Goal: Task Accomplishment & Management: Manage account settings

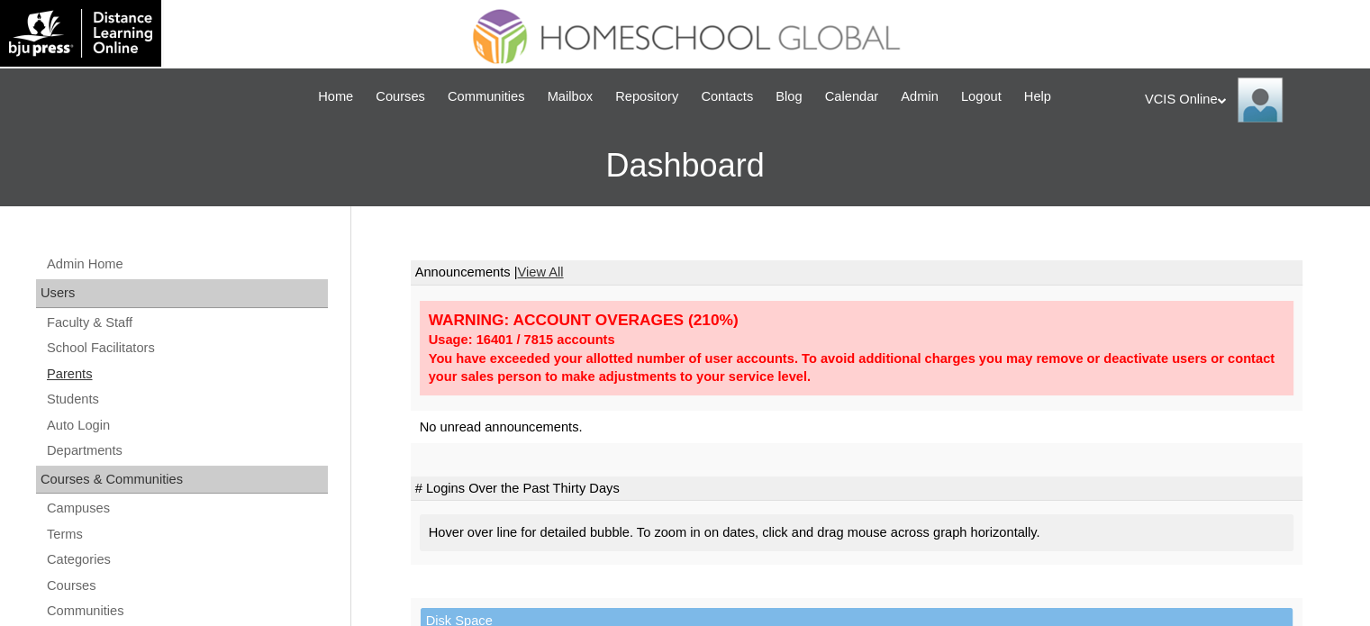
click at [76, 367] on link "Parents" at bounding box center [186, 374] width 283 height 23
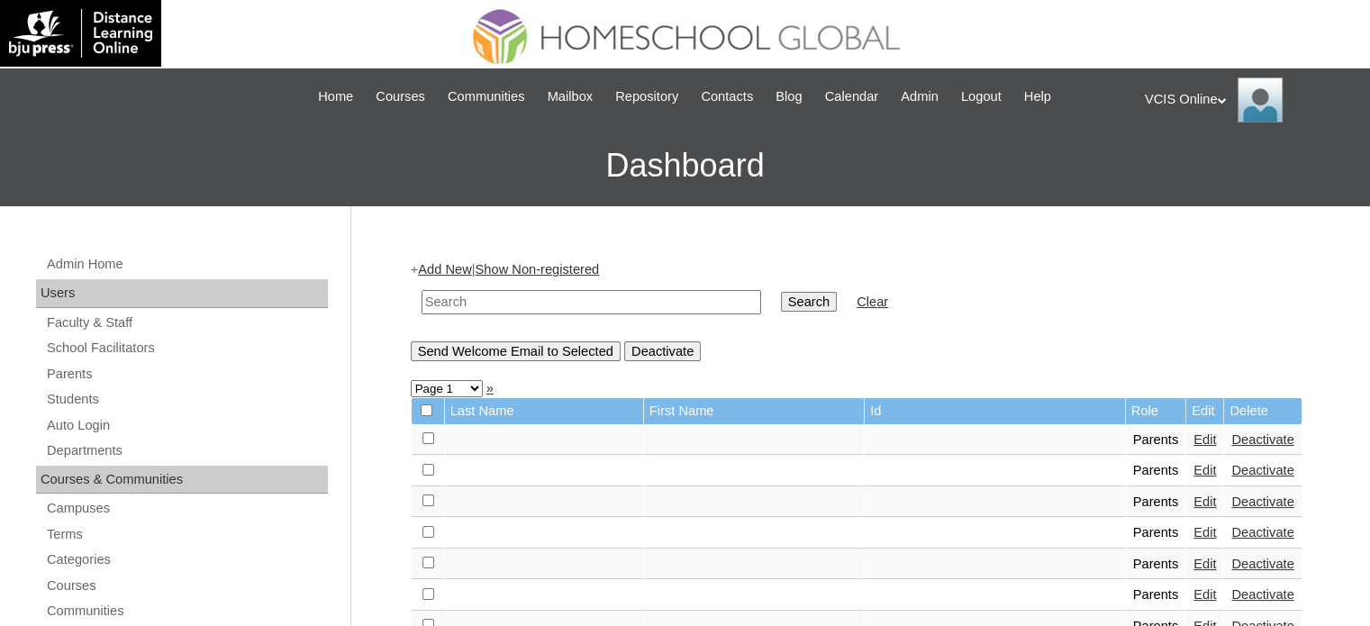
drag, startPoint x: 521, startPoint y: 302, endPoint x: 537, endPoint y: 302, distance: 15.3
click at [521, 302] on input "text" at bounding box center [591, 302] width 340 height 24
paste input "VCIS005-7B-PA2025"
type input "VCIS005-7B-PA2025"
click at [781, 303] on input "Search" at bounding box center [809, 302] width 56 height 20
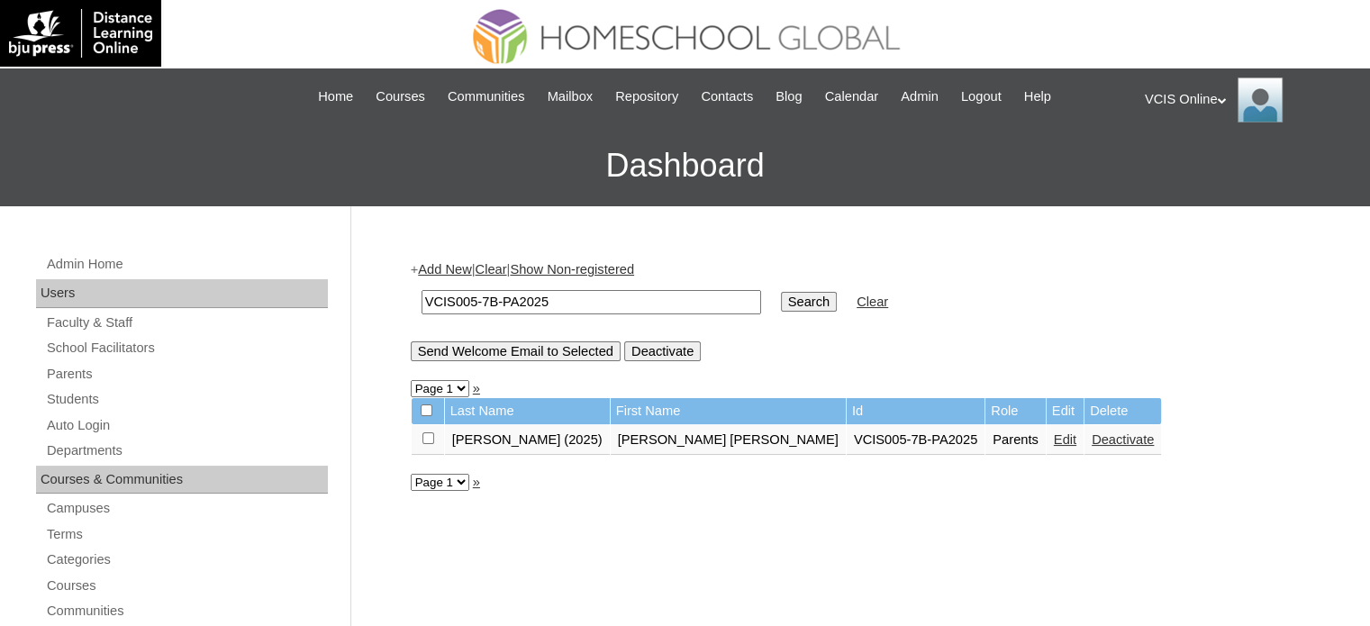
scroll to position [90, 0]
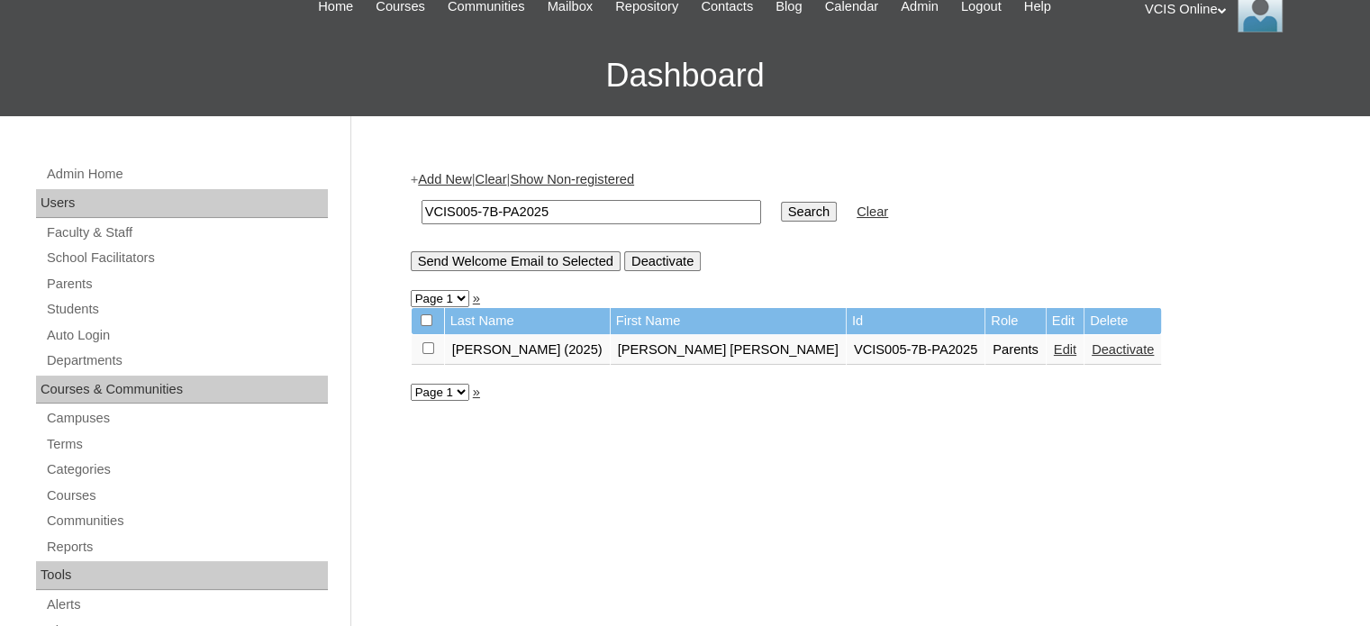
click at [1054, 352] on link "Edit" at bounding box center [1065, 349] width 23 height 14
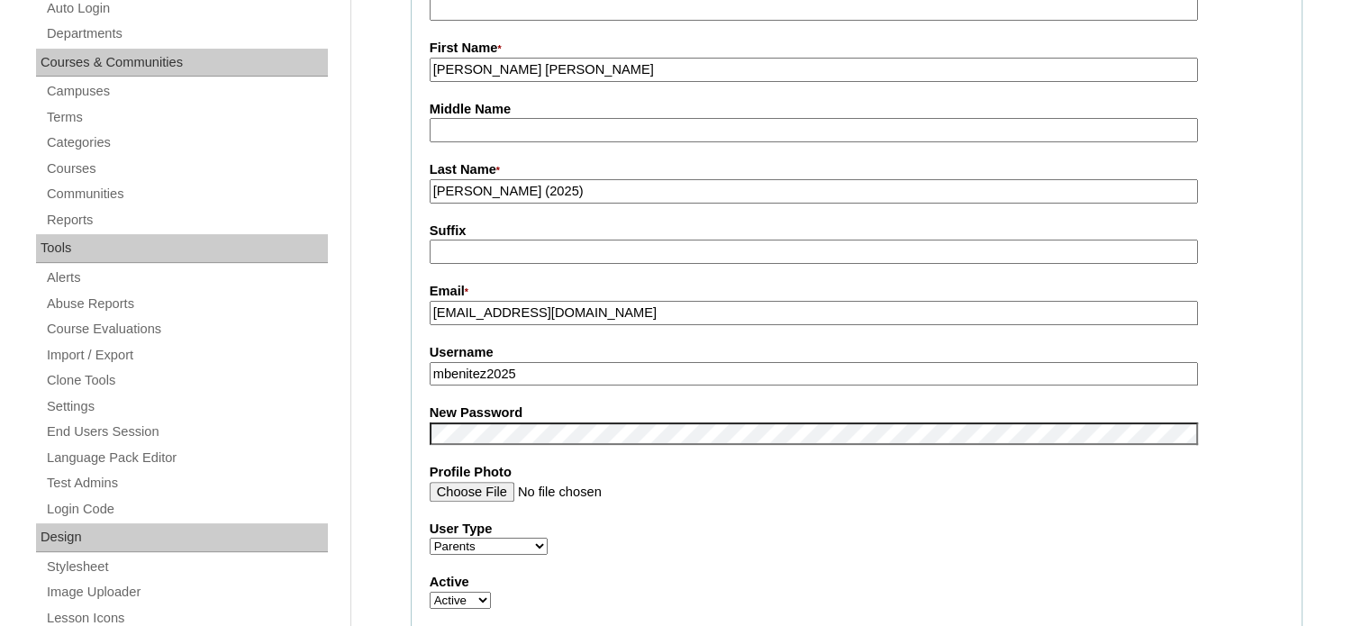
scroll to position [630, 0]
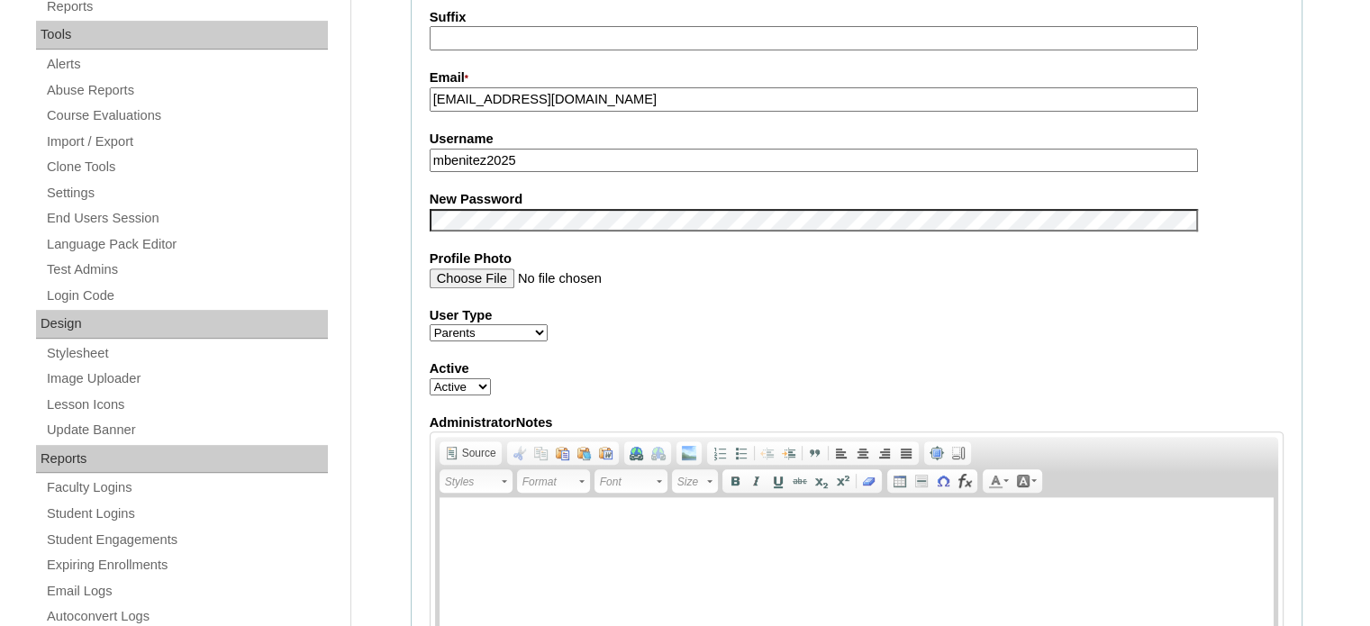
click at [585, 165] on input "mbenitez2025" at bounding box center [814, 161] width 768 height 24
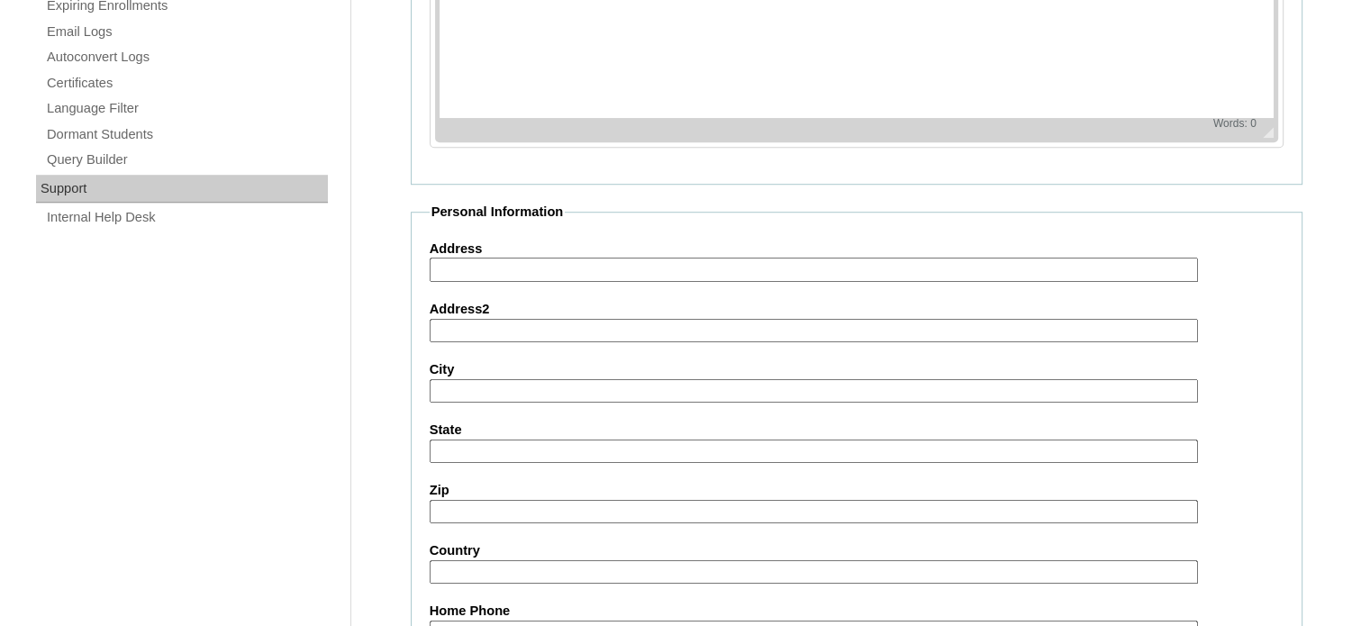
scroll to position [1723, 0]
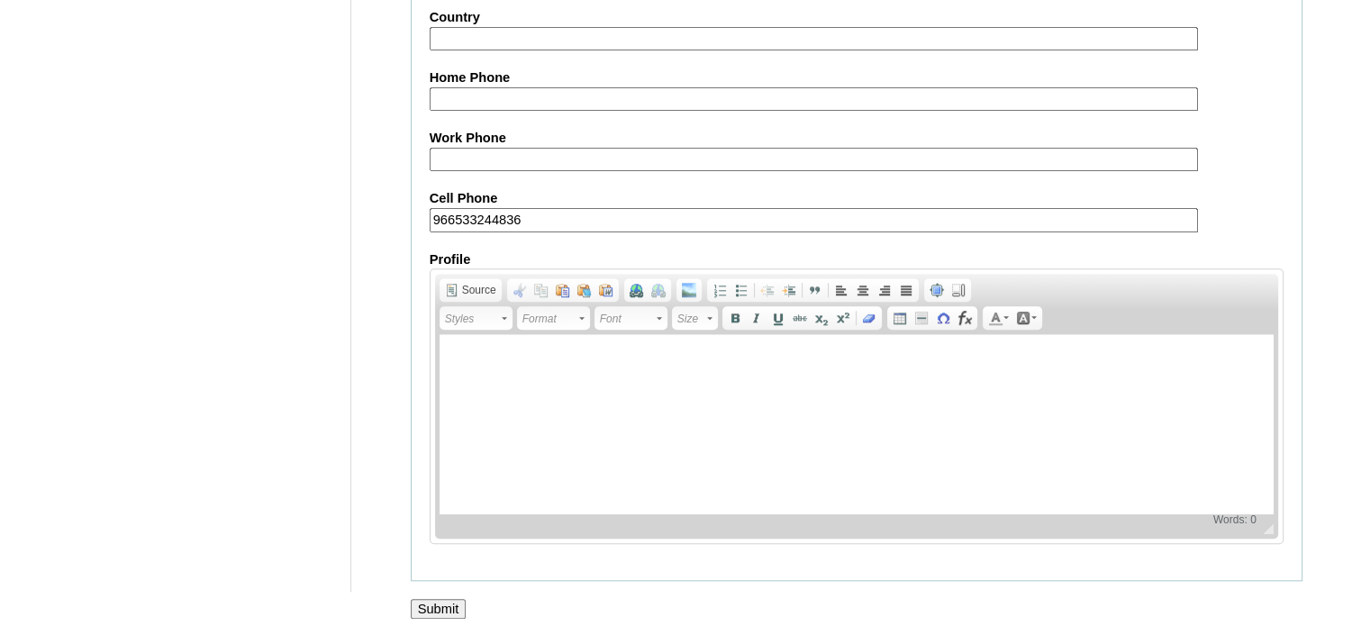
type input "mbenitez2025"
click at [448, 599] on input "Submit" at bounding box center [439, 609] width 56 height 20
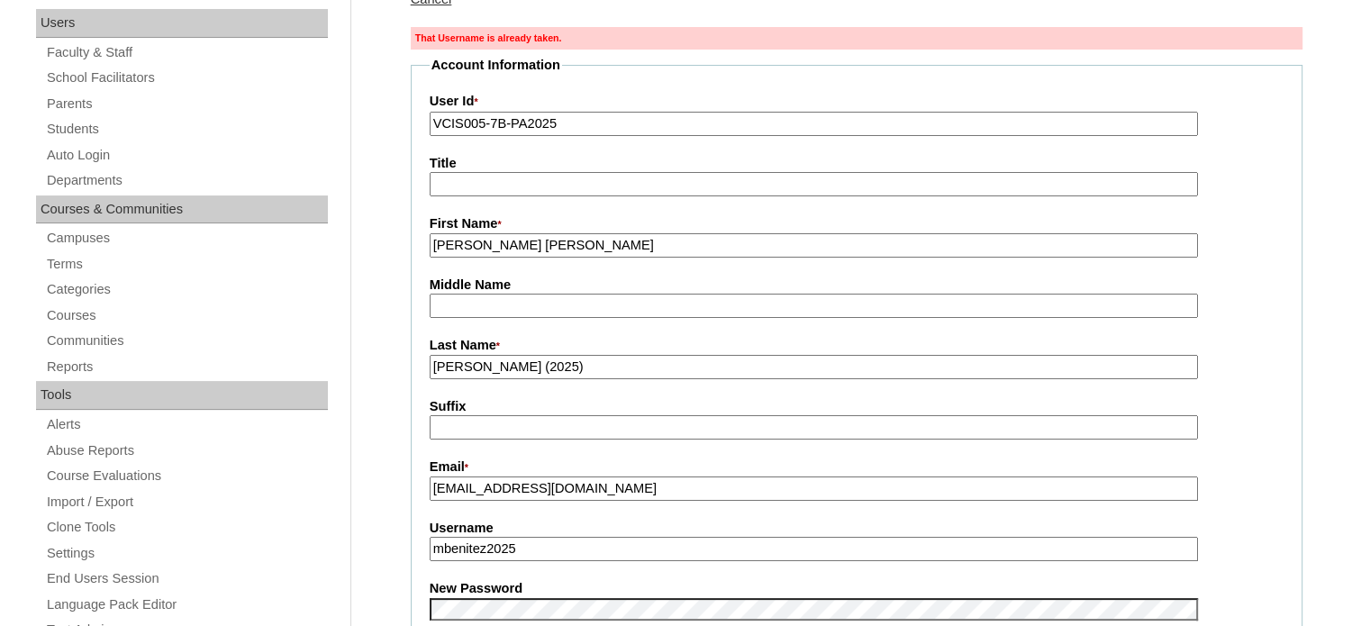
scroll to position [360, 0]
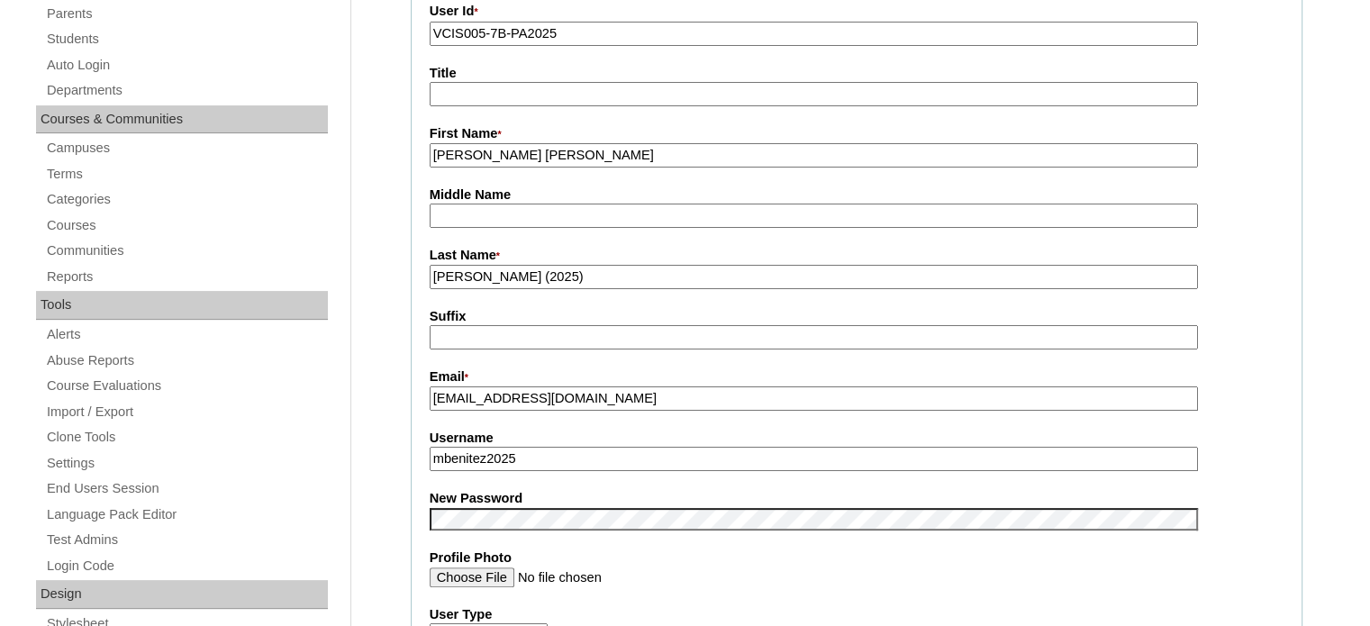
click at [448, 453] on input "mbenitez2025" at bounding box center [814, 459] width 768 height 24
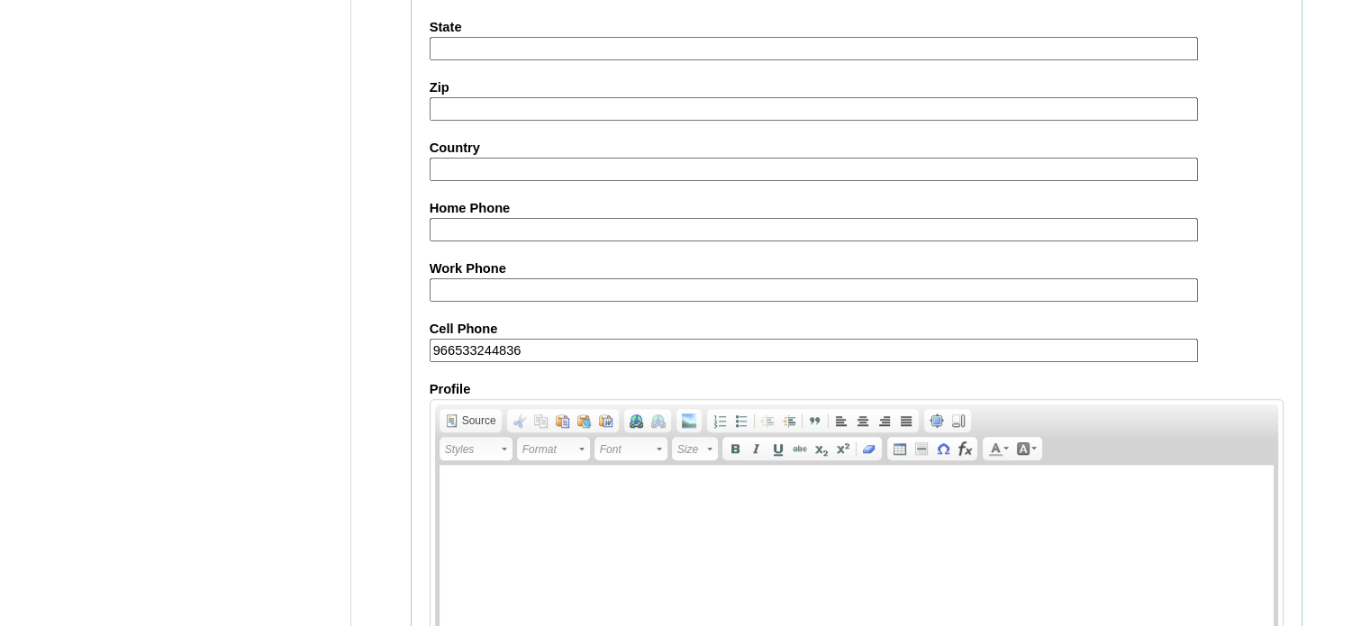
scroll to position [1752, 0]
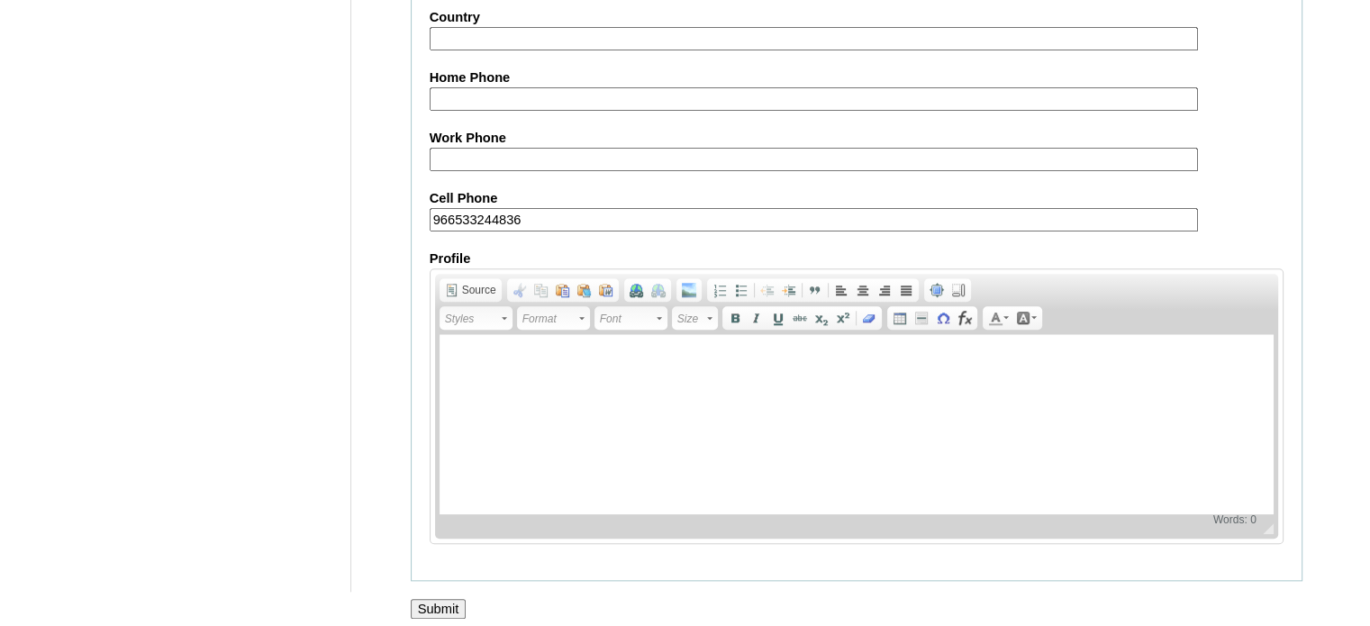
type input "m.benitez2025"
click at [444, 599] on input "Submit" at bounding box center [439, 609] width 56 height 20
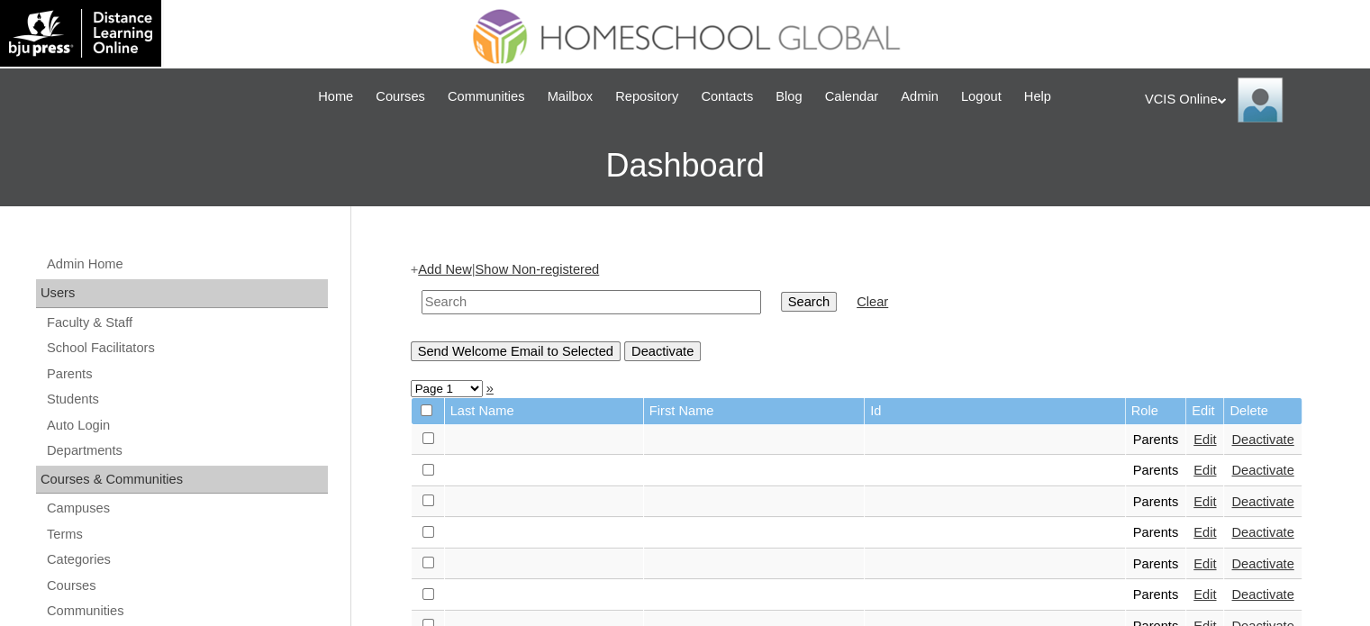
drag, startPoint x: 616, startPoint y: 302, endPoint x: 668, endPoint y: 294, distance: 52.7
click at [616, 302] on input "text" at bounding box center [591, 302] width 340 height 24
paste input "VCIS005-7B-PA2025"
type input "VCIS005-7B-PA2025"
drag, startPoint x: 749, startPoint y: 297, endPoint x: 756, endPoint y: 291, distance: 9.6
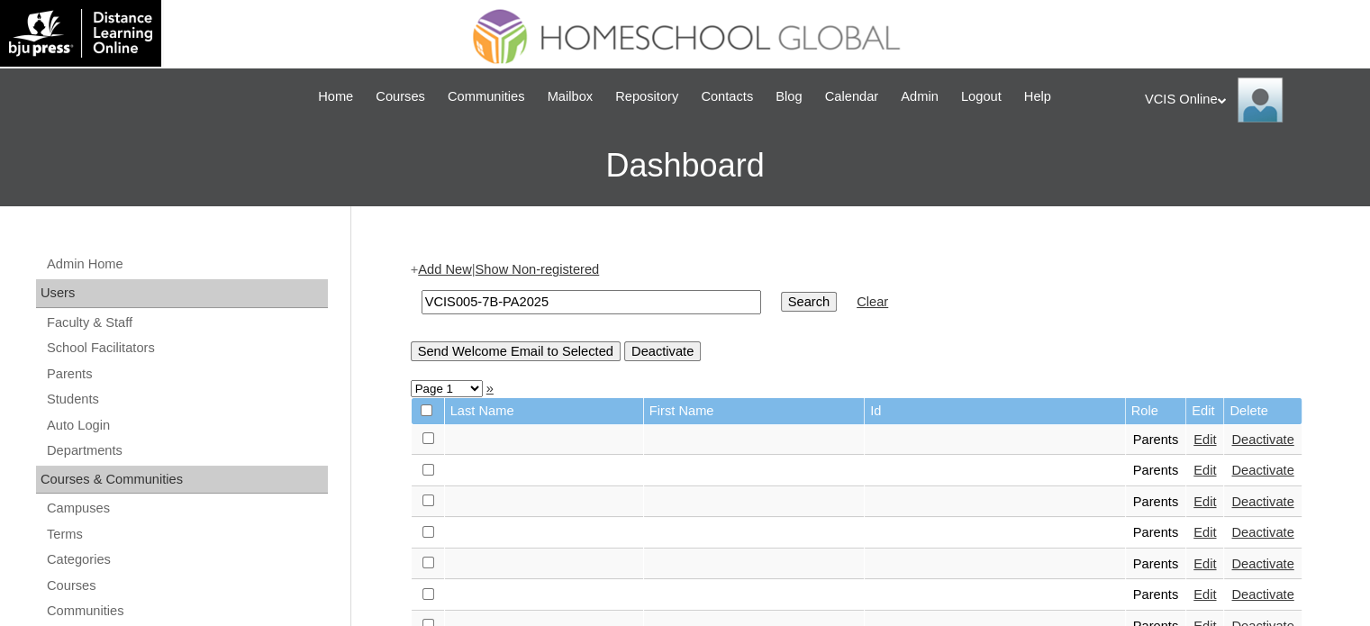
click at [781, 297] on input "Search" at bounding box center [809, 302] width 56 height 20
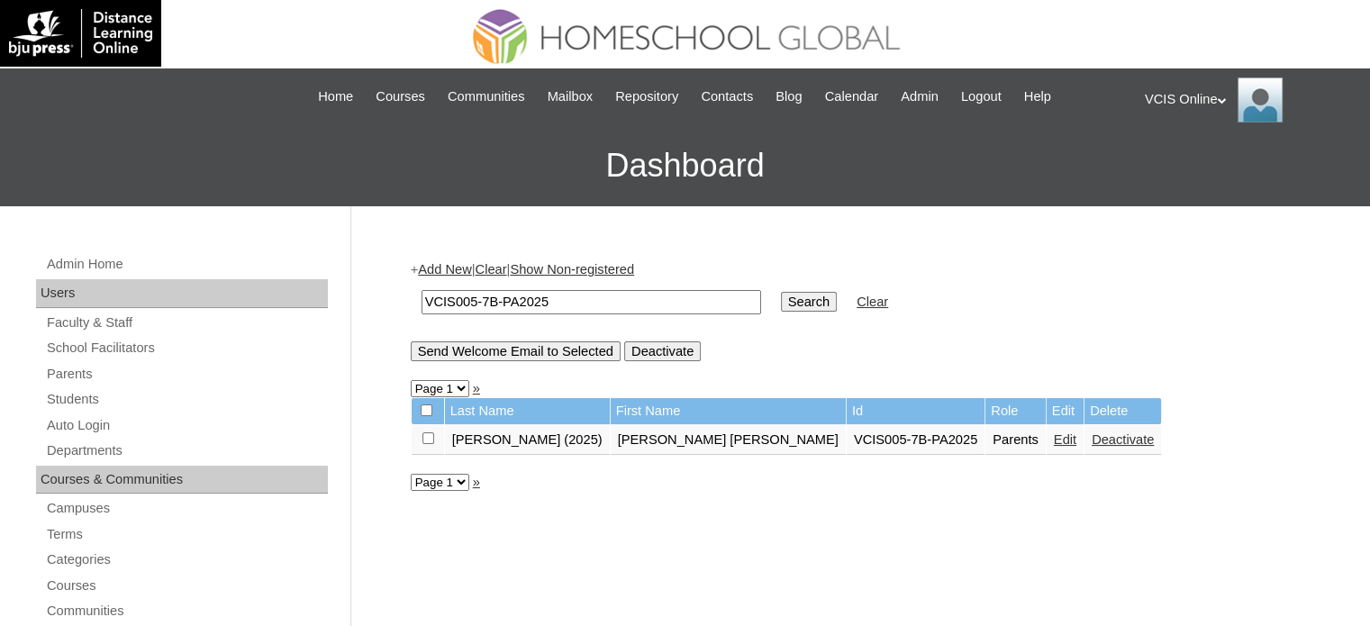
click at [1054, 439] on link "Edit" at bounding box center [1065, 439] width 23 height 14
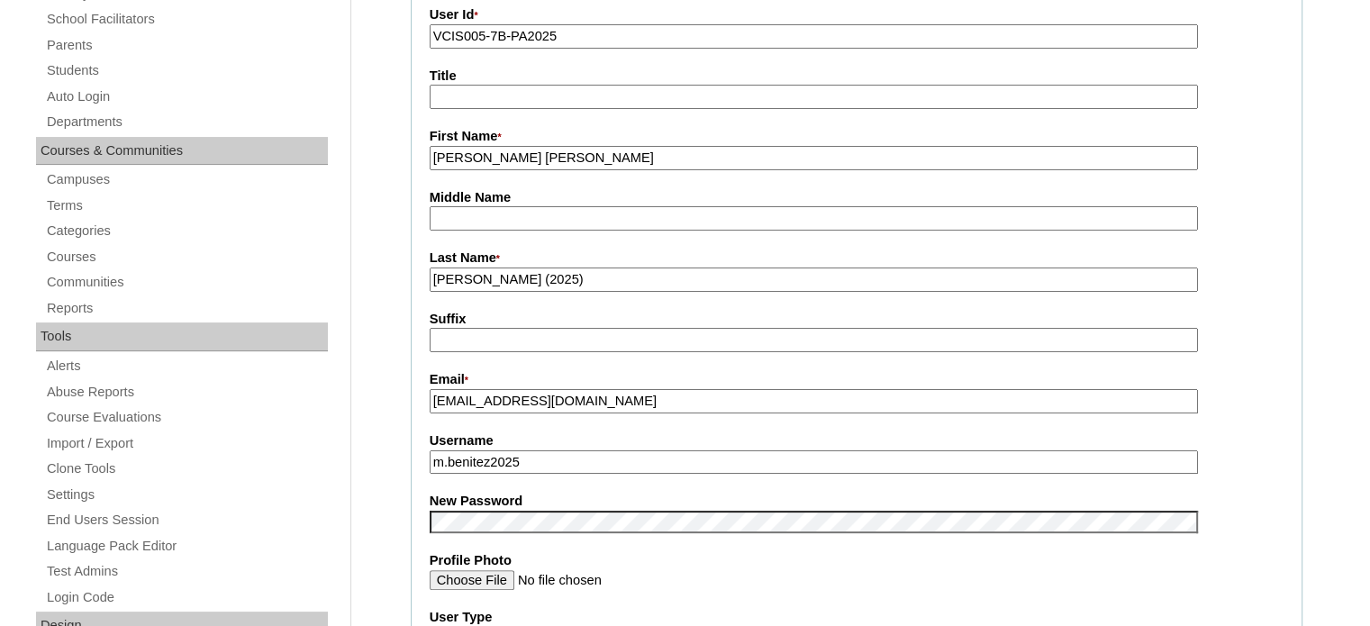
scroll to position [360, 0]
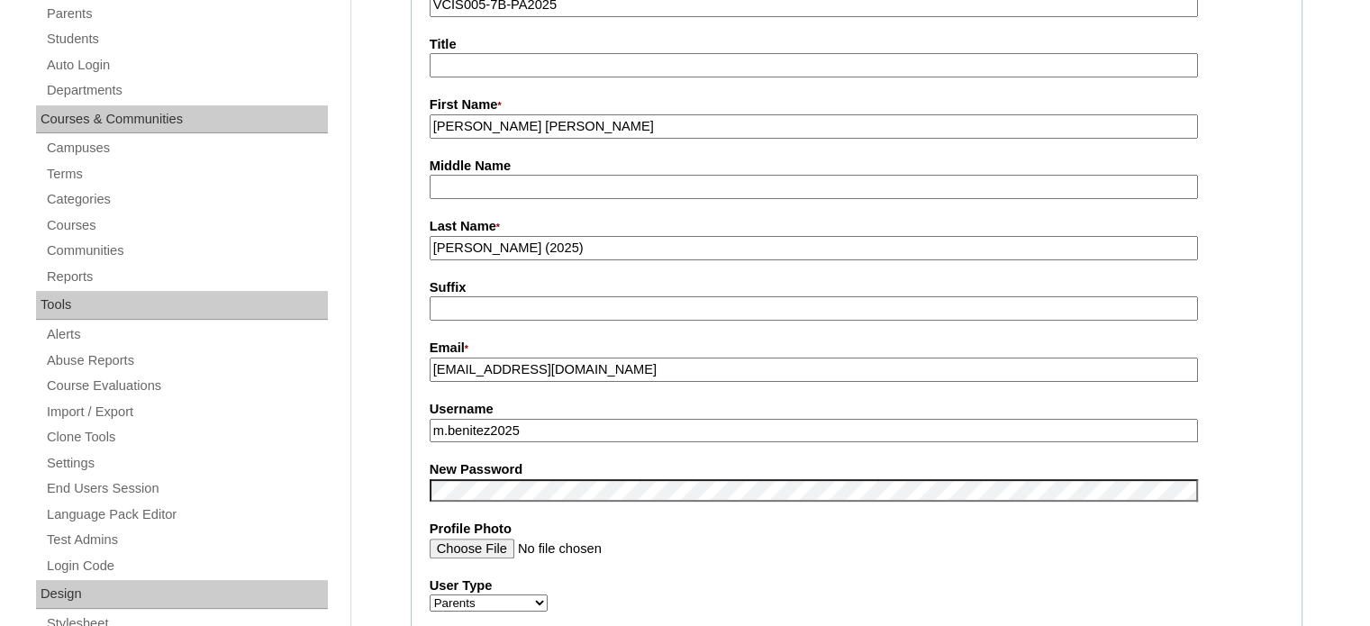
drag, startPoint x: 546, startPoint y: 431, endPoint x: 430, endPoint y: 430, distance: 116.2
click at [430, 430] on input "m.benitez2025" at bounding box center [814, 431] width 768 height 24
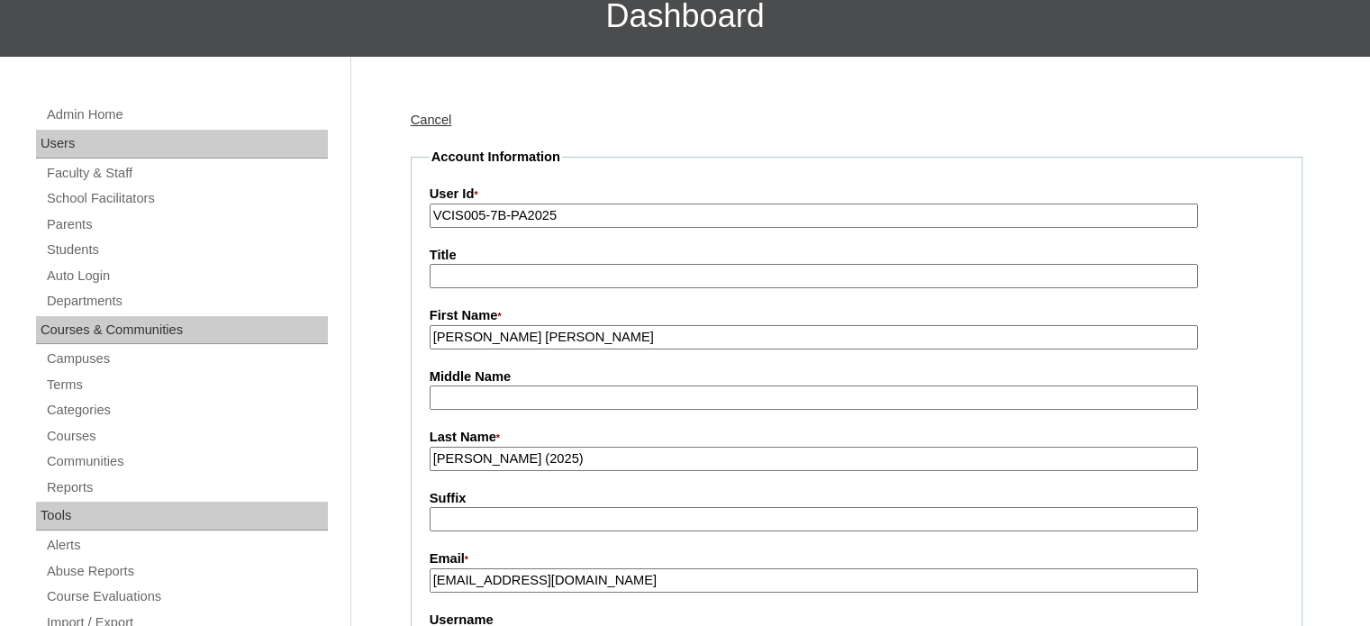
scroll to position [0, 0]
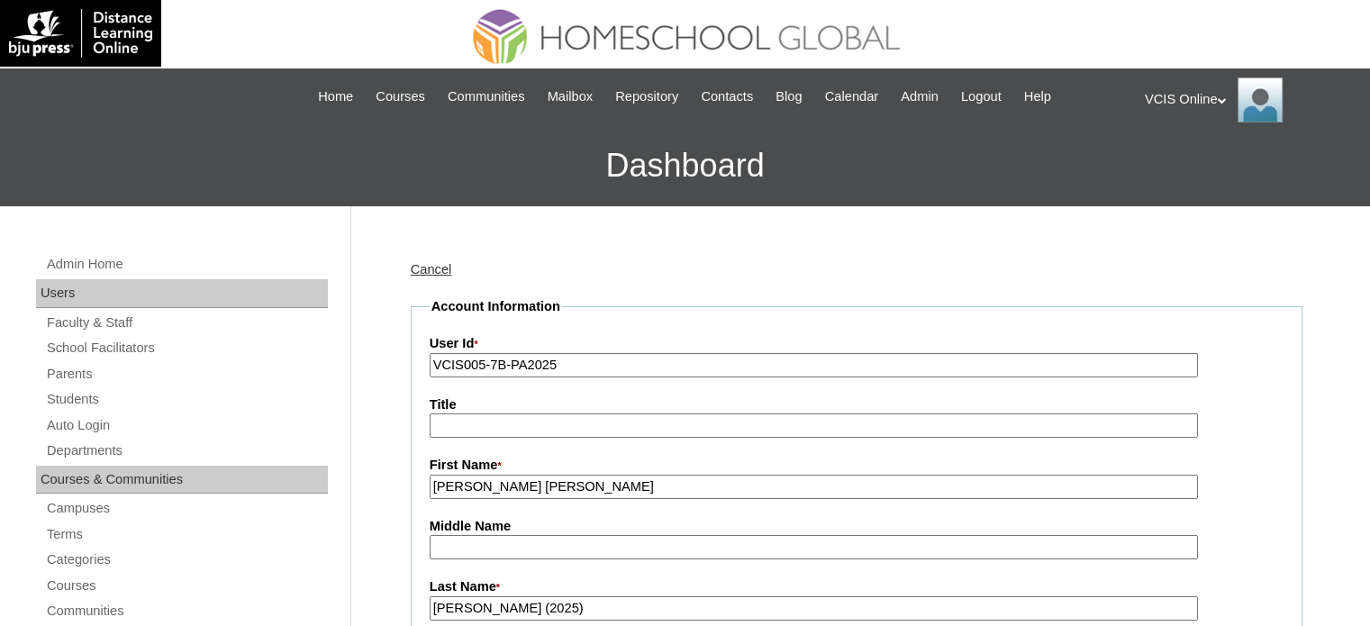
click at [1208, 97] on div "VCIS Online My Profile My Settings Logout" at bounding box center [1248, 99] width 207 height 45
click at [1191, 172] on span "Logout" at bounding box center [1177, 169] width 36 height 14
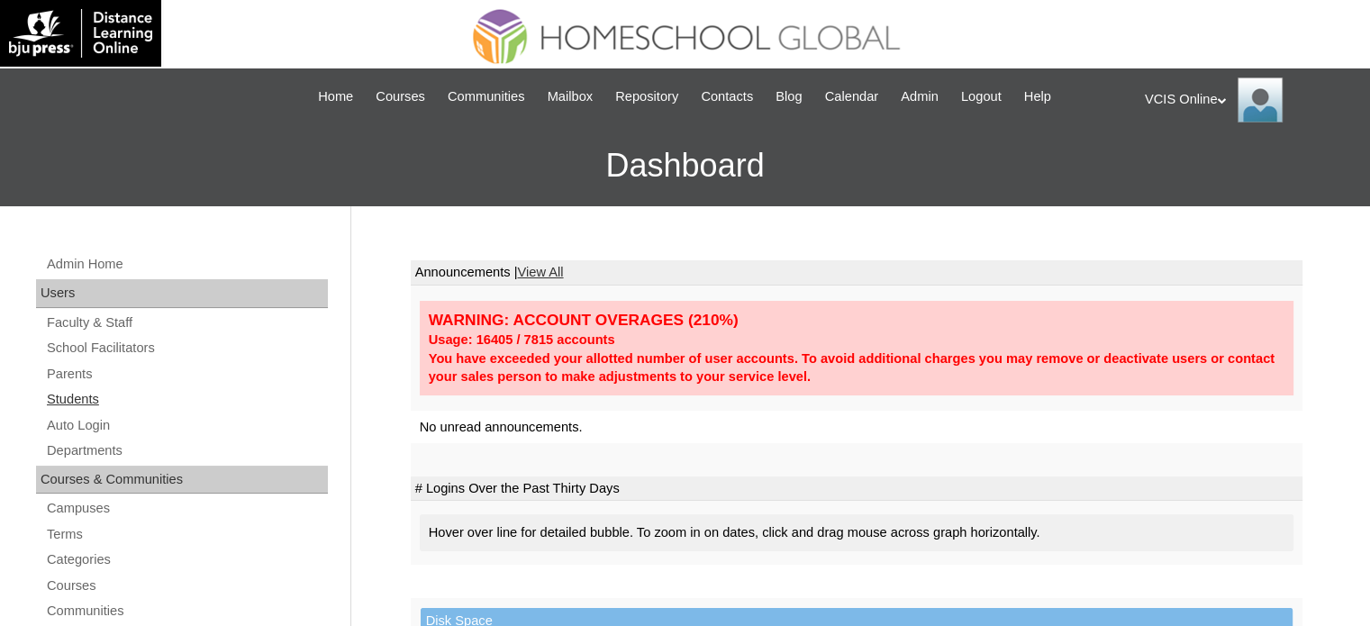
drag, startPoint x: 77, startPoint y: 392, endPoint x: 149, endPoint y: 394, distance: 72.1
click at [77, 393] on link "Students" at bounding box center [186, 399] width 283 height 23
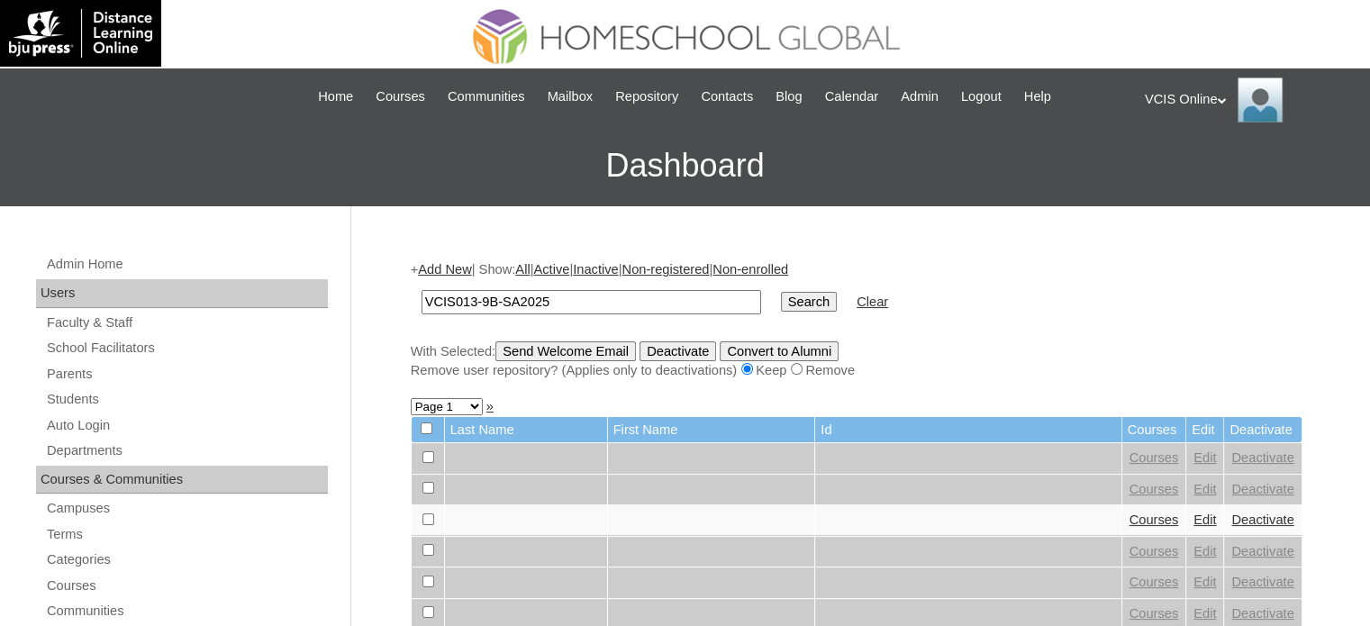
type input "VCIS013-9B-SA2025"
click at [781, 299] on input "Search" at bounding box center [809, 302] width 56 height 20
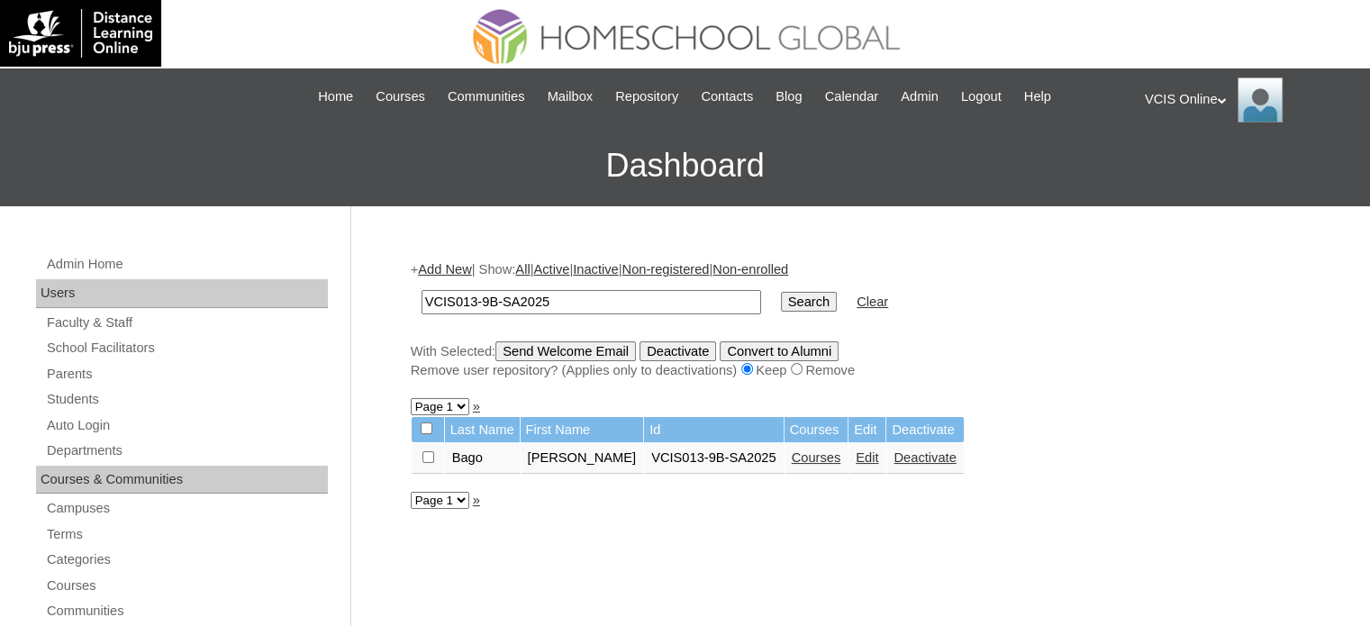
drag, startPoint x: 853, startPoint y: 457, endPoint x: 844, endPoint y: 435, distance: 23.4
click at [856, 457] on link "Edit" at bounding box center [867, 457] width 23 height 14
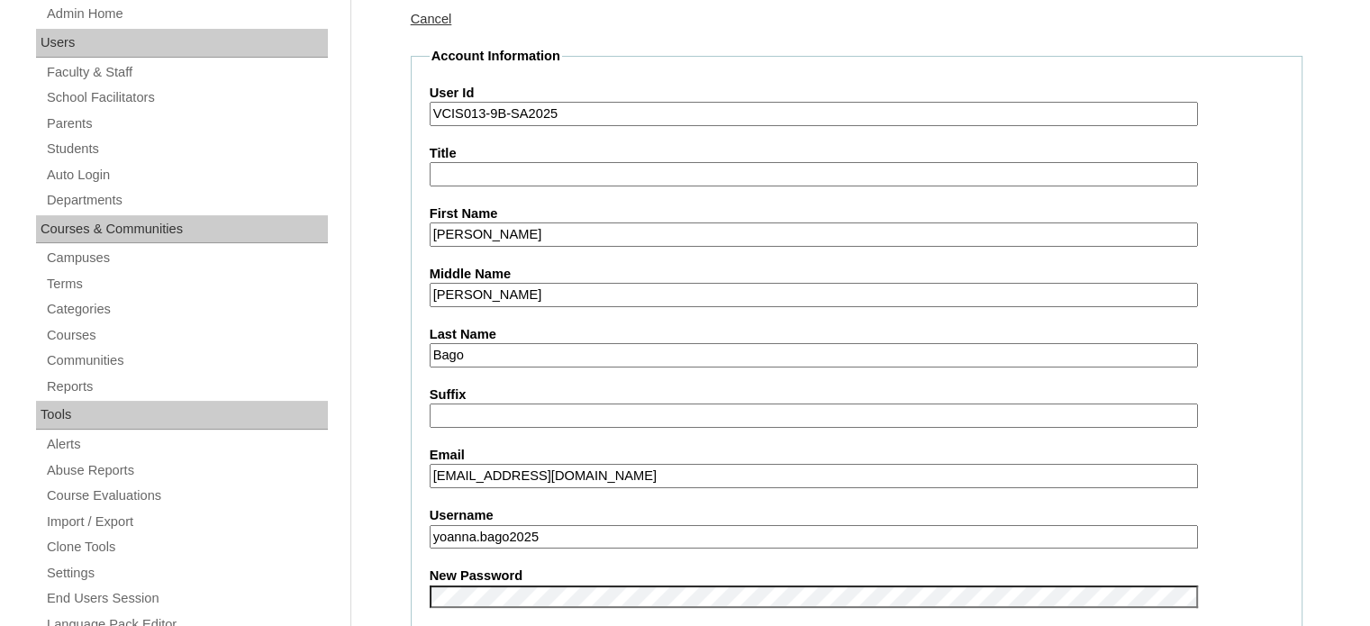
scroll to position [360, 0]
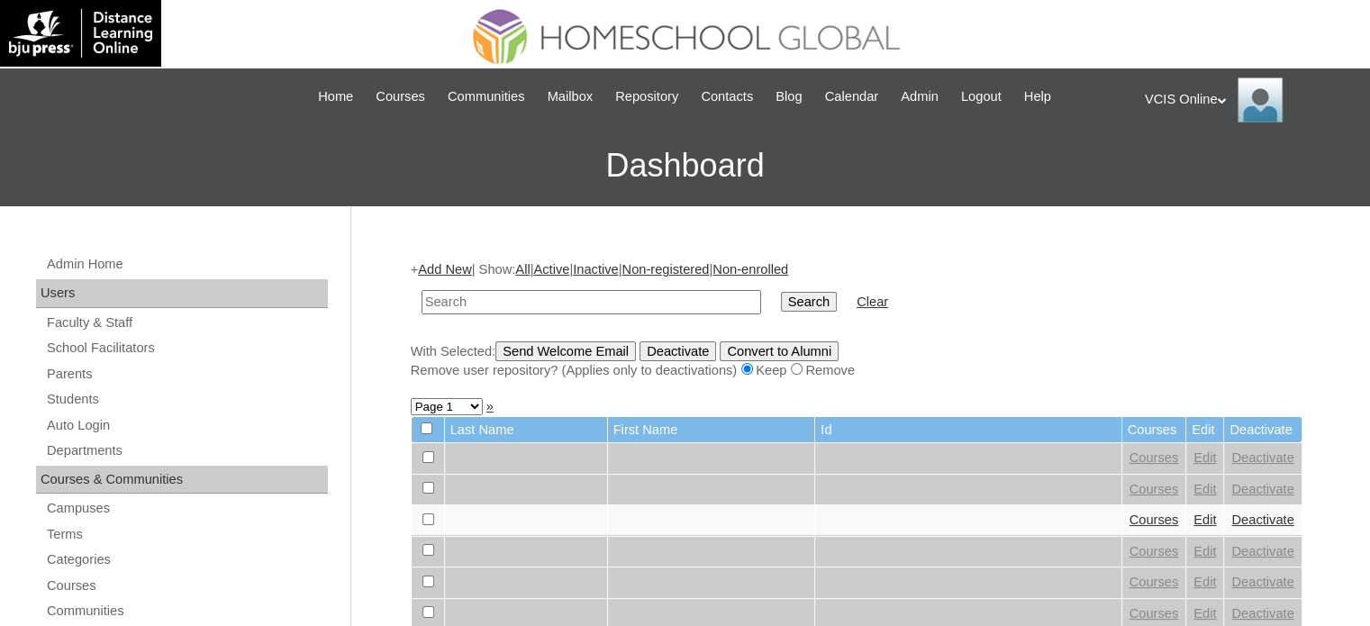
paste input "VCIS013-9B-SA2025"
type input "VCIS013-9B-SA2025"
click at [781, 302] on input "Search" at bounding box center [809, 302] width 56 height 20
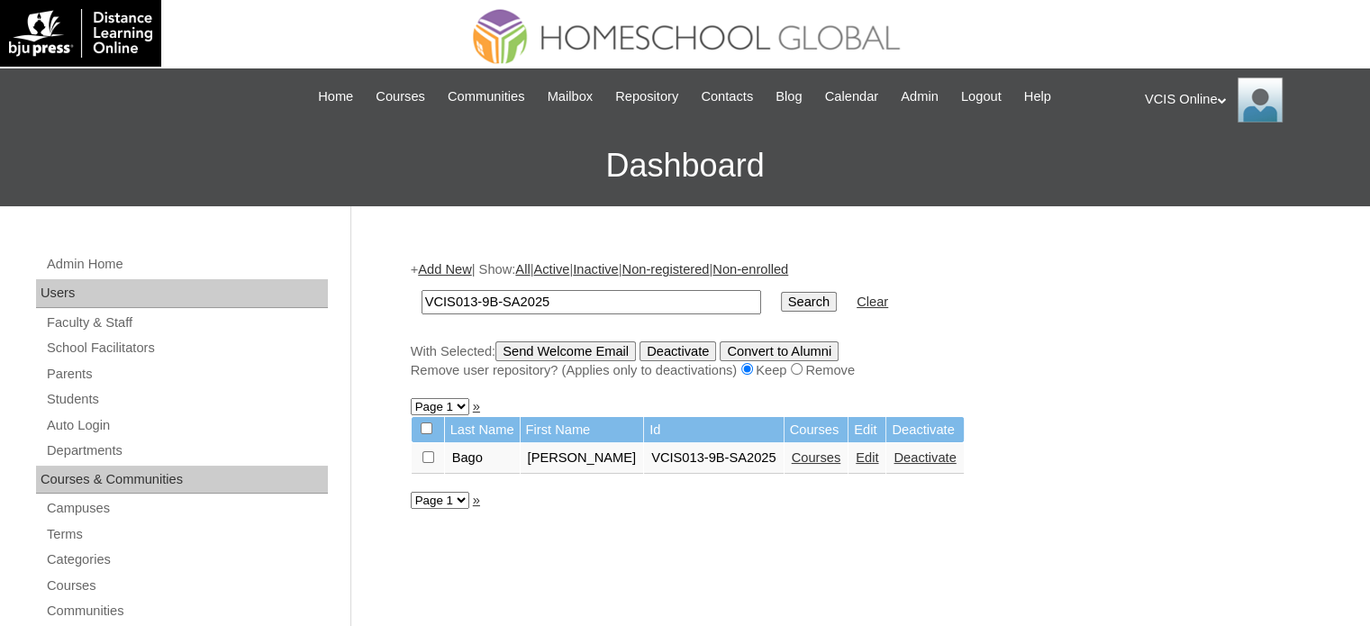
click at [857, 453] on link "Edit" at bounding box center [867, 457] width 23 height 14
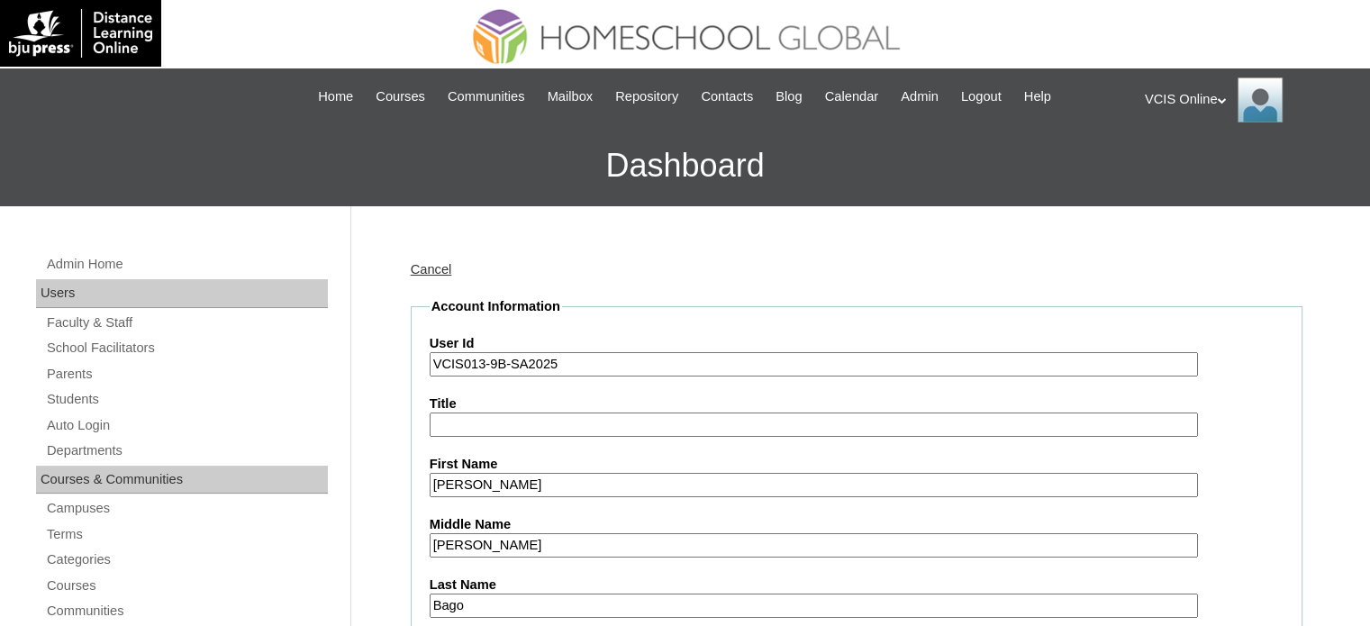
click at [1199, 97] on div "VCIS Online My Profile My Settings Logout" at bounding box center [1248, 99] width 207 height 45
click at [1191, 168] on span "Logout" at bounding box center [1177, 169] width 36 height 14
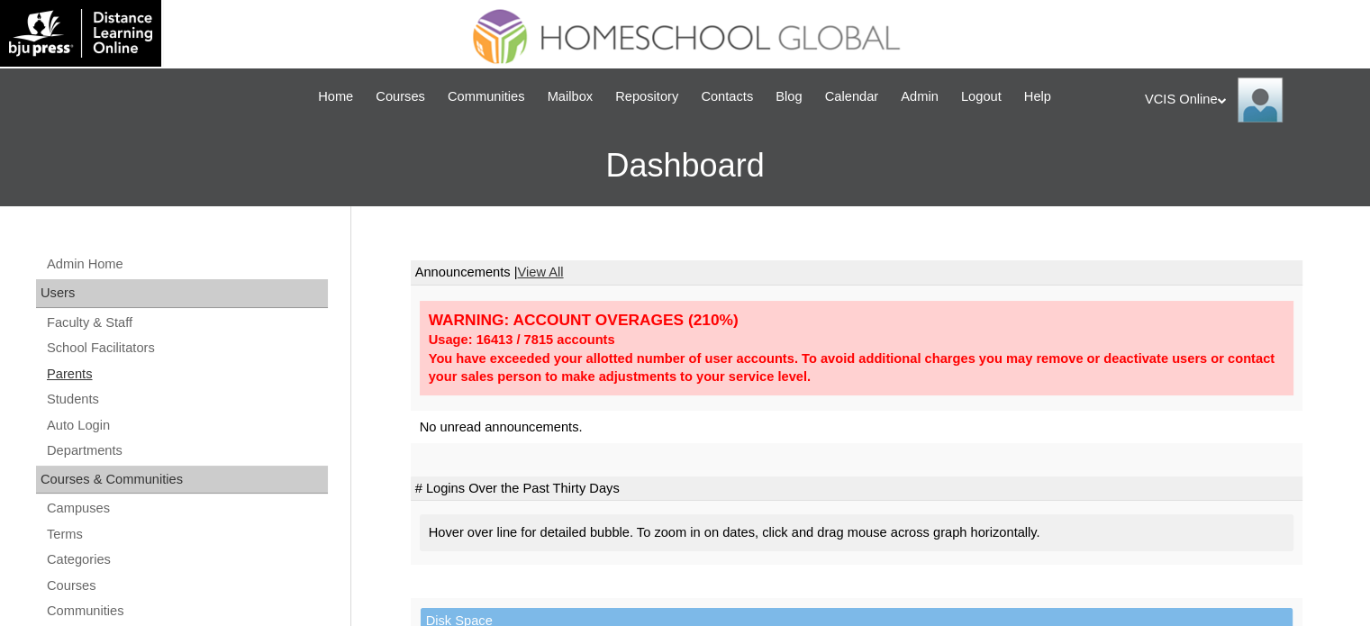
click at [86, 367] on link "Parents" at bounding box center [186, 374] width 283 height 23
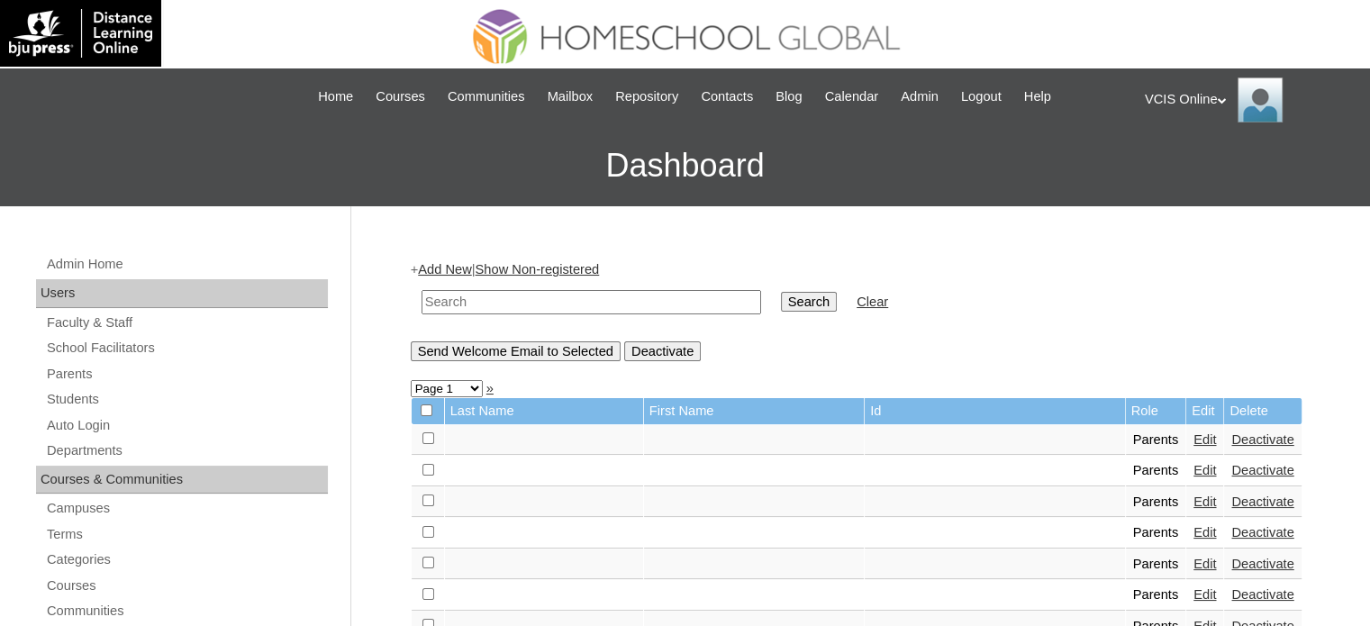
click at [587, 309] on input "text" at bounding box center [591, 302] width 340 height 24
paste input "VCIS003-8B-PA2025"
type input "VCIS003-8B-PA2025"
click at [781, 297] on input "Search" at bounding box center [809, 302] width 56 height 20
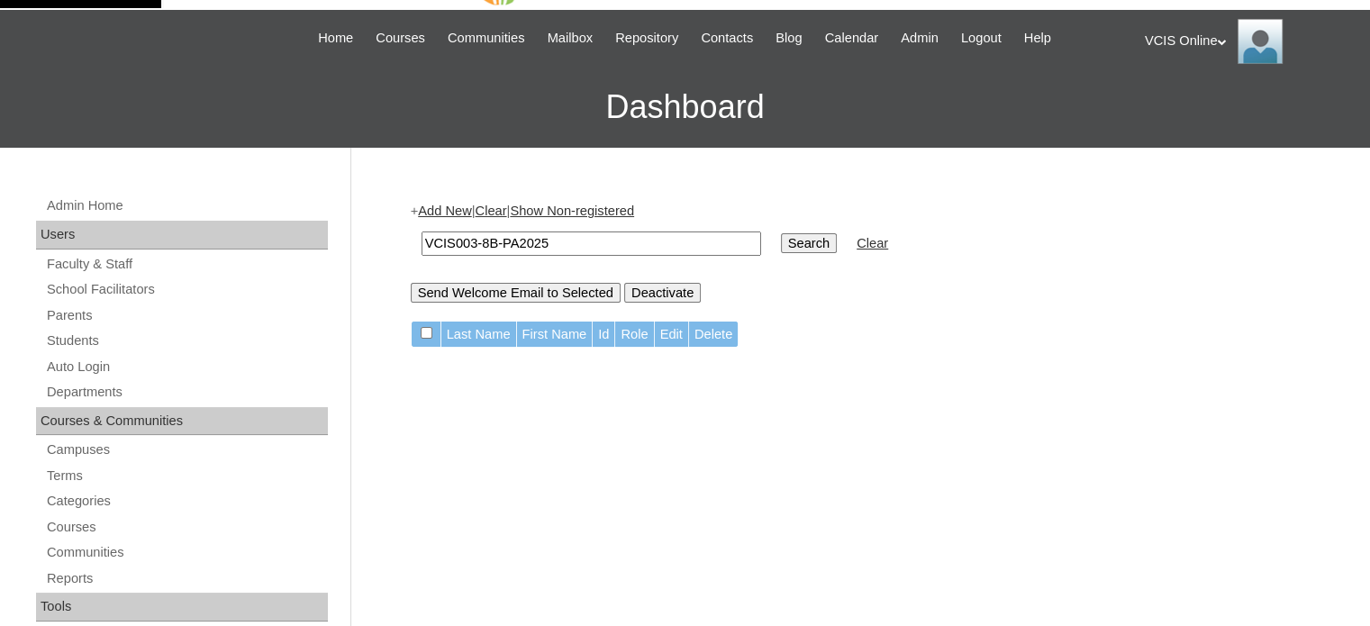
scroll to position [90, 0]
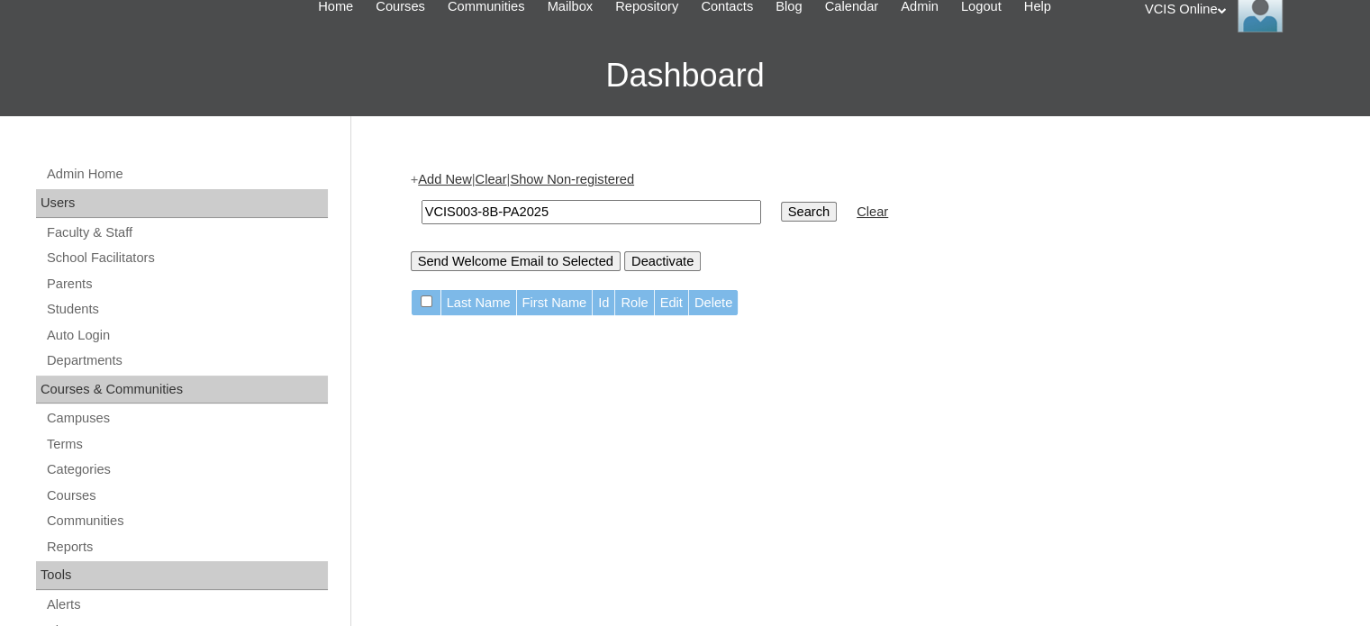
drag, startPoint x: 584, startPoint y: 213, endPoint x: 413, endPoint y: 206, distance: 170.3
click at [417, 208] on td "VCIS003-8B-PA2025" at bounding box center [591, 212] width 358 height 42
click at [781, 202] on input "Search" at bounding box center [809, 212] width 56 height 20
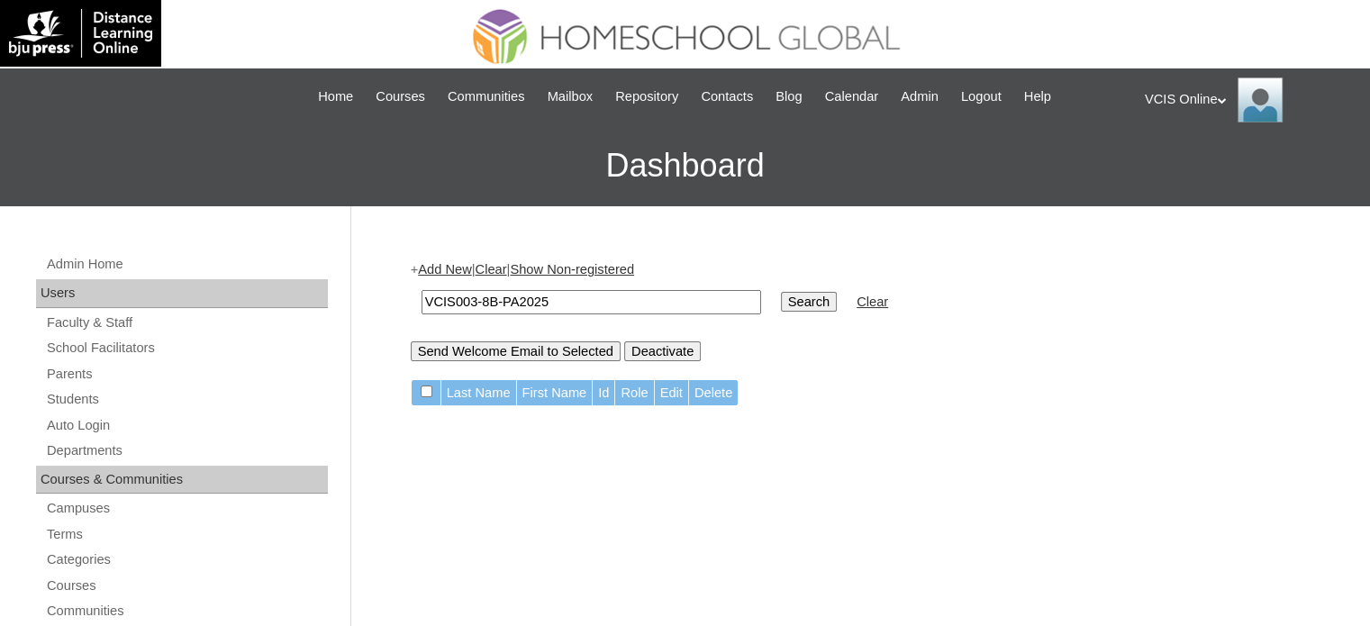
click at [781, 299] on input "Search" at bounding box center [809, 302] width 56 height 20
click at [1171, 113] on div "VCIS Online My Profile My Settings Logout" at bounding box center [1248, 99] width 207 height 45
click at [1173, 165] on span "Logout" at bounding box center [1177, 169] width 36 height 14
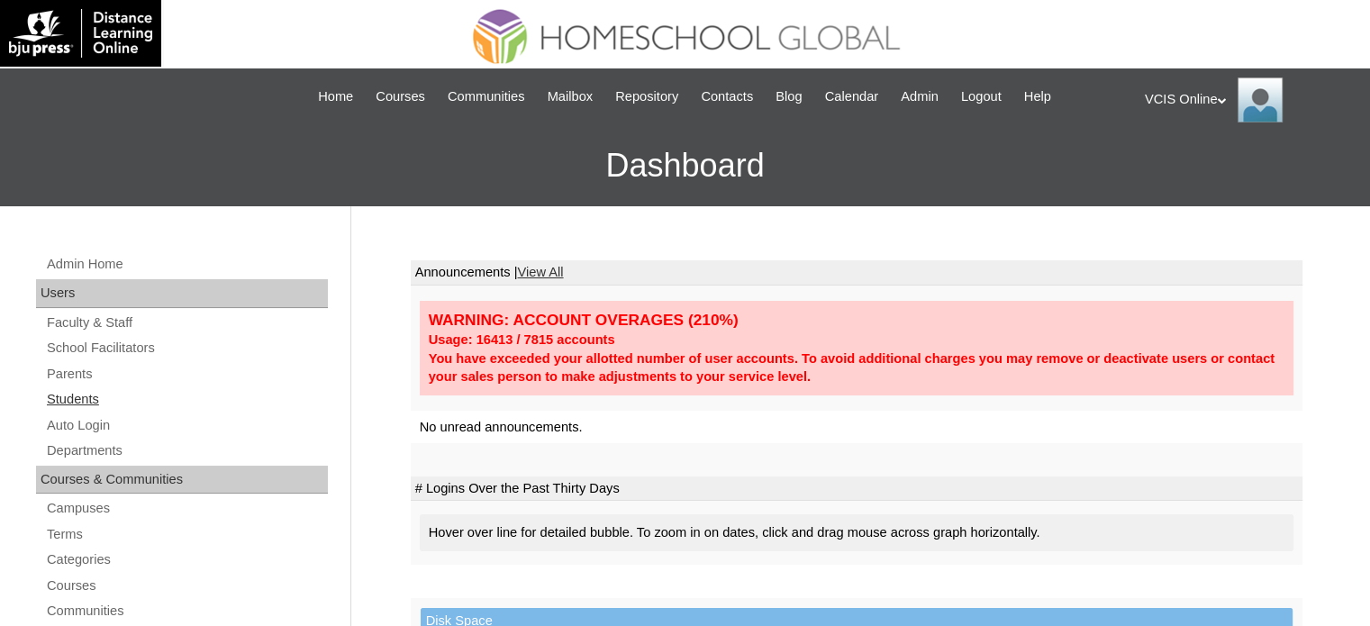
drag, startPoint x: 85, startPoint y: 399, endPoint x: 97, endPoint y: 399, distance: 12.6
click at [86, 399] on link "Students" at bounding box center [186, 399] width 283 height 23
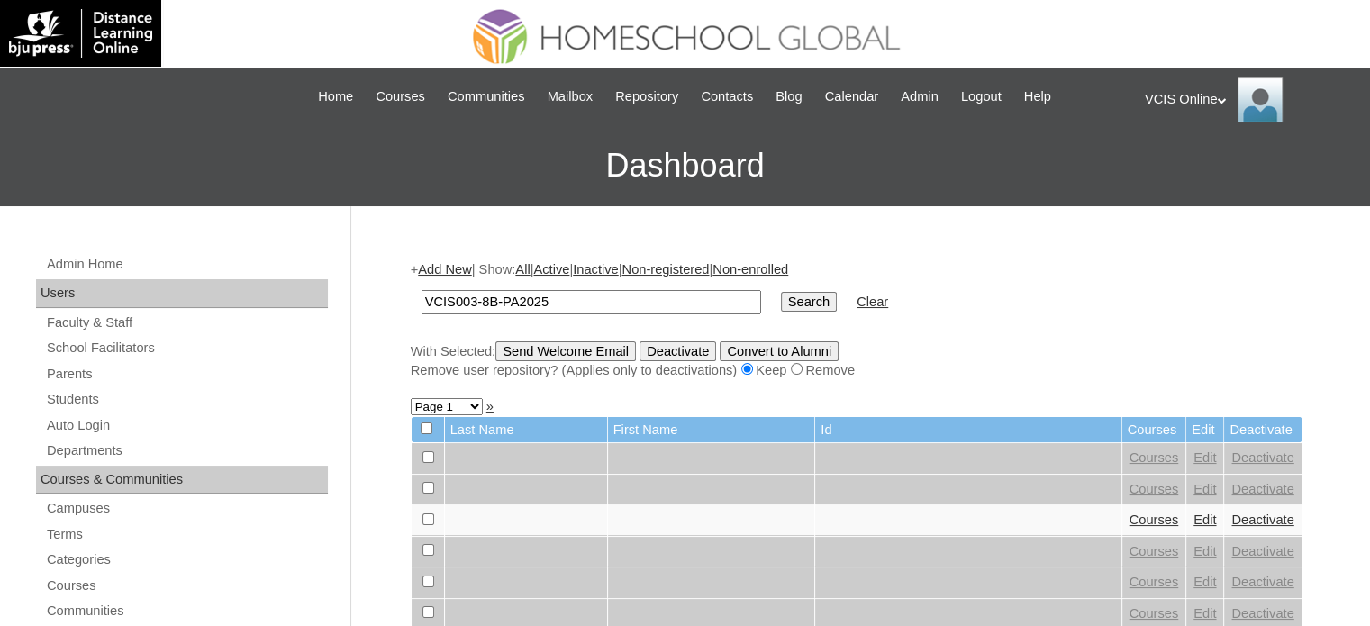
type input "VCIS003-8B-PA2025"
click at [781, 302] on input "Search" at bounding box center [809, 302] width 56 height 20
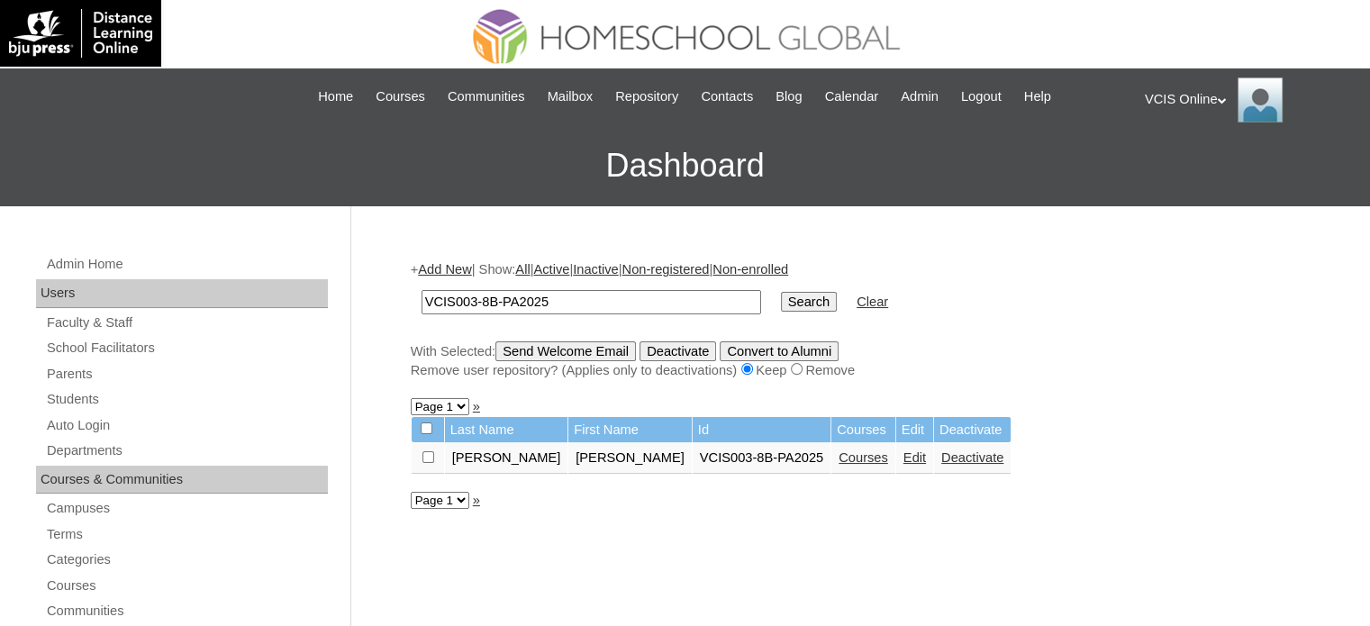
drag, startPoint x: 709, startPoint y: 530, endPoint x: 719, endPoint y: 512, distance: 20.6
click at [903, 457] on link "Edit" at bounding box center [914, 457] width 23 height 14
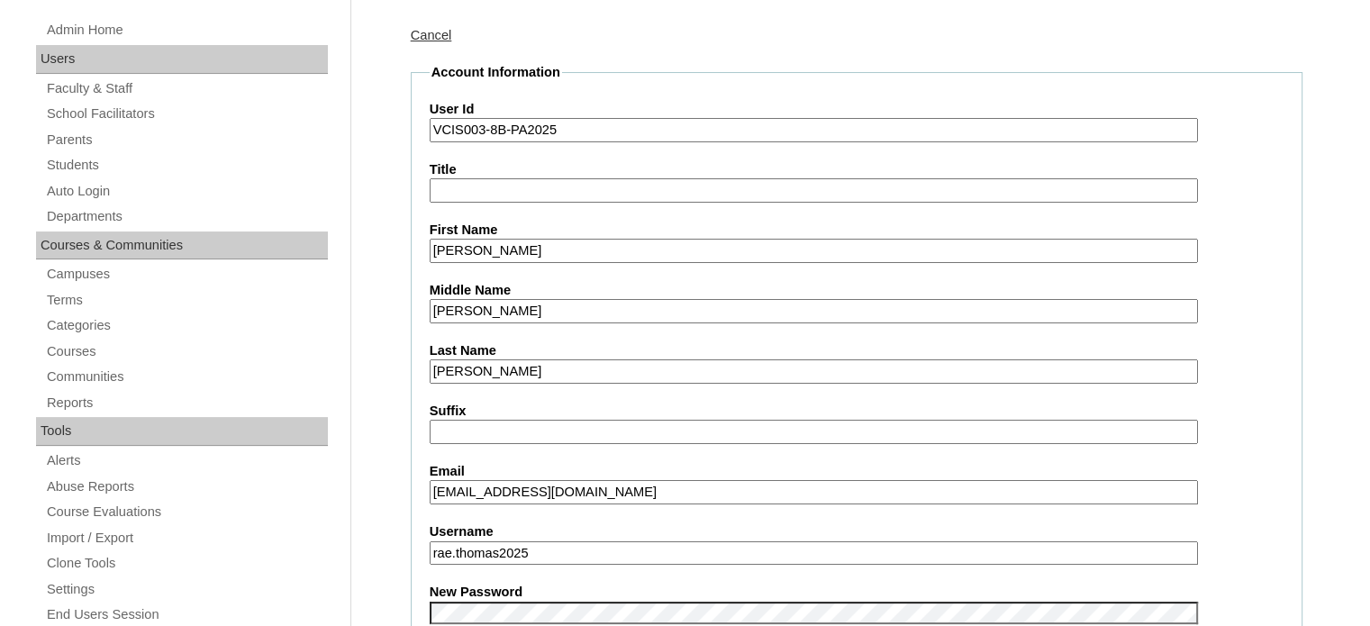
scroll to position [223, 0]
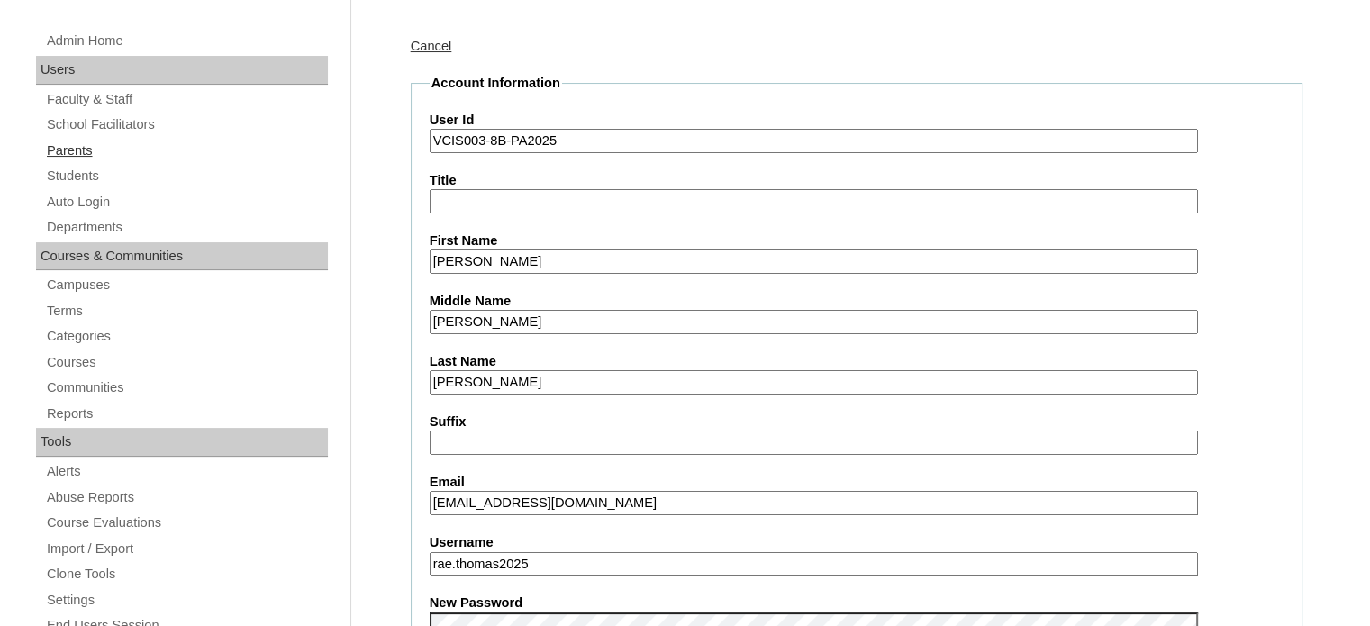
click at [97, 148] on link "Parents" at bounding box center [186, 151] width 283 height 23
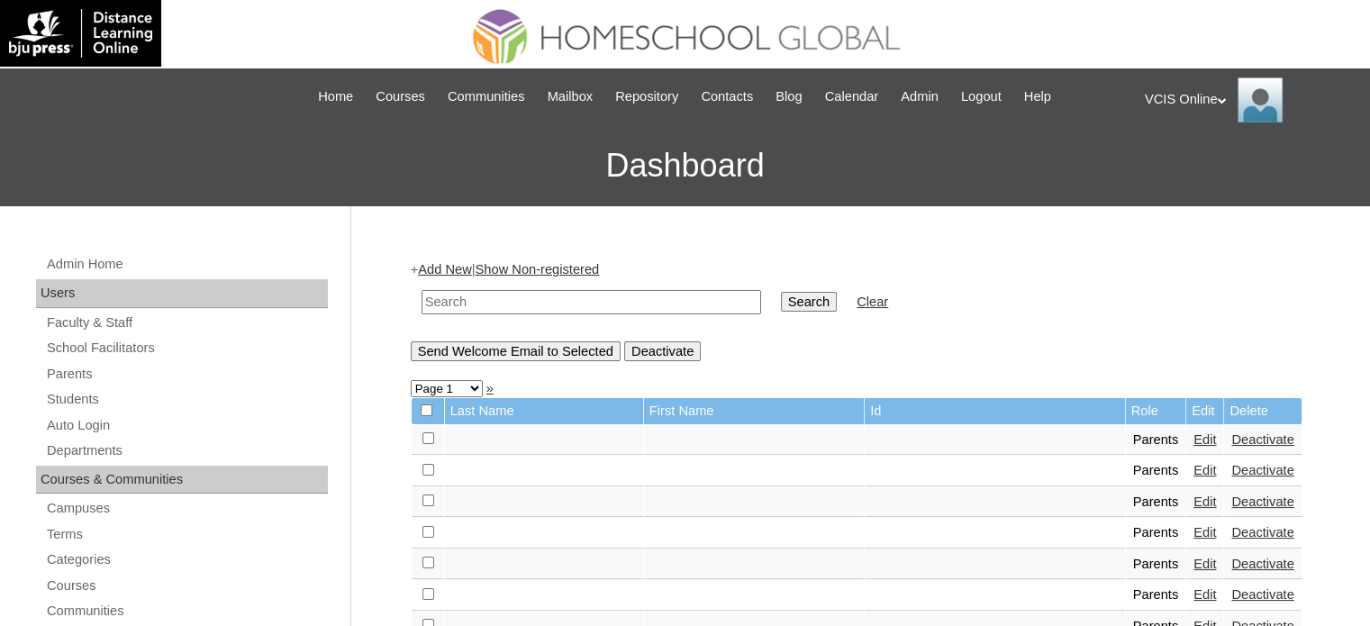
click at [547, 303] on input "text" at bounding box center [591, 302] width 340 height 24
type input "[PERSON_NAME]"
click at [778, 295] on td "Search" at bounding box center [809, 302] width 74 height 42
click at [781, 294] on input "Search" at bounding box center [809, 302] width 56 height 20
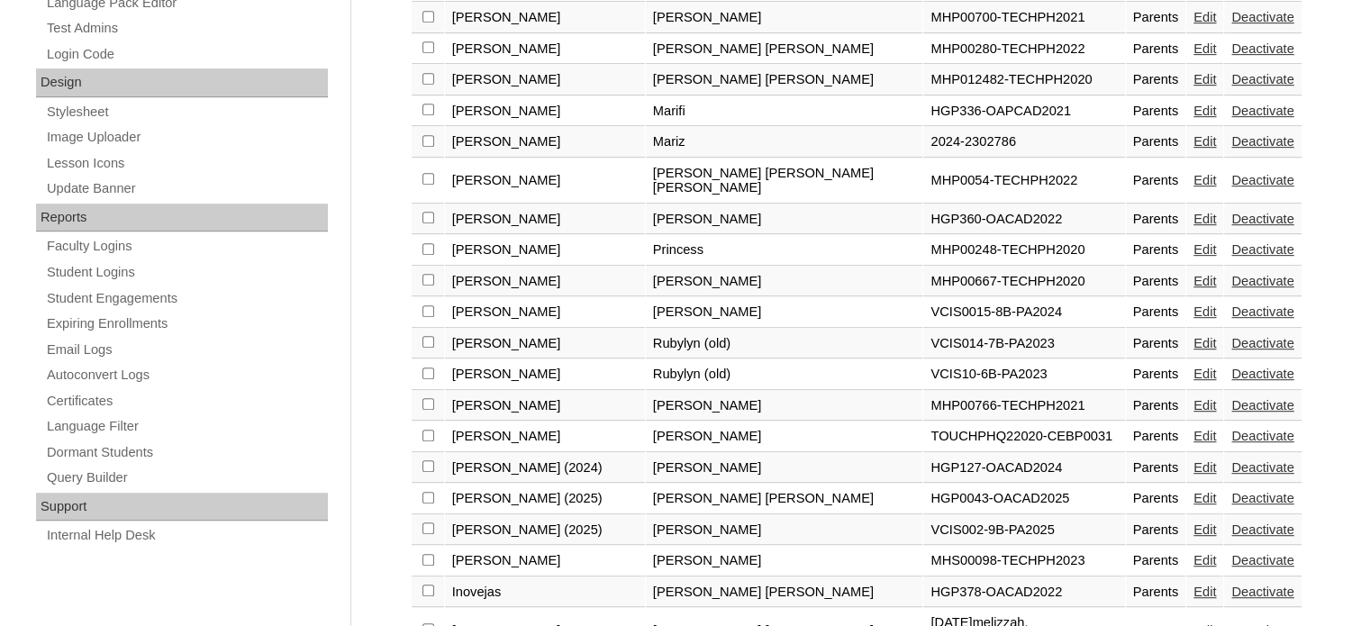
scroll to position [901, 0]
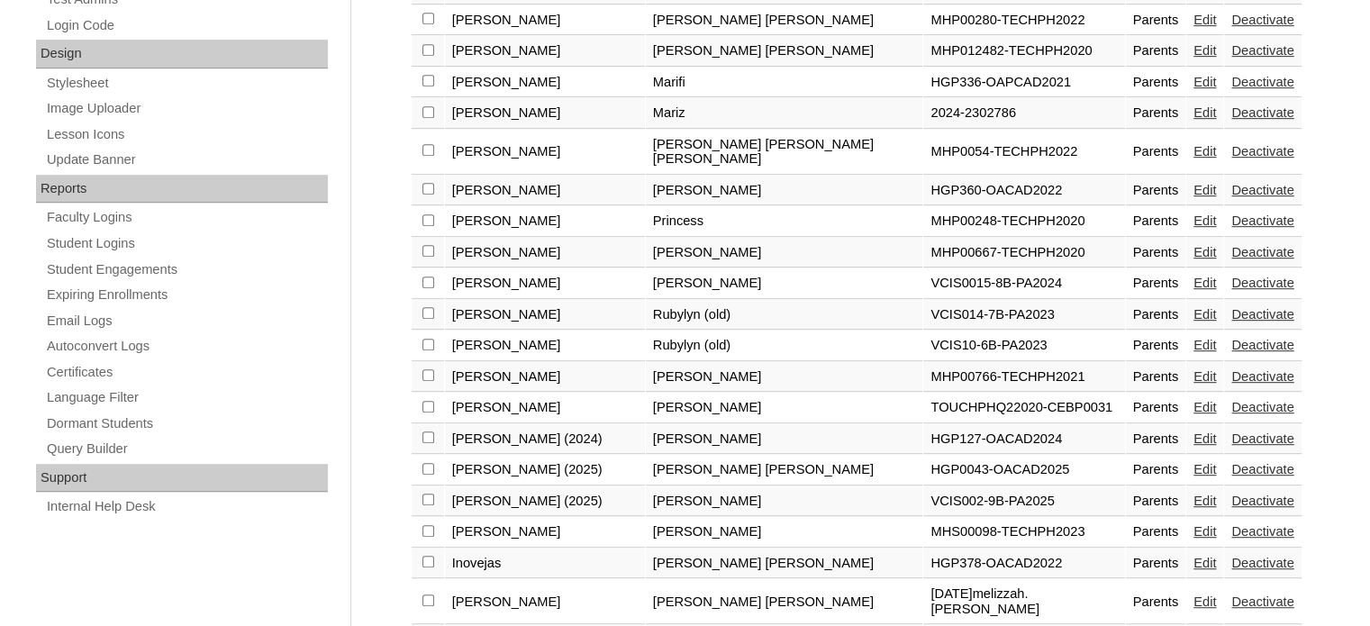
click at [1193, 493] on link "Edit" at bounding box center [1204, 500] width 23 height 14
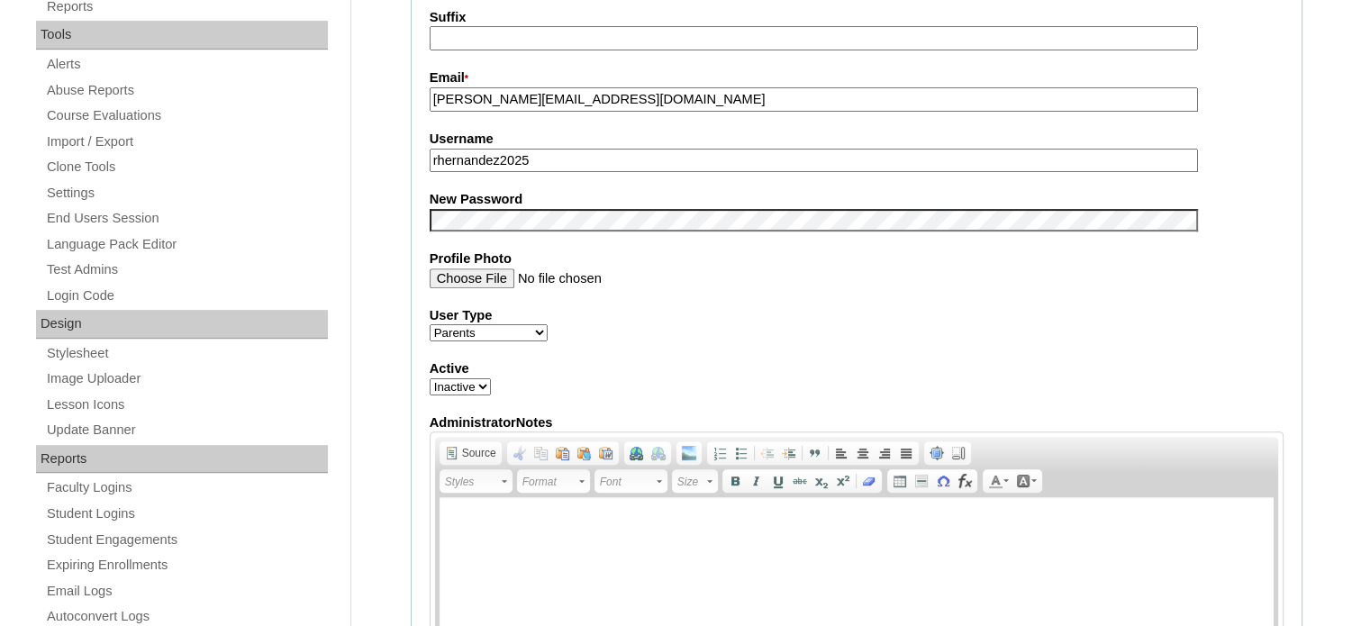
scroll to position [270, 0]
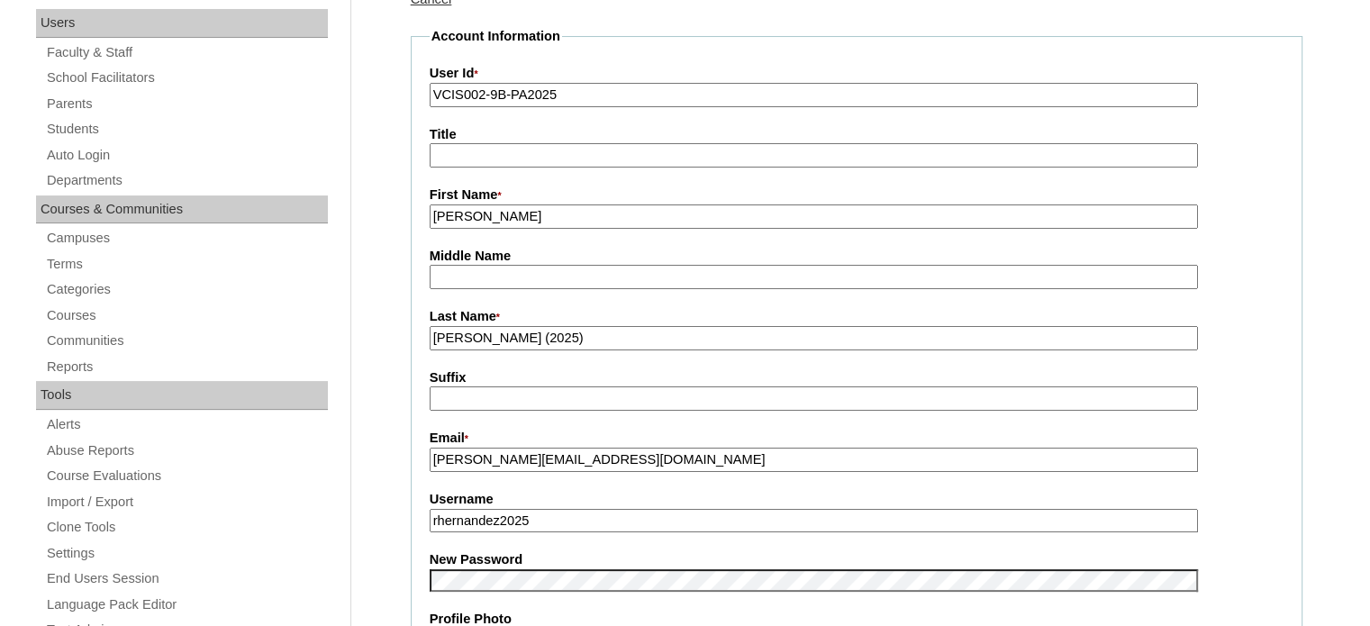
click at [544, 100] on input "VCIS002-9B-PA2025" at bounding box center [814, 95] width 768 height 24
drag, startPoint x: 590, startPoint y: 90, endPoint x: 367, endPoint y: 86, distance: 223.4
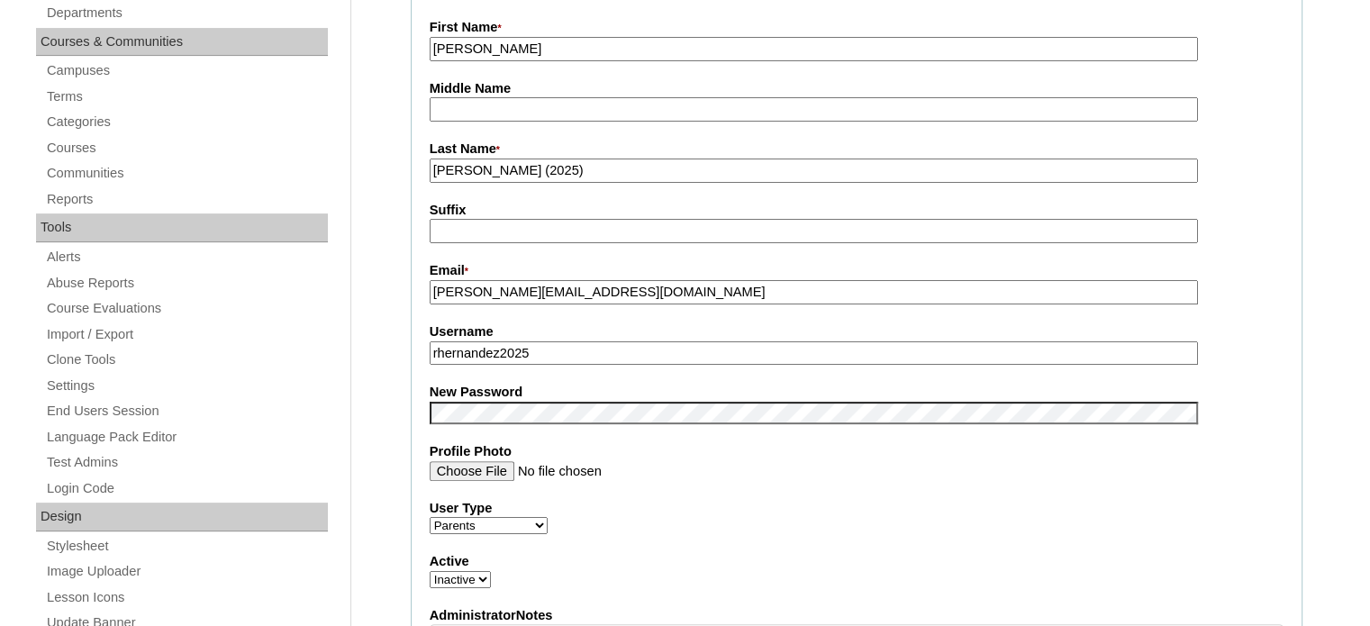
scroll to position [450, 0]
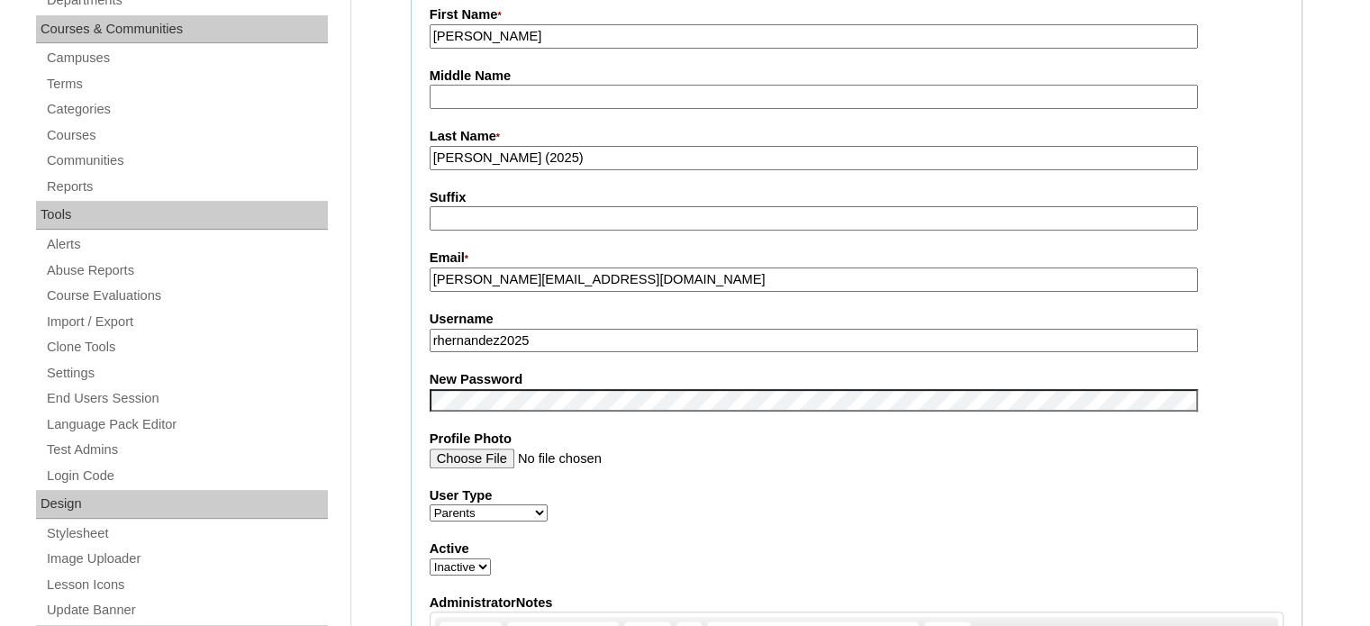
drag, startPoint x: 549, startPoint y: 340, endPoint x: 386, endPoint y: 336, distance: 163.1
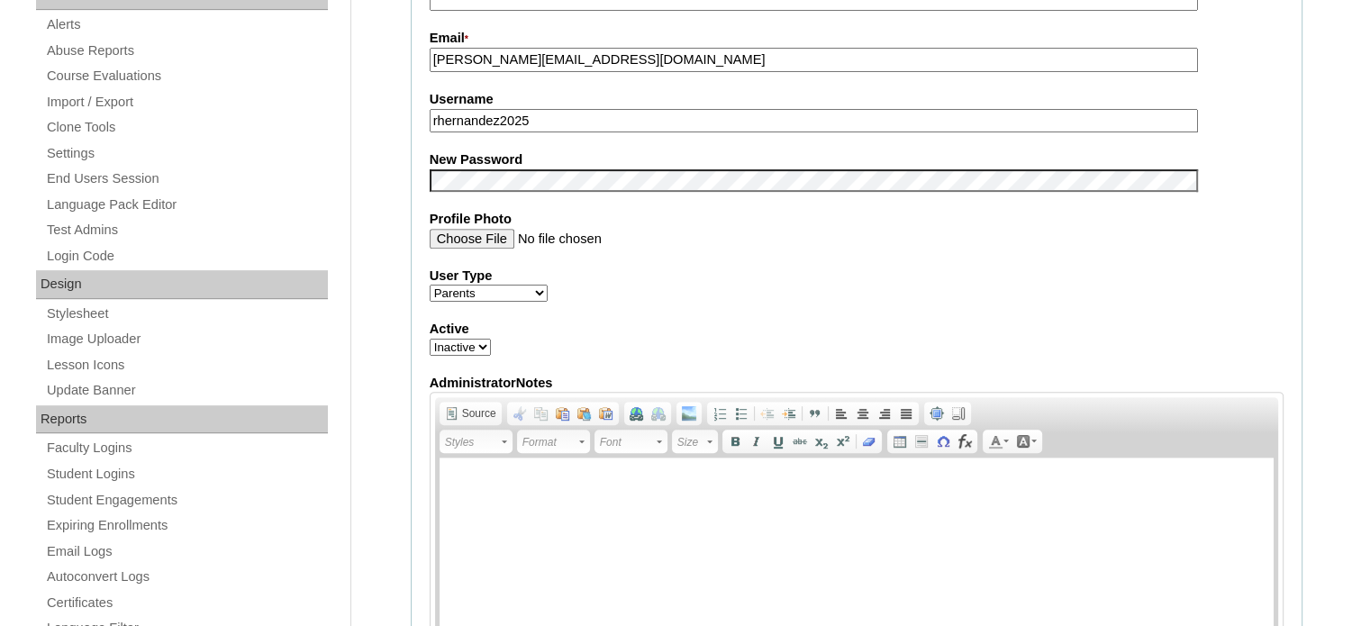
scroll to position [642, 0]
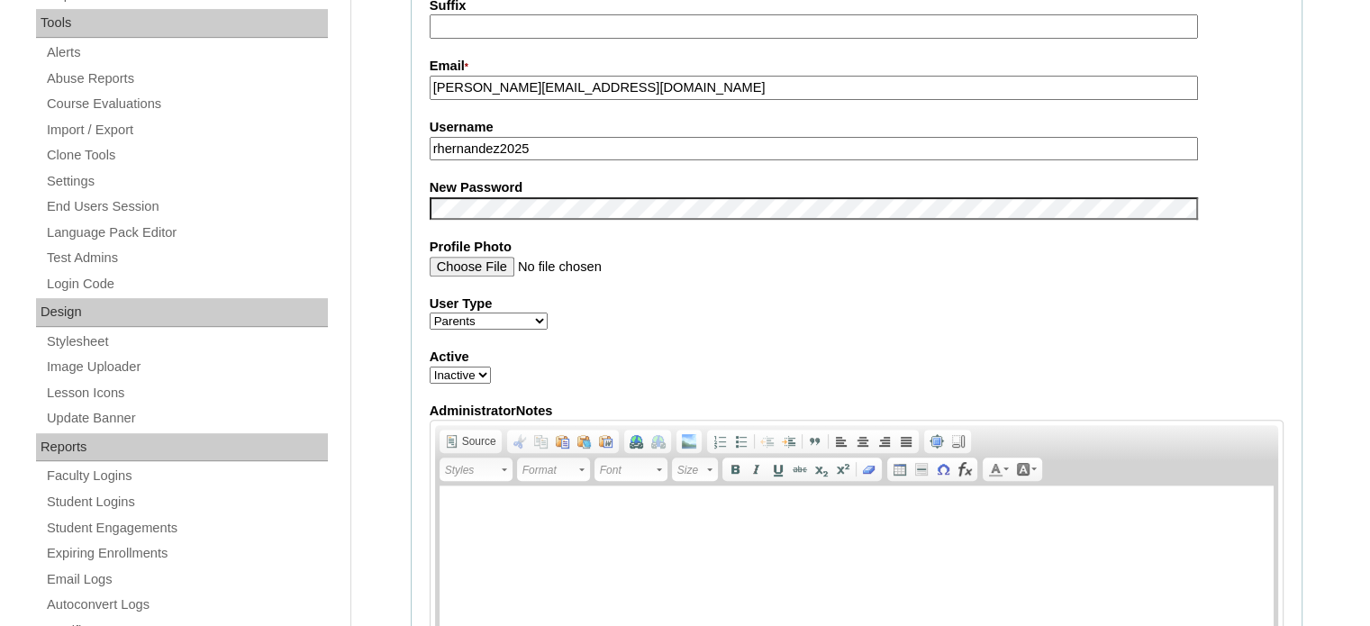
click at [559, 148] on input "rhernandez2025" at bounding box center [814, 149] width 768 height 24
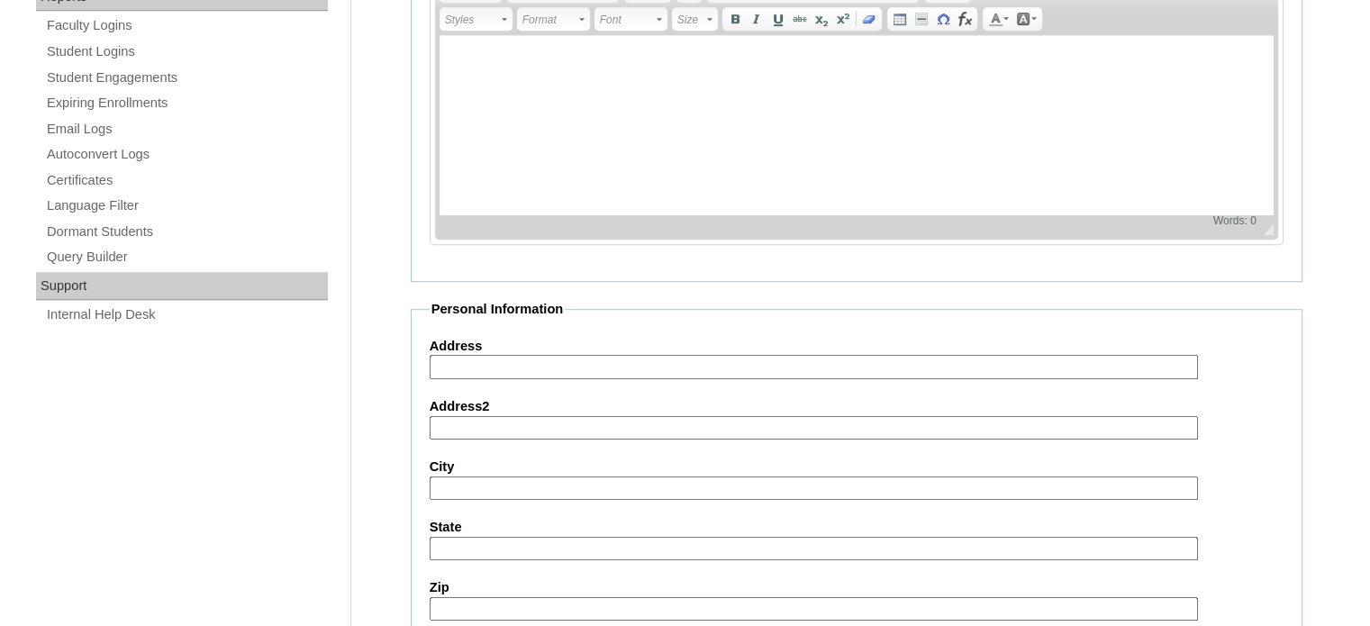
scroll to position [1723, 0]
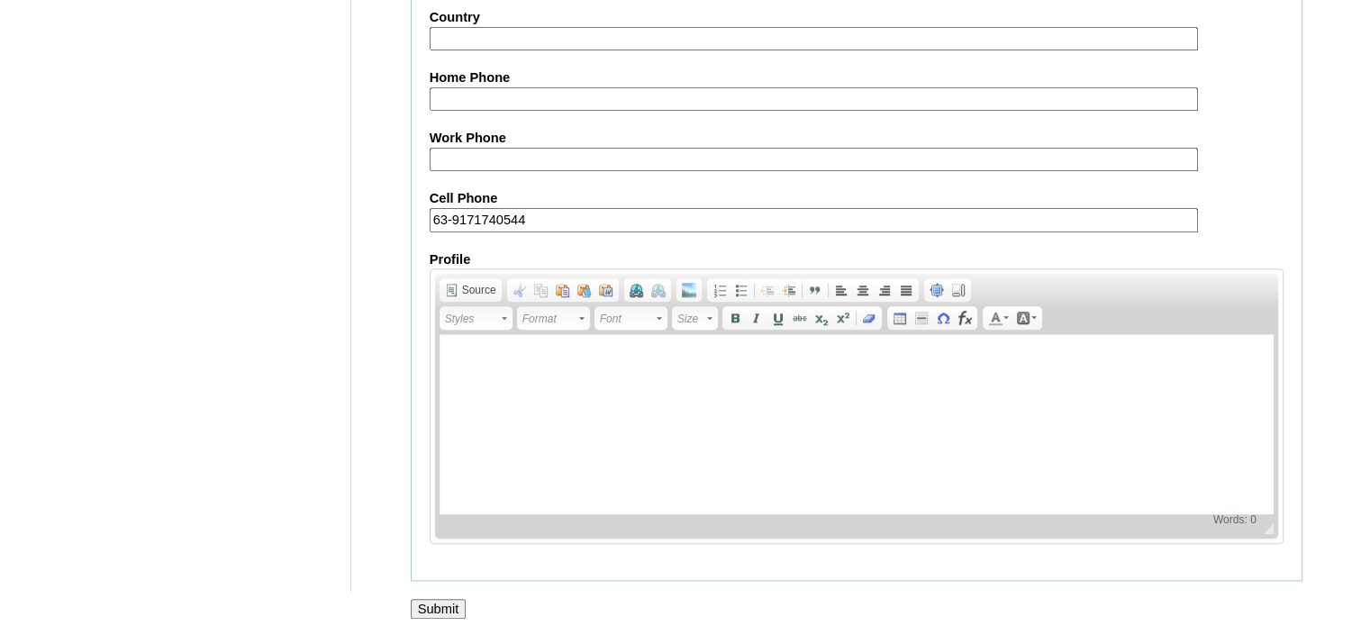
click at [440, 599] on input "Submit" at bounding box center [439, 609] width 56 height 20
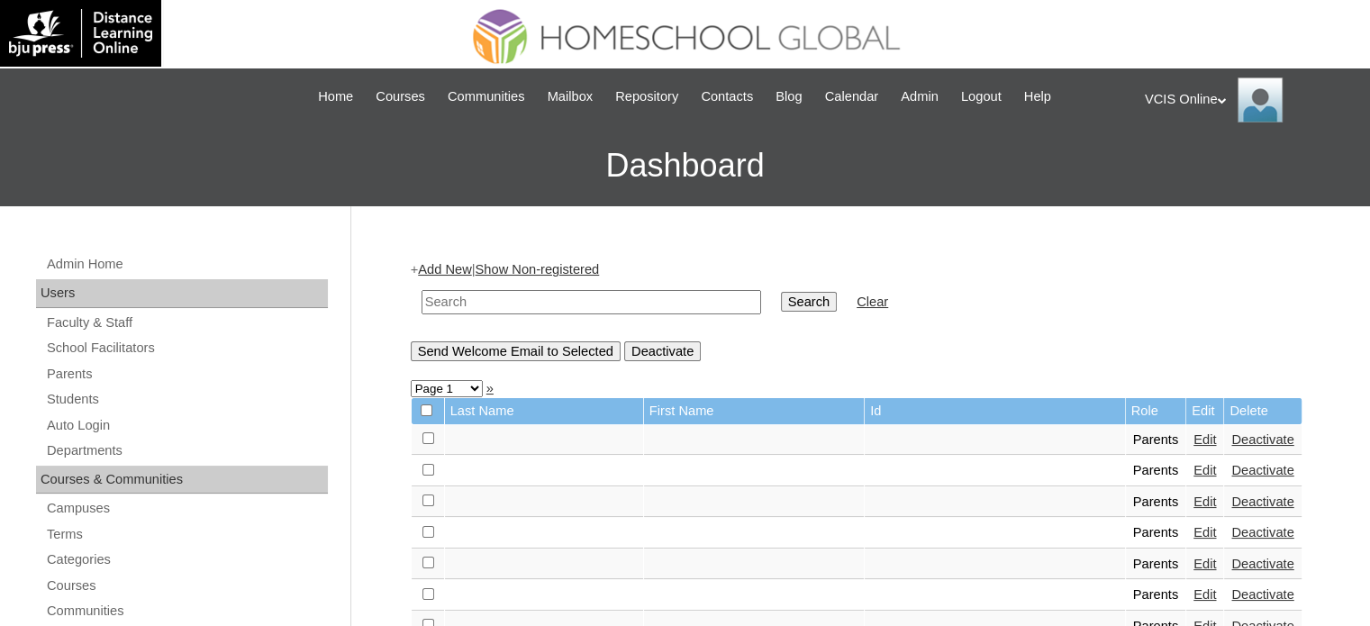
click at [1219, 97] on div "VCIS Online My Profile My Settings Logout" at bounding box center [1248, 99] width 207 height 45
click at [1189, 168] on span "Logout" at bounding box center [1177, 169] width 36 height 14
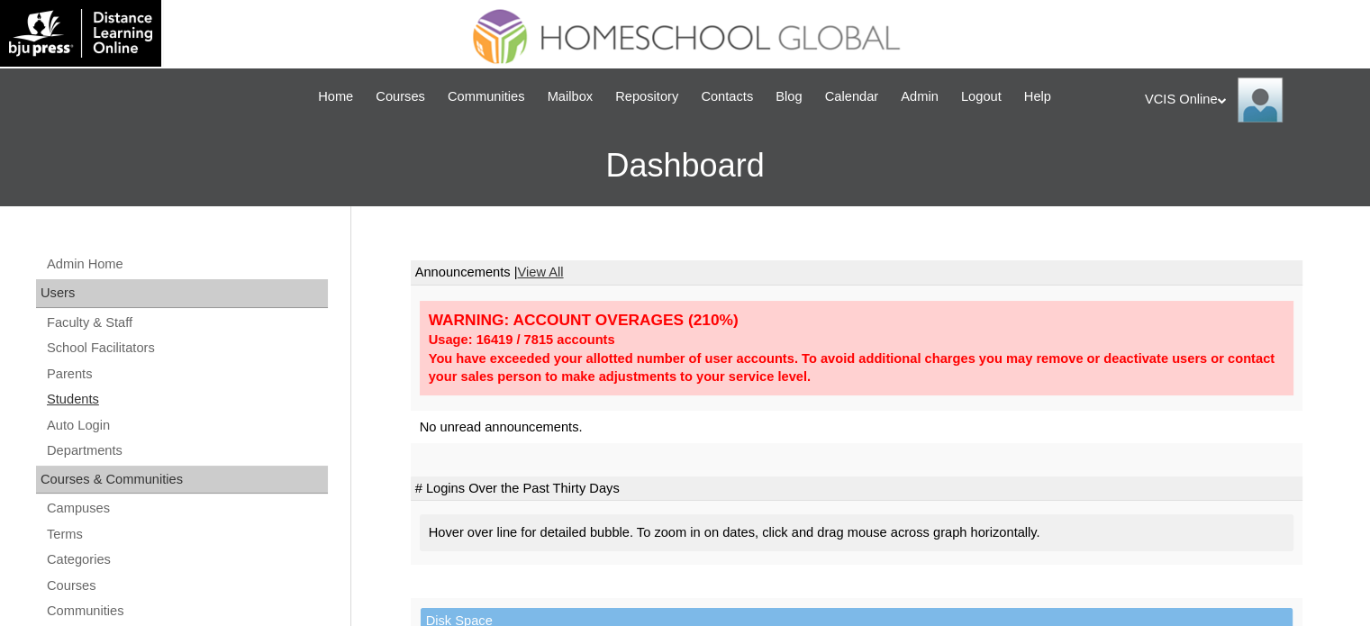
click at [77, 393] on link "Students" at bounding box center [186, 399] width 283 height 23
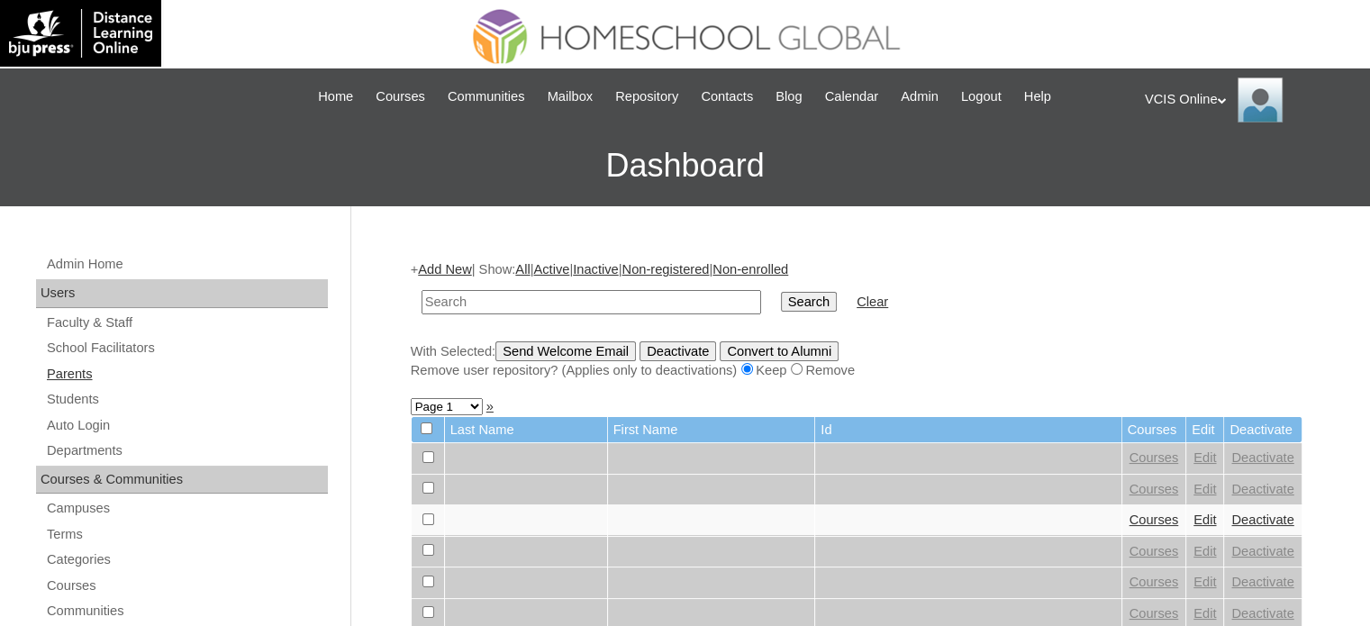
click at [90, 380] on link "Parents" at bounding box center [186, 374] width 283 height 23
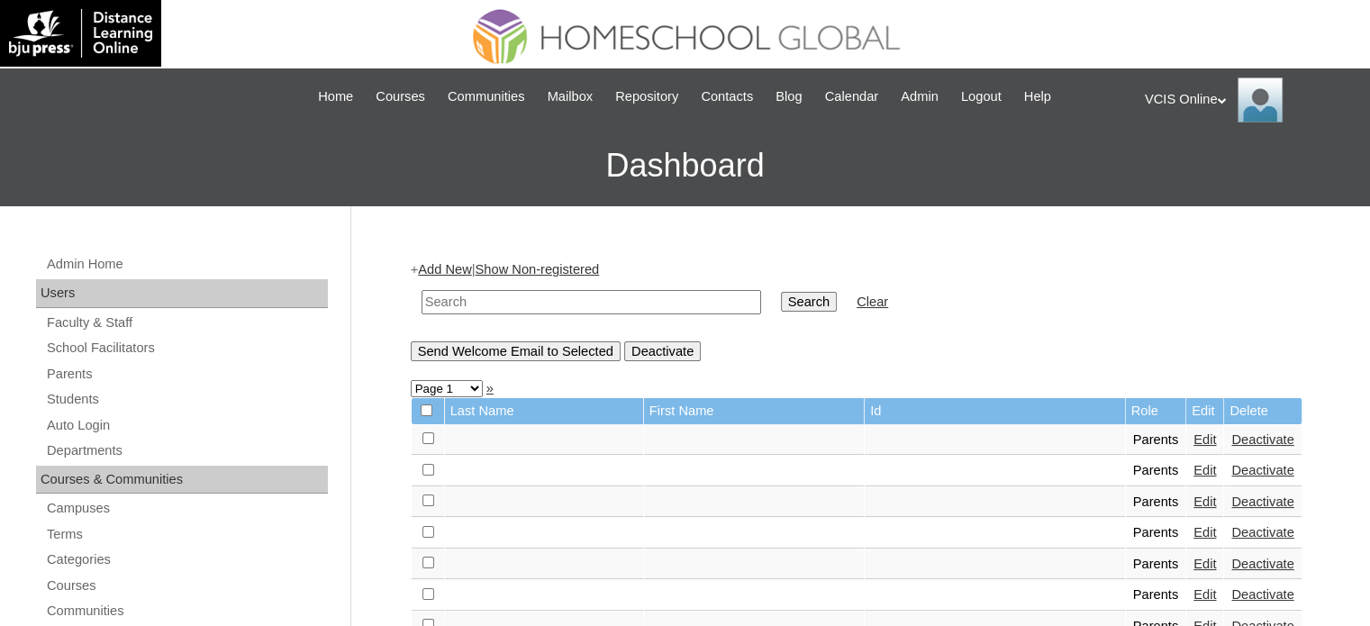
click at [521, 291] on input "text" at bounding box center [591, 302] width 340 height 24
paste input "rhernandez2025"
type input "rhernandez2025"
click at [781, 303] on input "Search" at bounding box center [809, 302] width 56 height 20
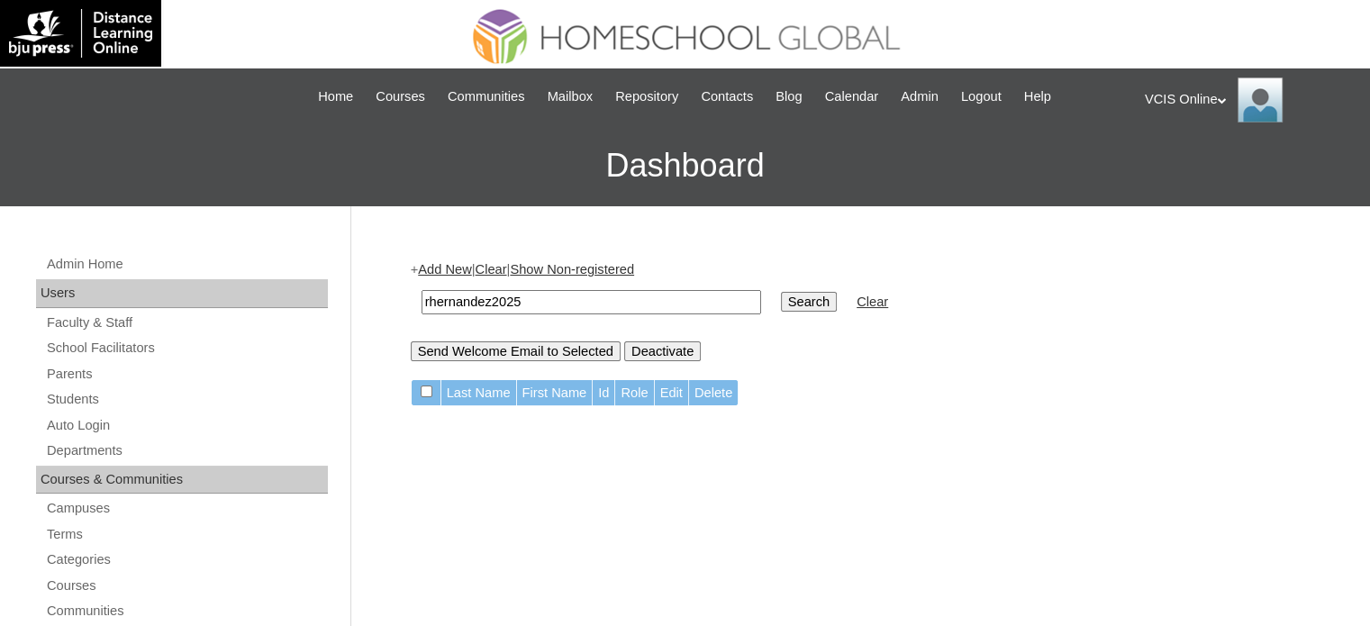
drag, startPoint x: 612, startPoint y: 295, endPoint x: 285, endPoint y: 295, distance: 327.8
type input "[PERSON_NAME]"
click at [781, 302] on input "Search" at bounding box center [809, 302] width 56 height 20
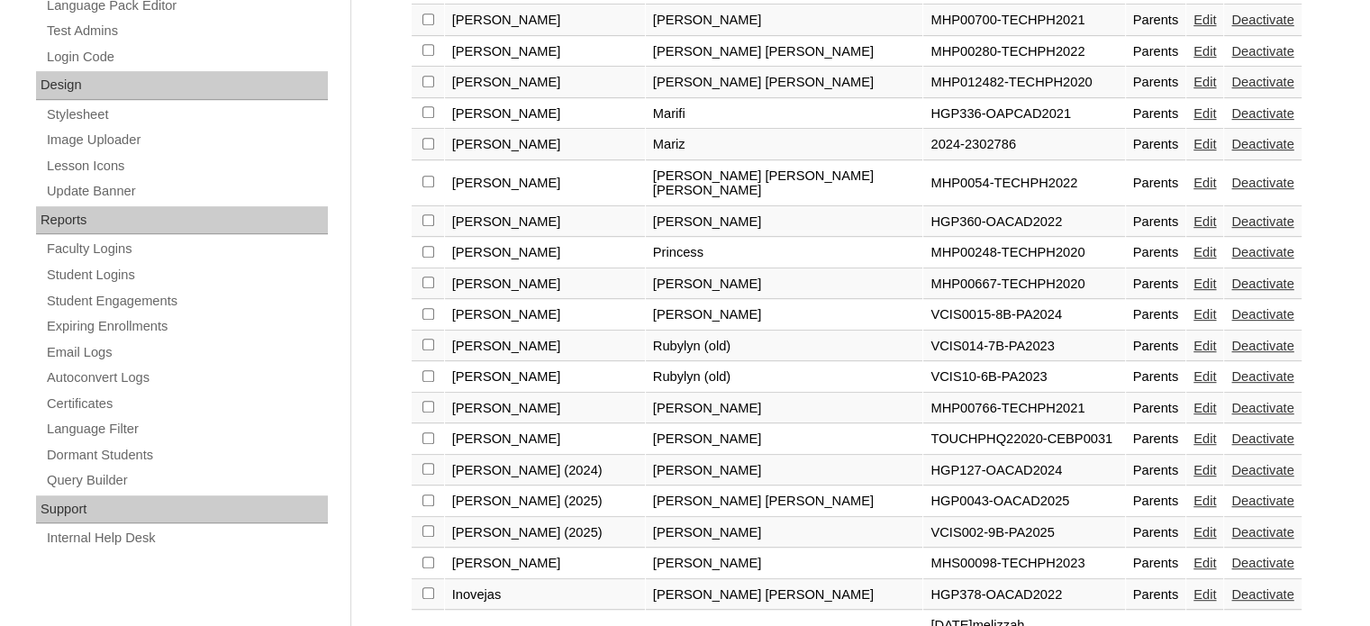
scroll to position [901, 0]
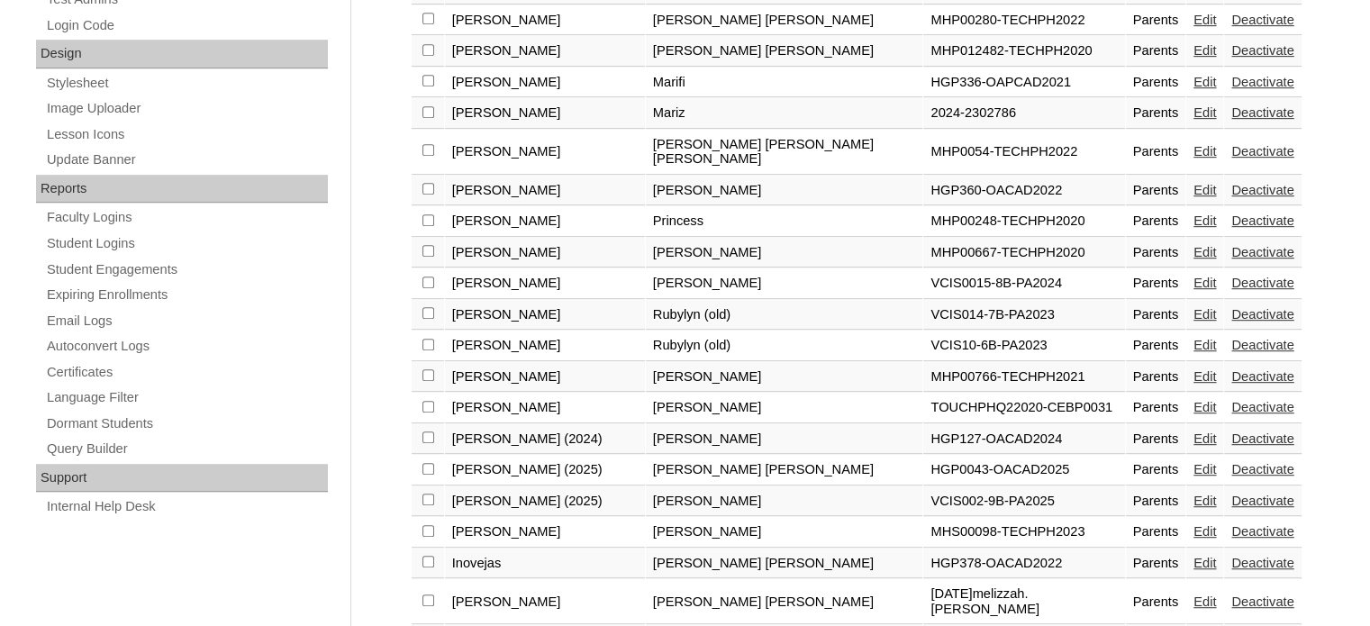
click at [1193, 493] on link "Edit" at bounding box center [1204, 500] width 23 height 14
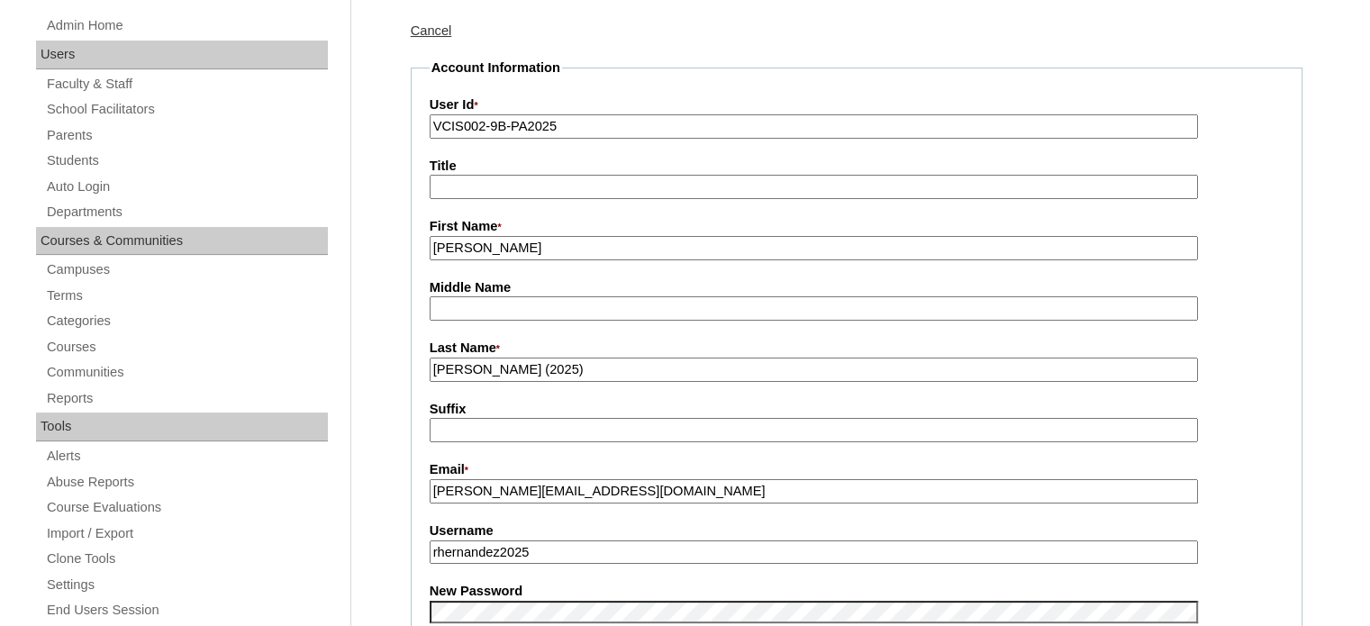
scroll to position [270, 0]
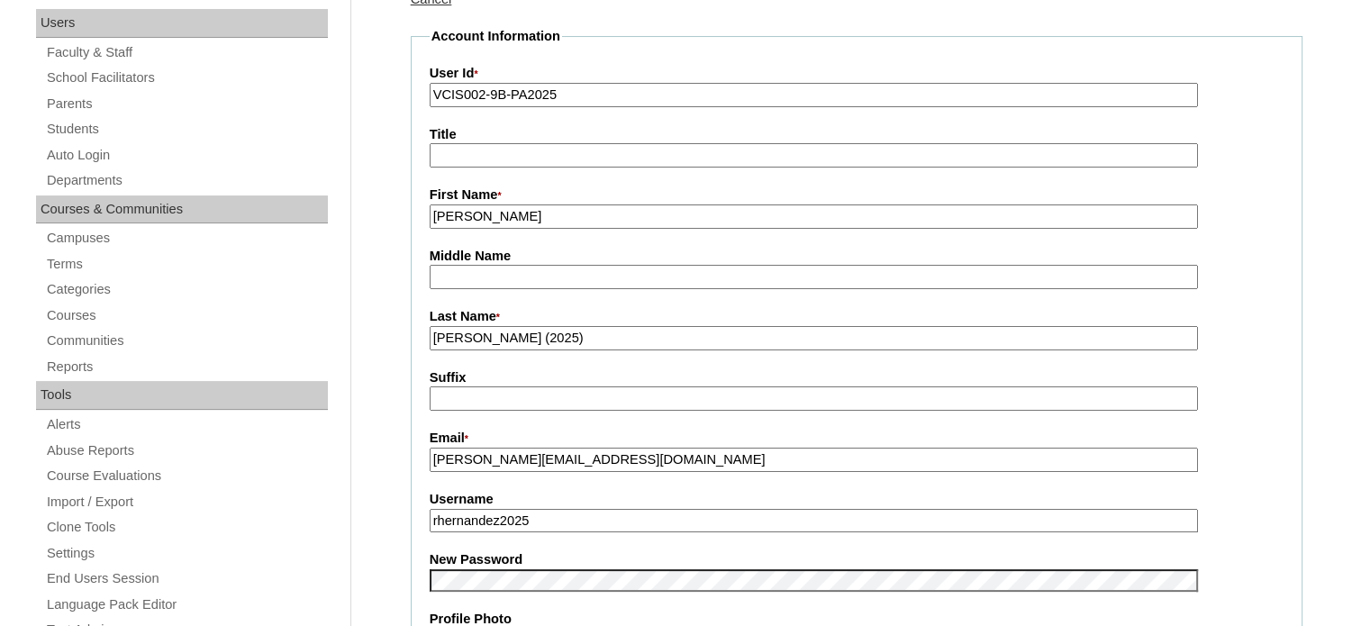
click at [666, 453] on input "[PERSON_NAME][EMAIL_ADDRESS][DOMAIN_NAME]" at bounding box center [814, 460] width 768 height 24
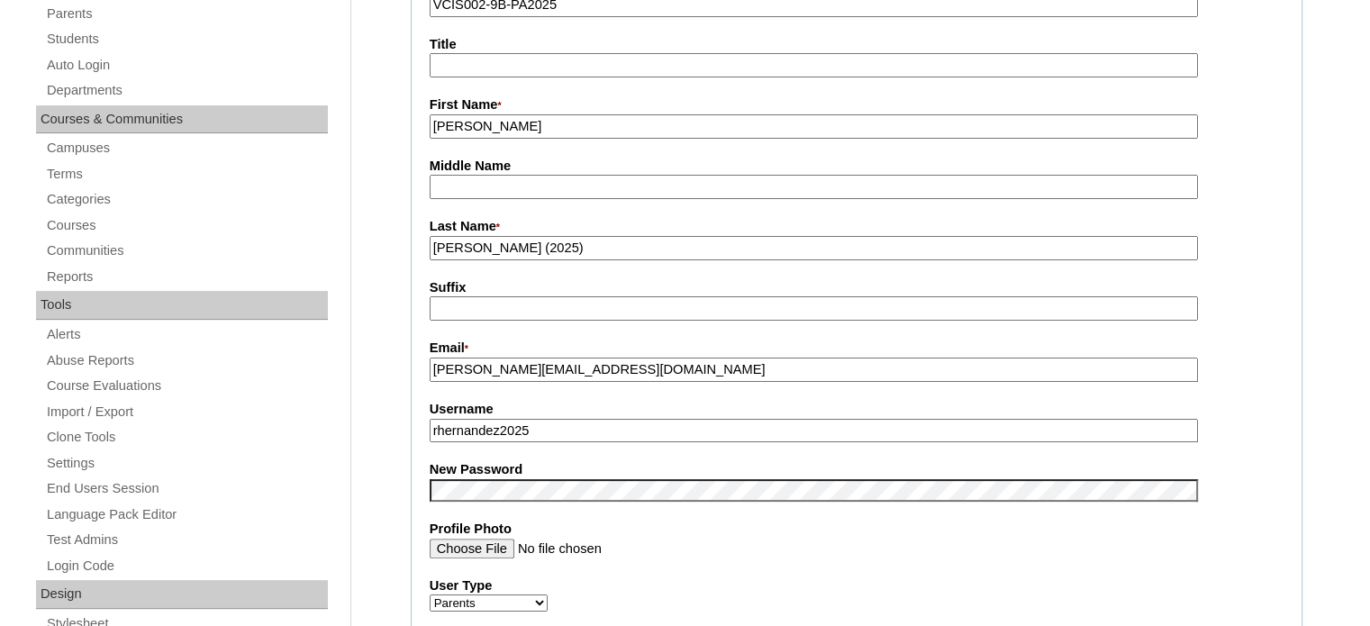
click at [621, 419] on input "rhernandez2025" at bounding box center [814, 431] width 768 height 24
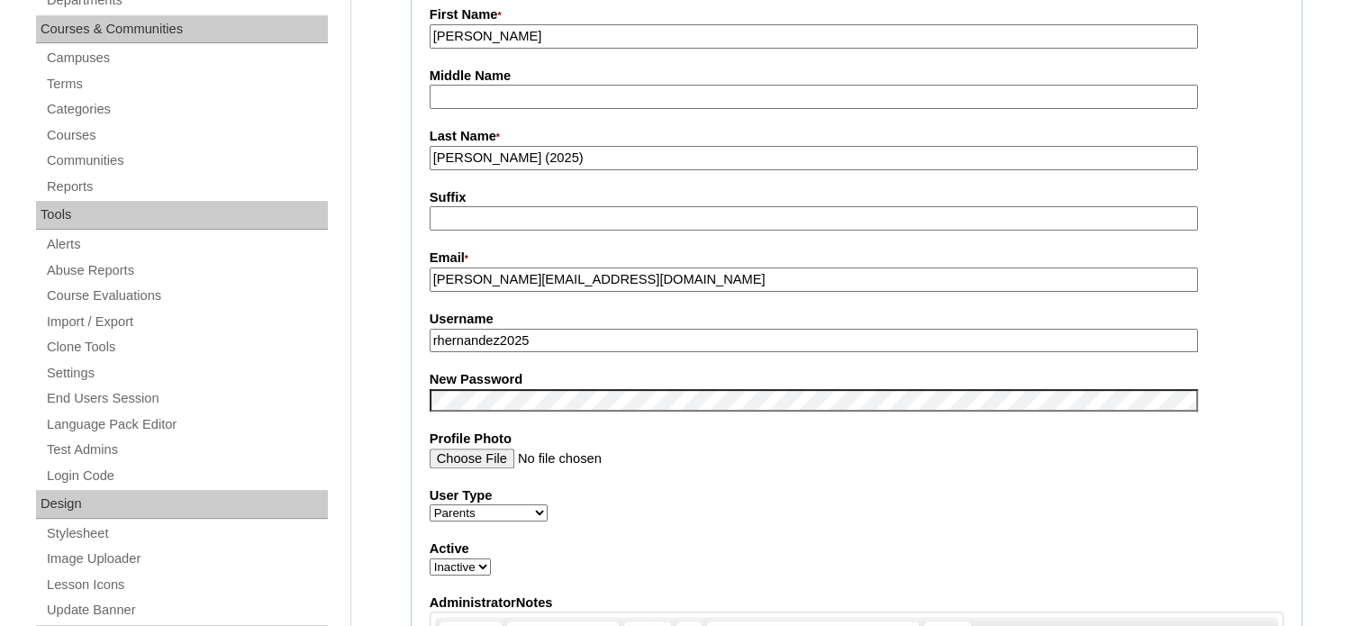
scroll to position [462, 0]
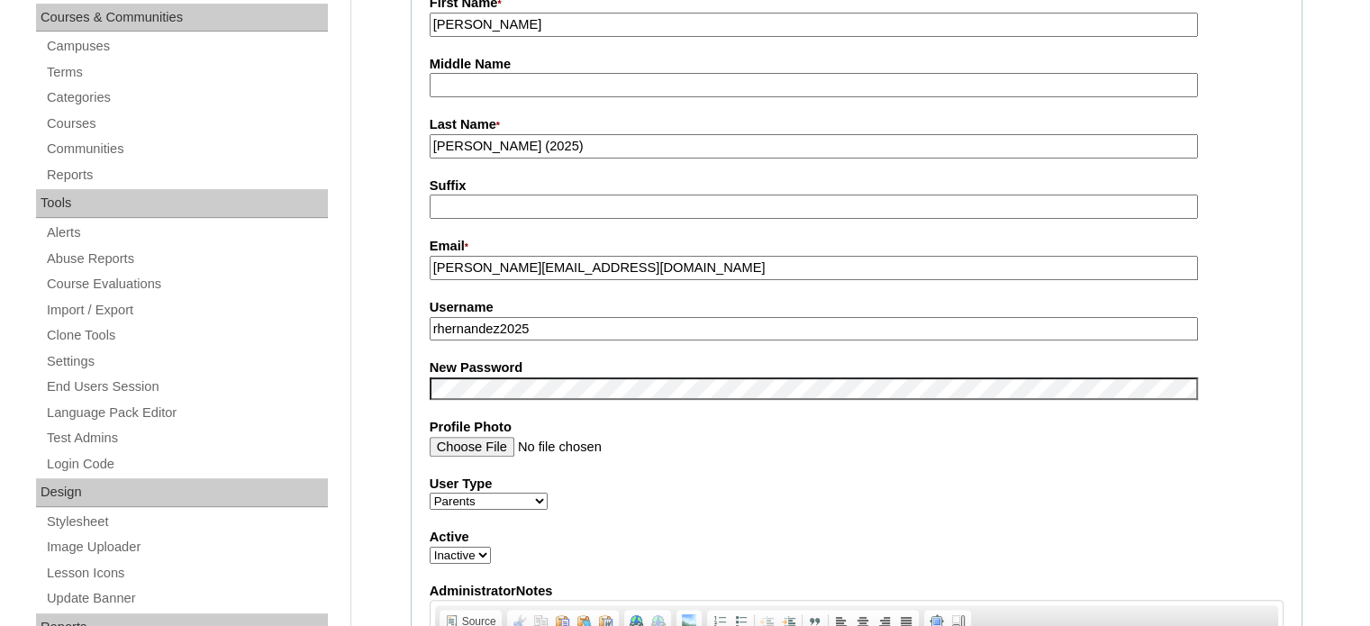
drag, startPoint x: 439, startPoint y: 327, endPoint x: 462, endPoint y: 321, distance: 23.2
click at [439, 327] on input "rhernandez2025" at bounding box center [814, 329] width 768 height 24
type input "r.hernandez2025"
click at [946, 475] on label "User Type" at bounding box center [857, 484] width 854 height 19
click at [548, 493] on select "Faculty Staff Student Parents School Facilitators" at bounding box center [489, 501] width 118 height 17
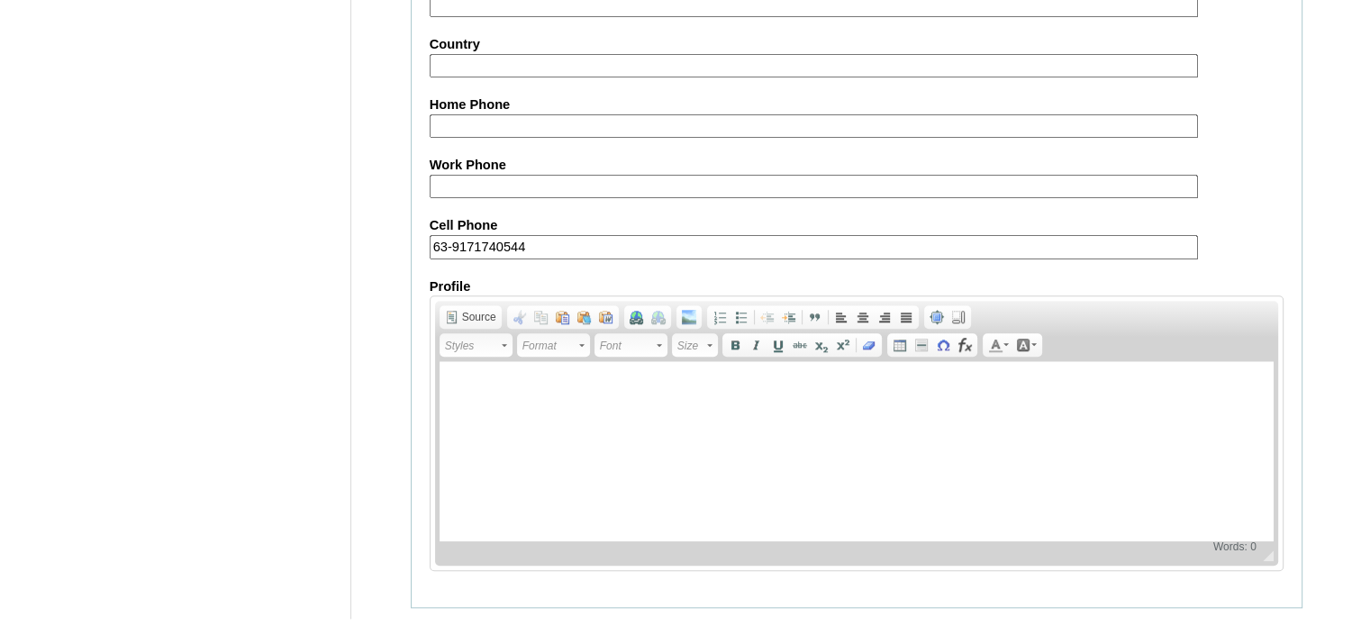
scroll to position [1723, 0]
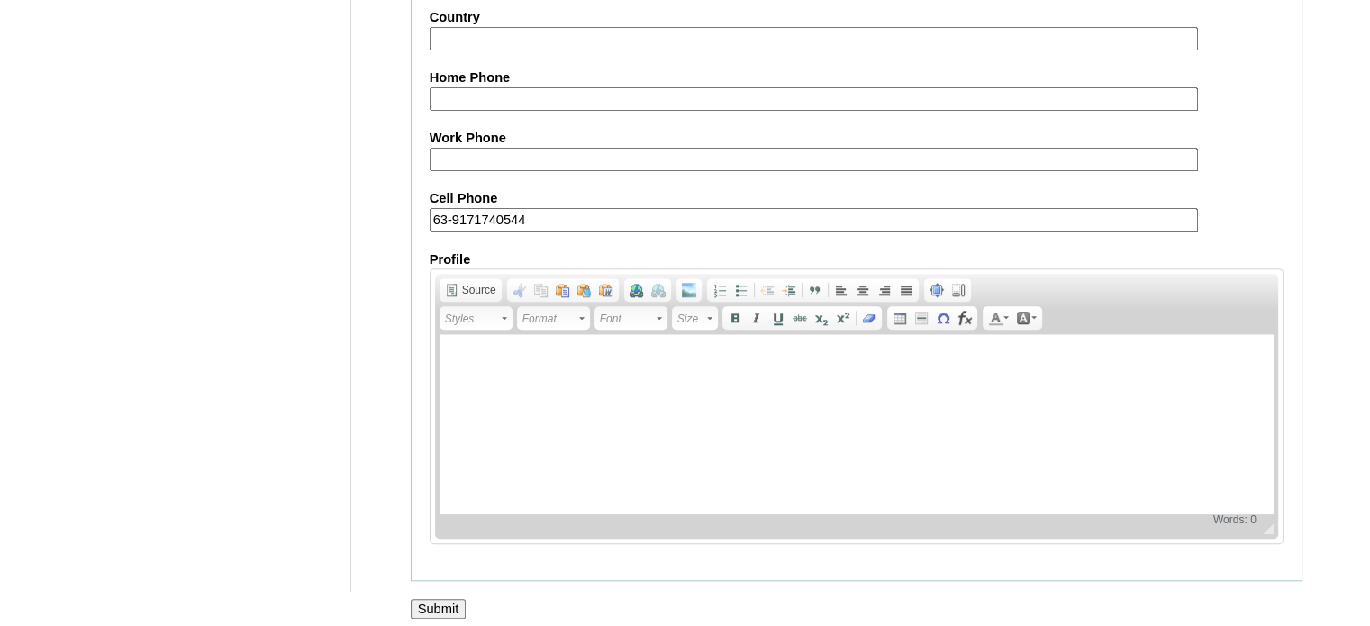
click at [445, 599] on input "Submit" at bounding box center [439, 609] width 56 height 20
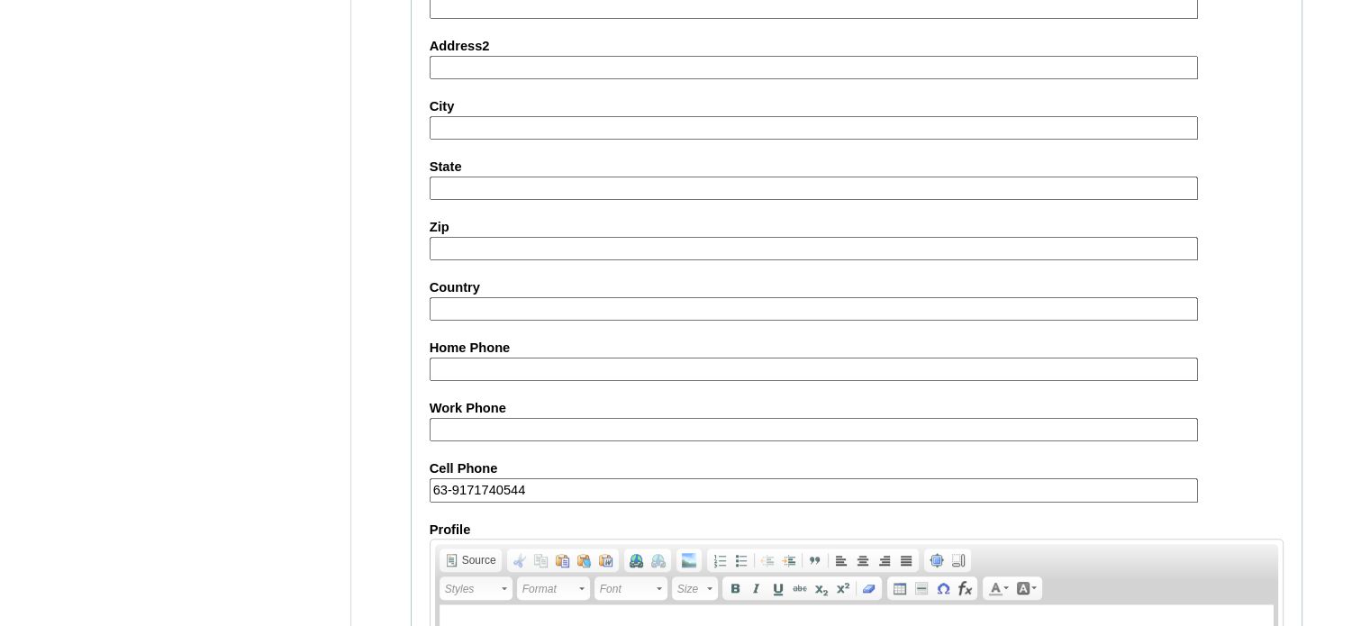
scroll to position [1383, 0]
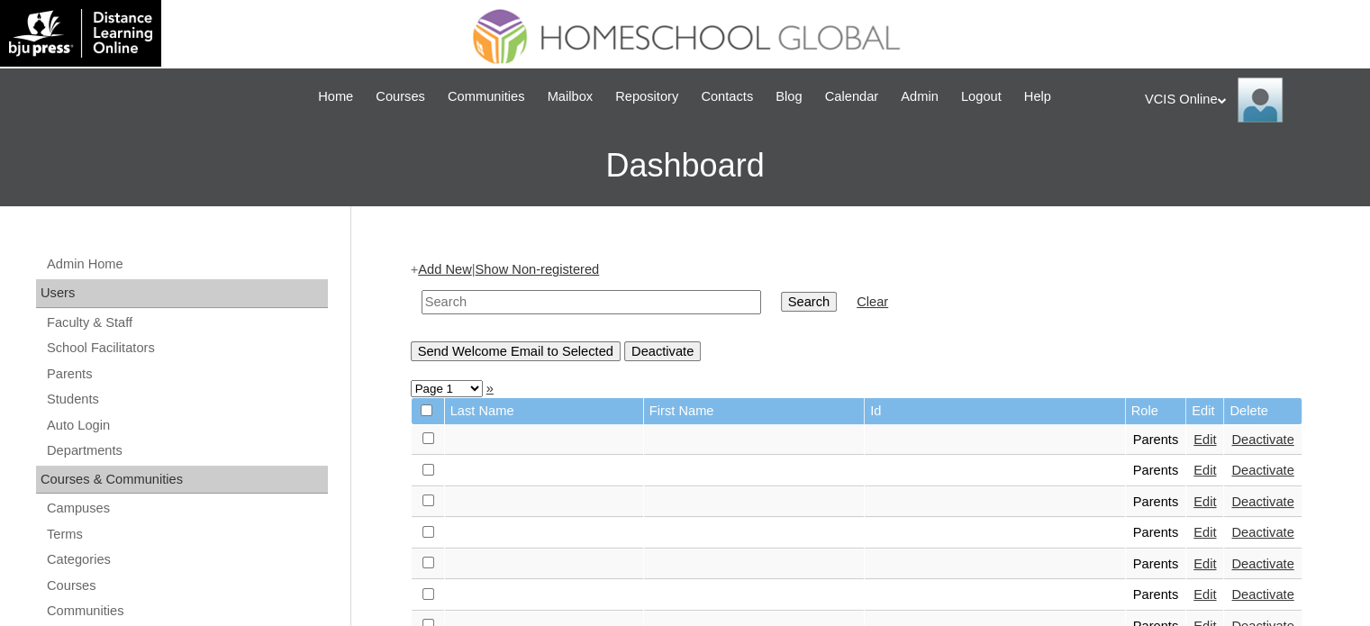
click at [1200, 96] on div "VCIS Online My Profile My Settings Logout" at bounding box center [1248, 99] width 207 height 45
click at [1175, 168] on span "Logout" at bounding box center [1177, 169] width 36 height 14
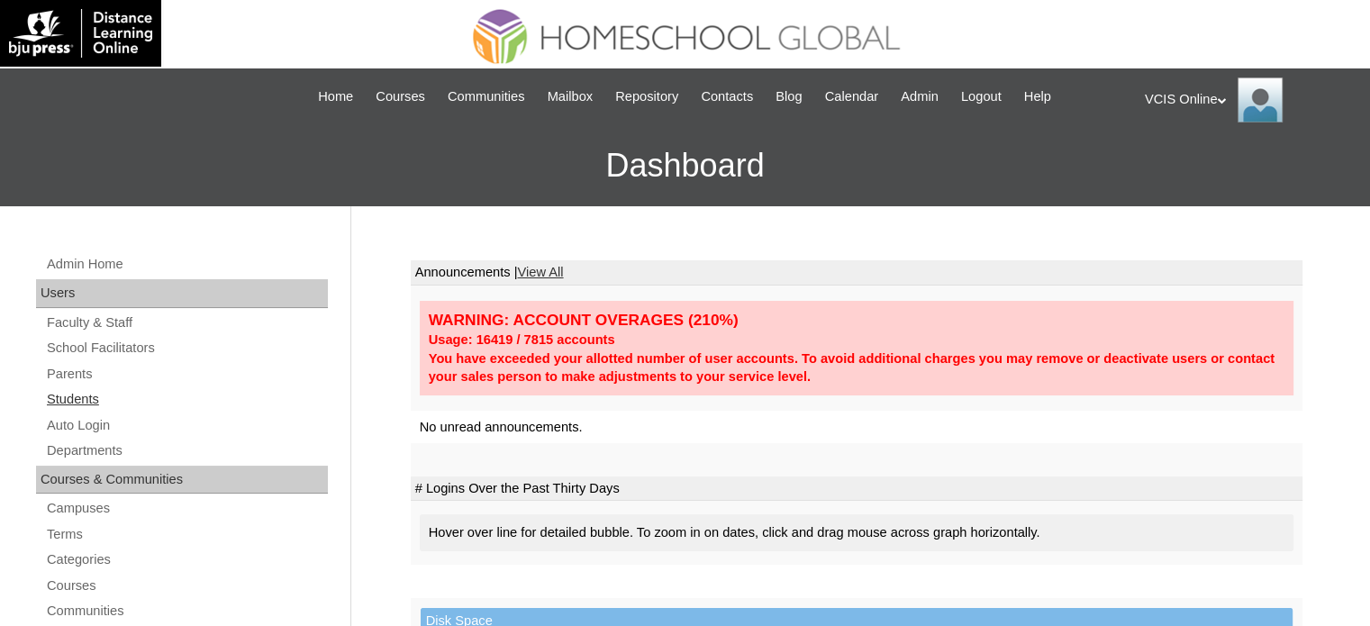
click at [85, 401] on link "Students" at bounding box center [186, 399] width 283 height 23
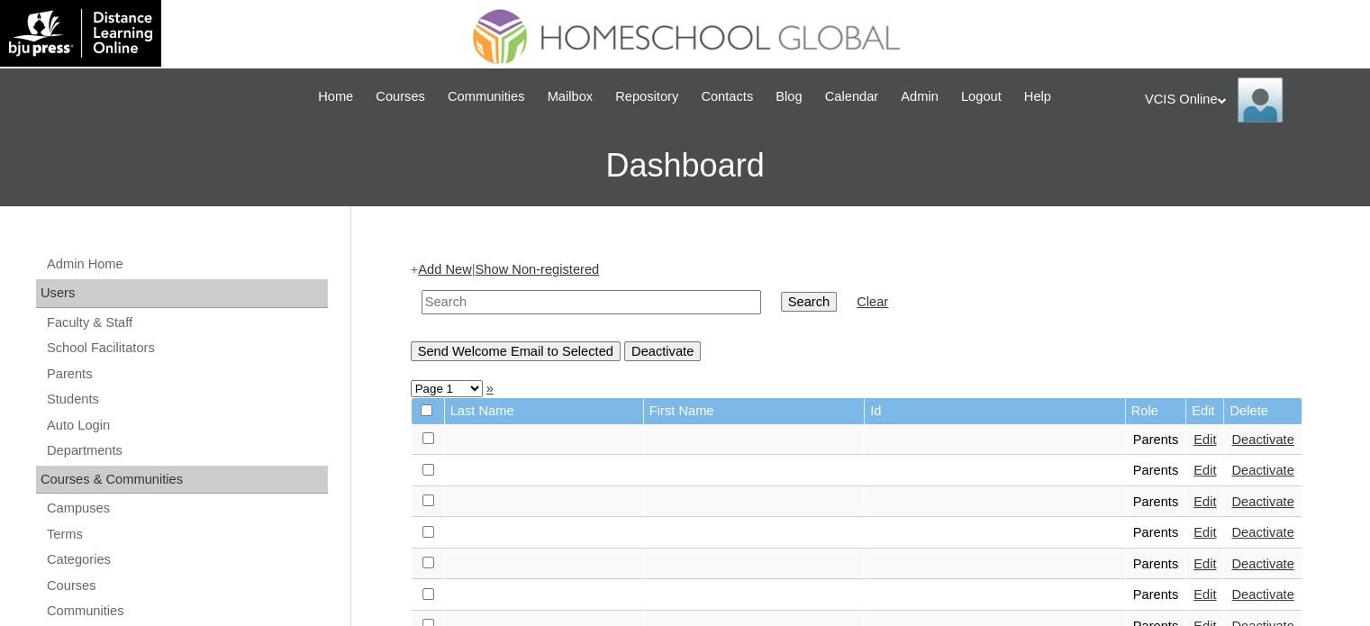
click at [515, 306] on input "text" at bounding box center [591, 302] width 340 height 24
type input "[PERSON_NAME]"
click at [781, 306] on input "Search" at bounding box center [809, 302] width 56 height 20
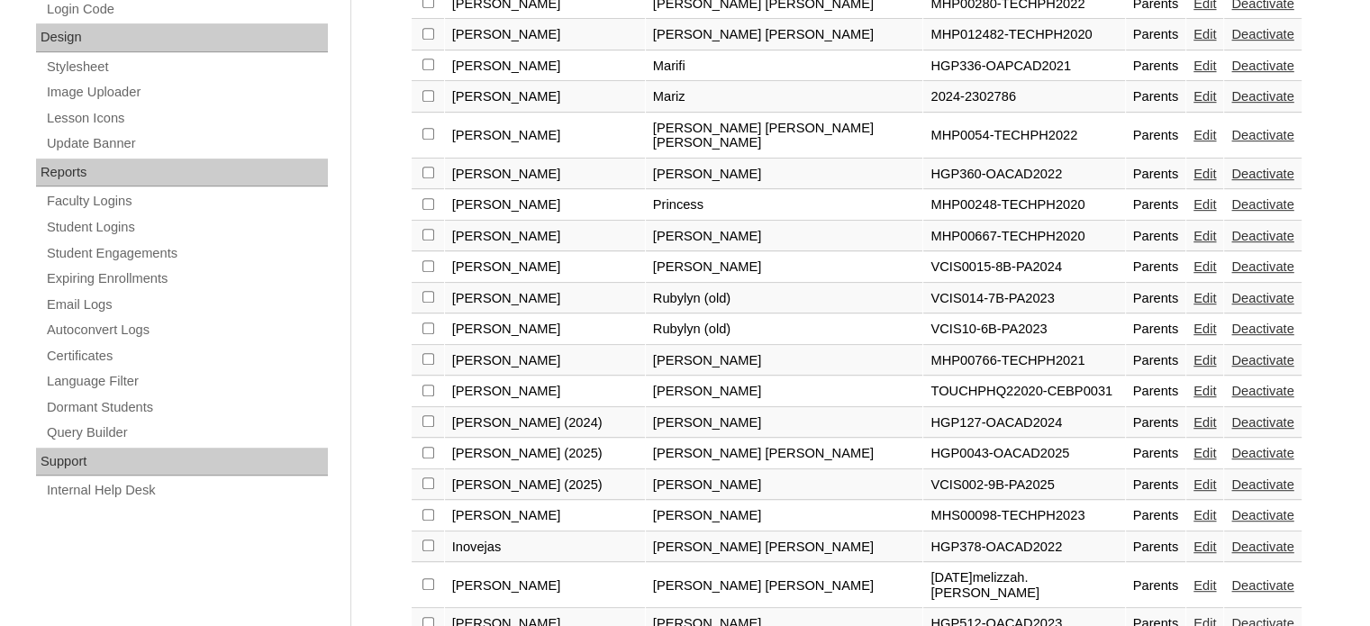
scroll to position [1048, 0]
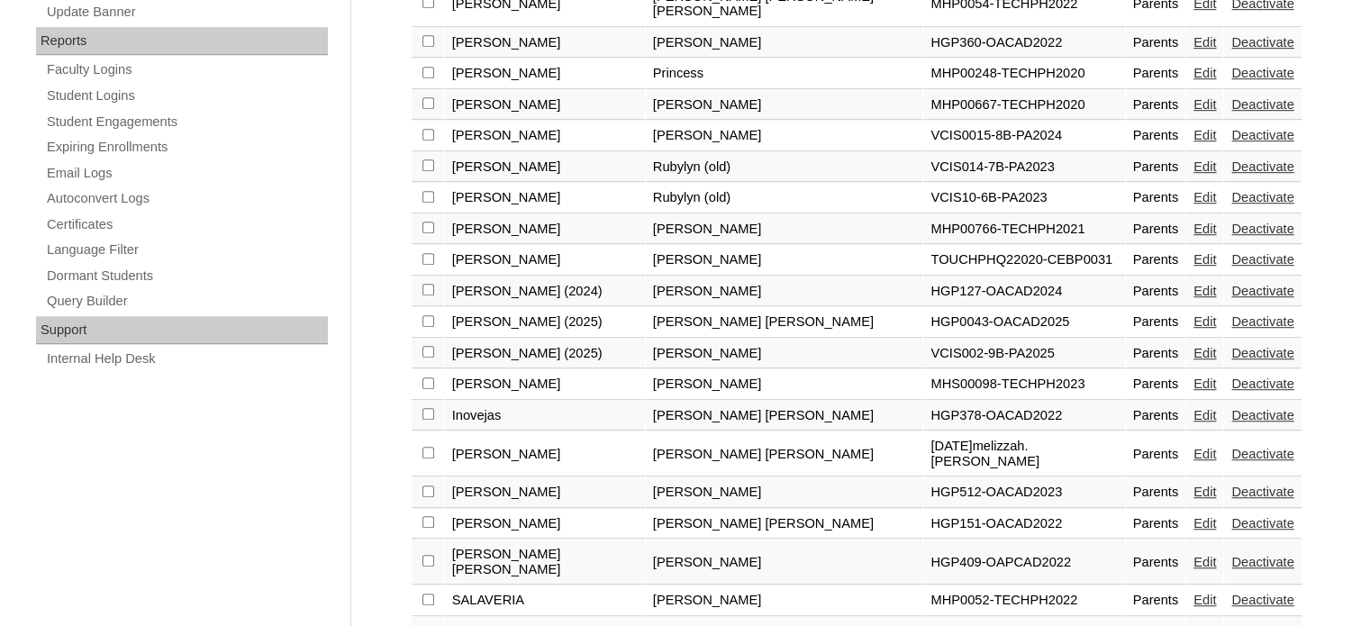
click at [1193, 346] on link "Edit" at bounding box center [1204, 353] width 23 height 14
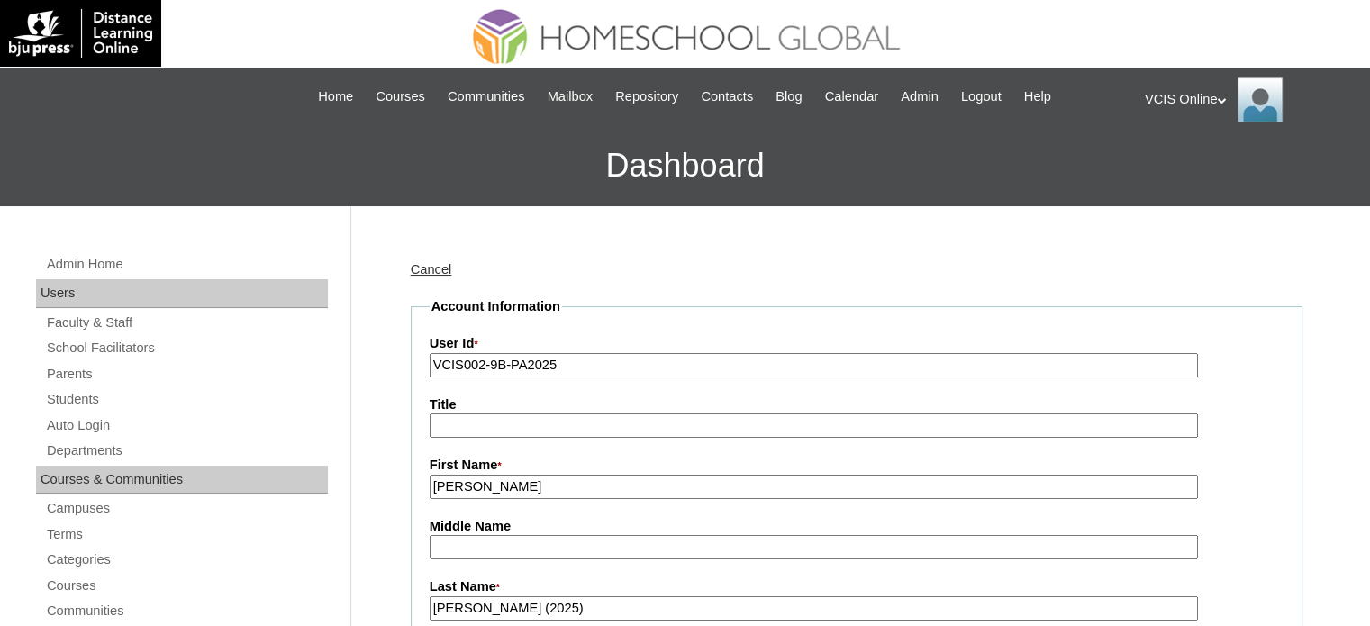
drag, startPoint x: 576, startPoint y: 363, endPoint x: 378, endPoint y: 349, distance: 198.6
click at [618, 367] on input "VCIS002-9B-PA2025" at bounding box center [814, 365] width 768 height 24
drag, startPoint x: 616, startPoint y: 367, endPoint x: 342, endPoint y: 352, distance: 274.2
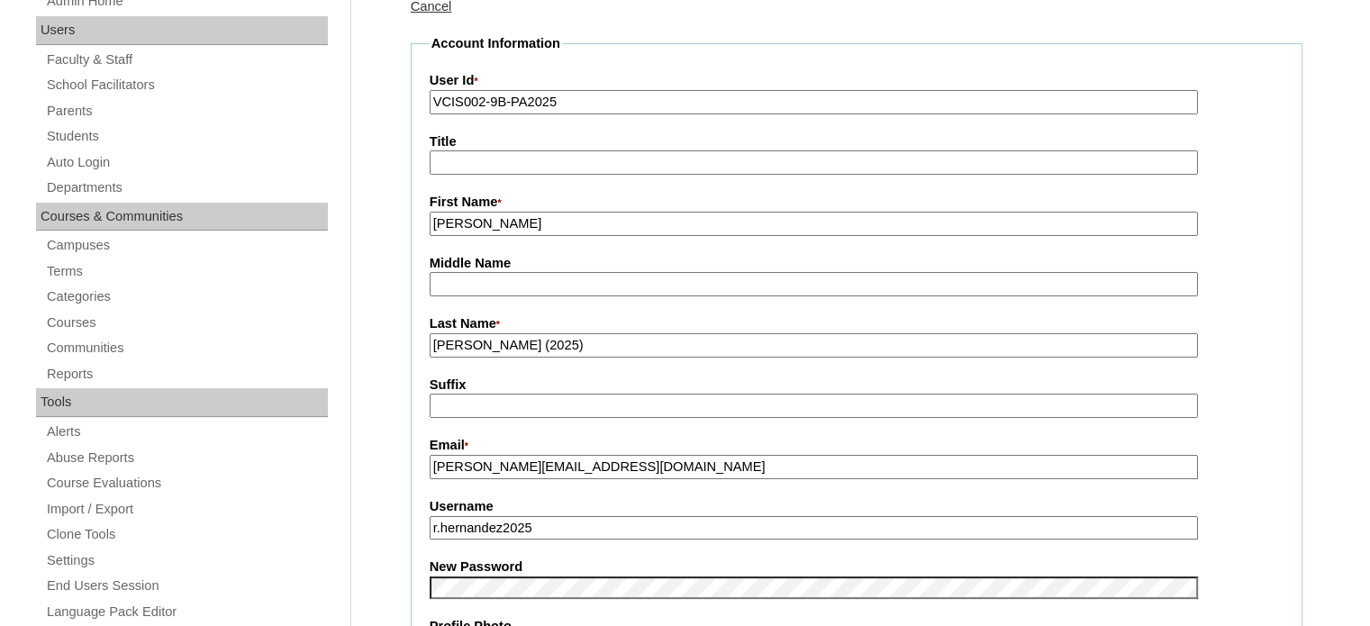
scroll to position [270, 0]
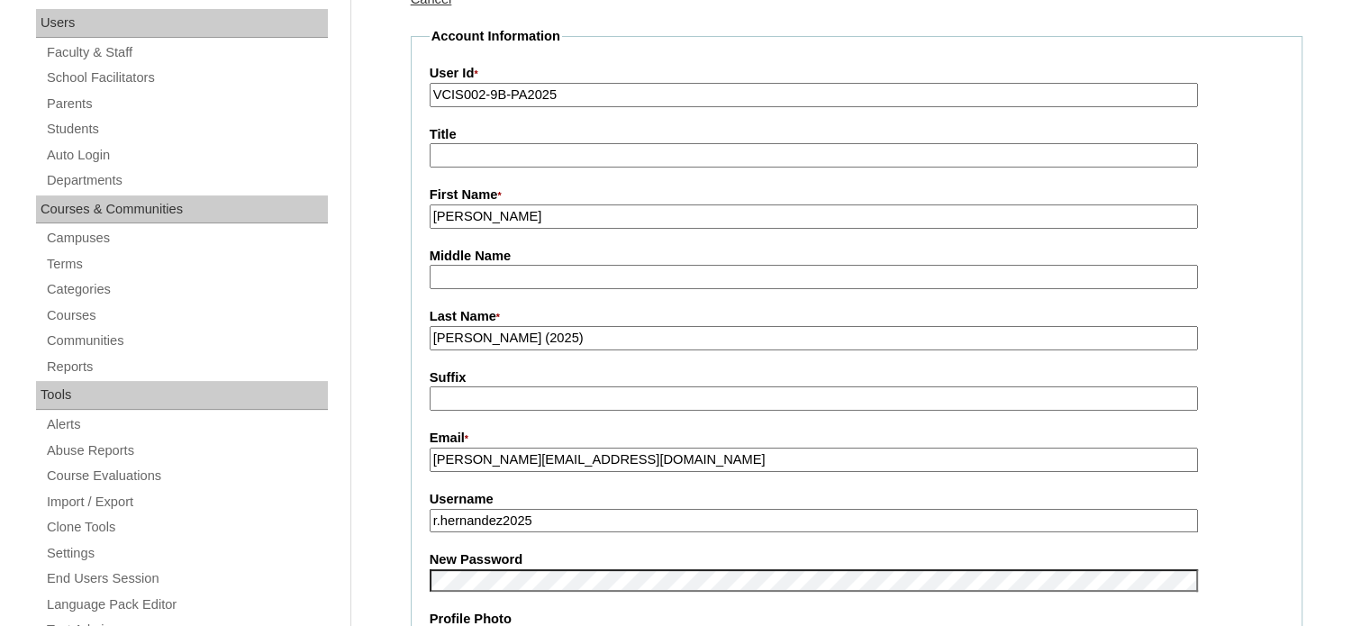
click at [640, 457] on input "robby@aarteesgroup.com" at bounding box center [814, 460] width 768 height 24
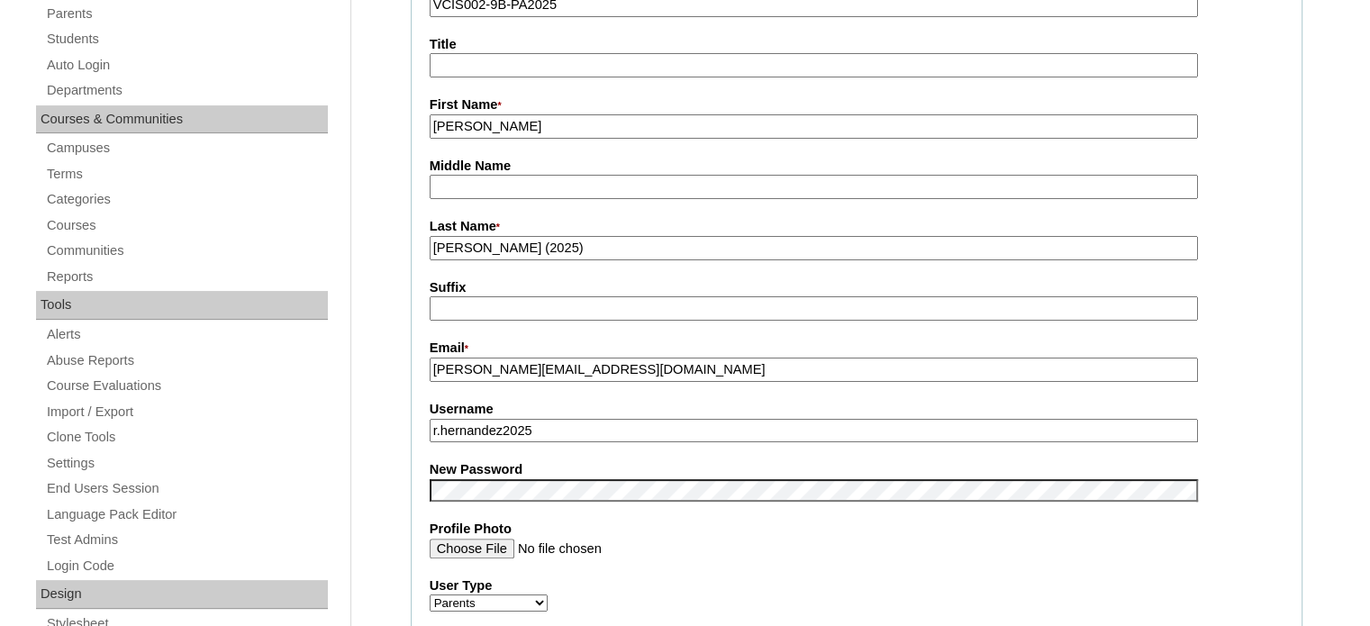
click at [557, 430] on input "r.hernandez2025" at bounding box center [814, 431] width 768 height 24
click at [442, 428] on input "r.hernandez2025" at bounding box center [814, 431] width 768 height 24
type input "rhernandez2025"
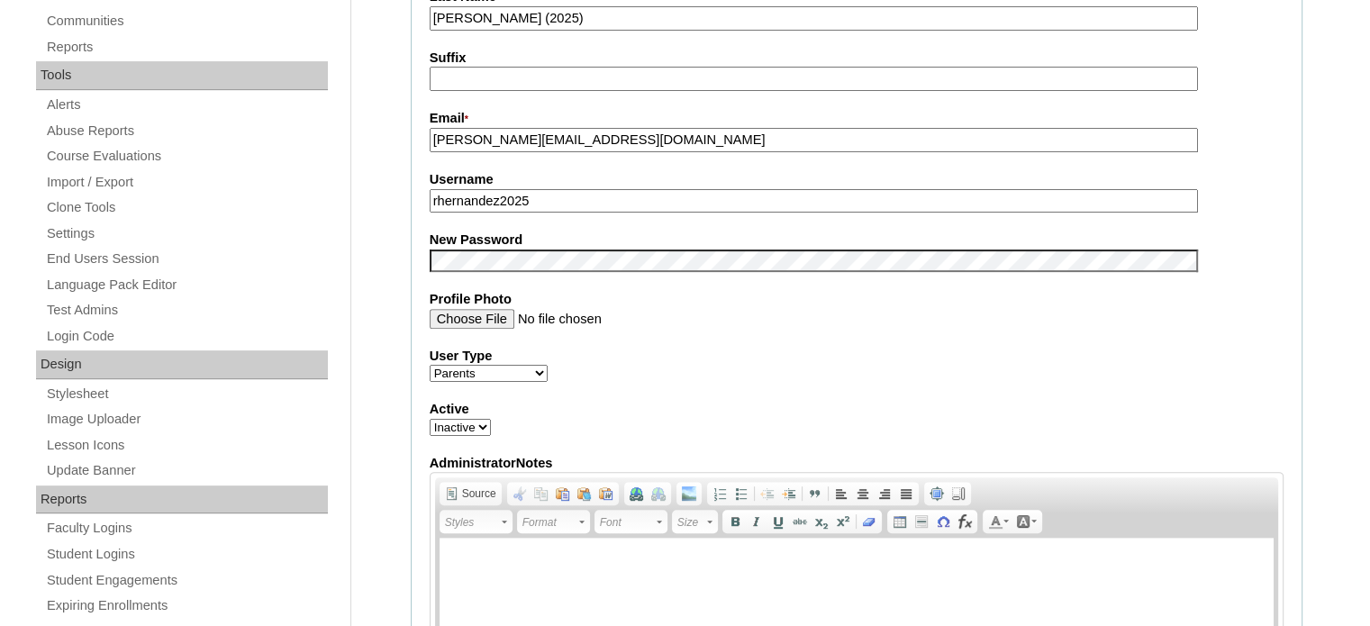
scroll to position [720, 0]
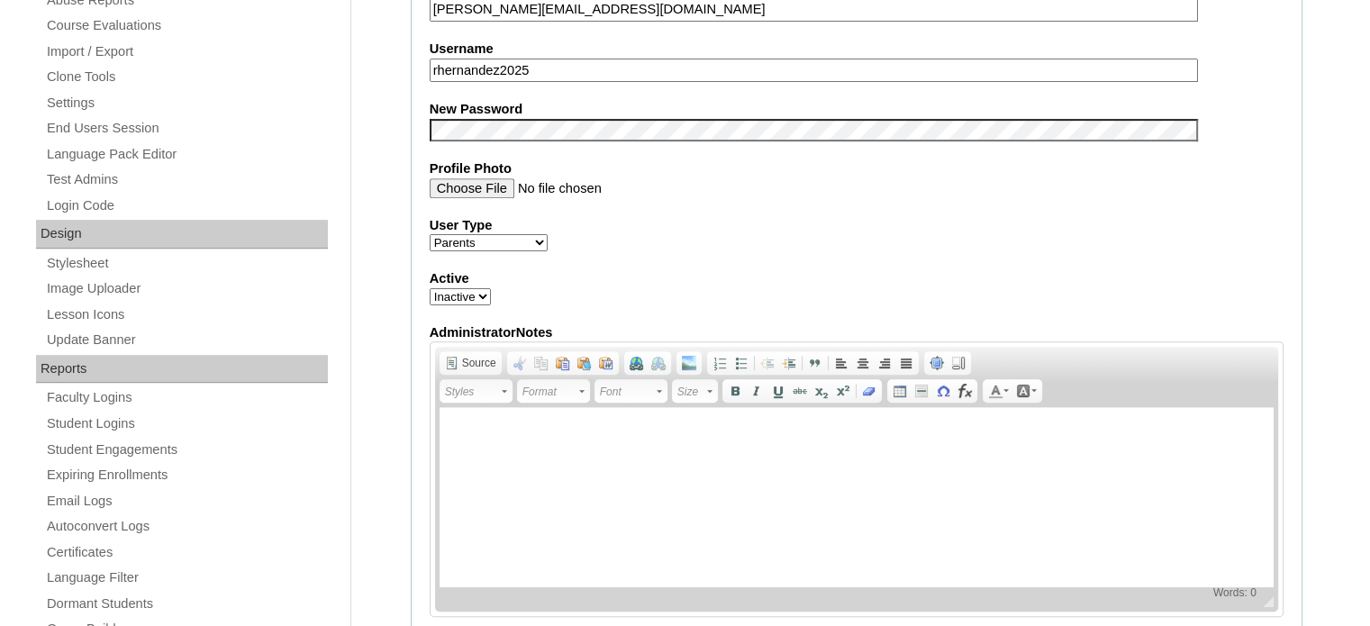
click at [530, 240] on select "Faculty Staff Student Parents School Facilitators" at bounding box center [489, 242] width 118 height 17
click at [430, 234] on select "Faculty Staff Student Parents School Facilitators" at bounding box center [489, 242] width 118 height 17
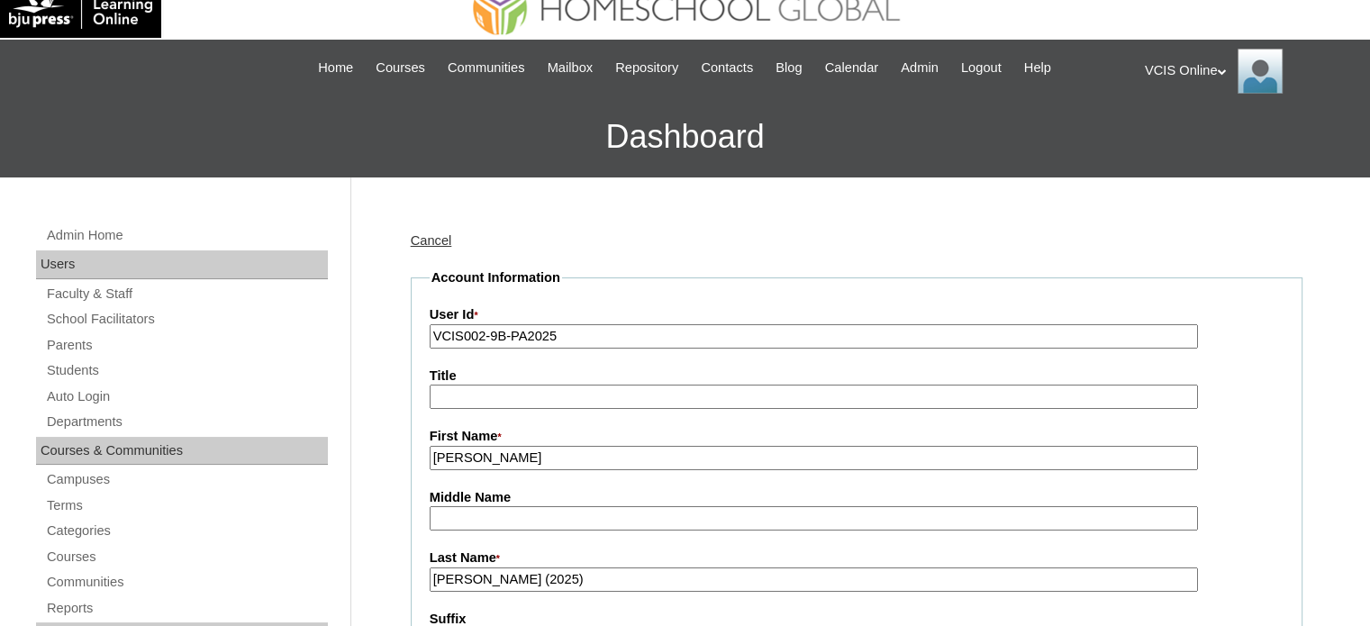
scroll to position [0, 0]
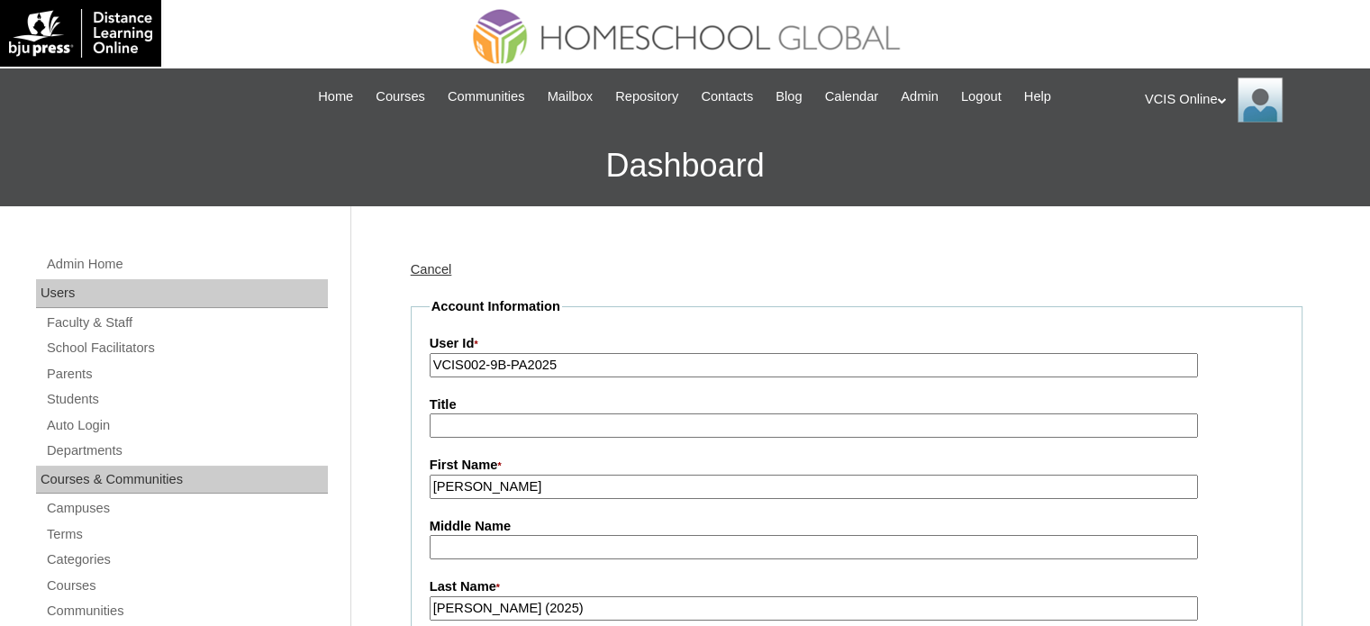
drag, startPoint x: 483, startPoint y: 365, endPoint x: 543, endPoint y: 344, distance: 63.8
click at [487, 364] on input "VCIS002-9B-PA2025" at bounding box center [814, 365] width 768 height 24
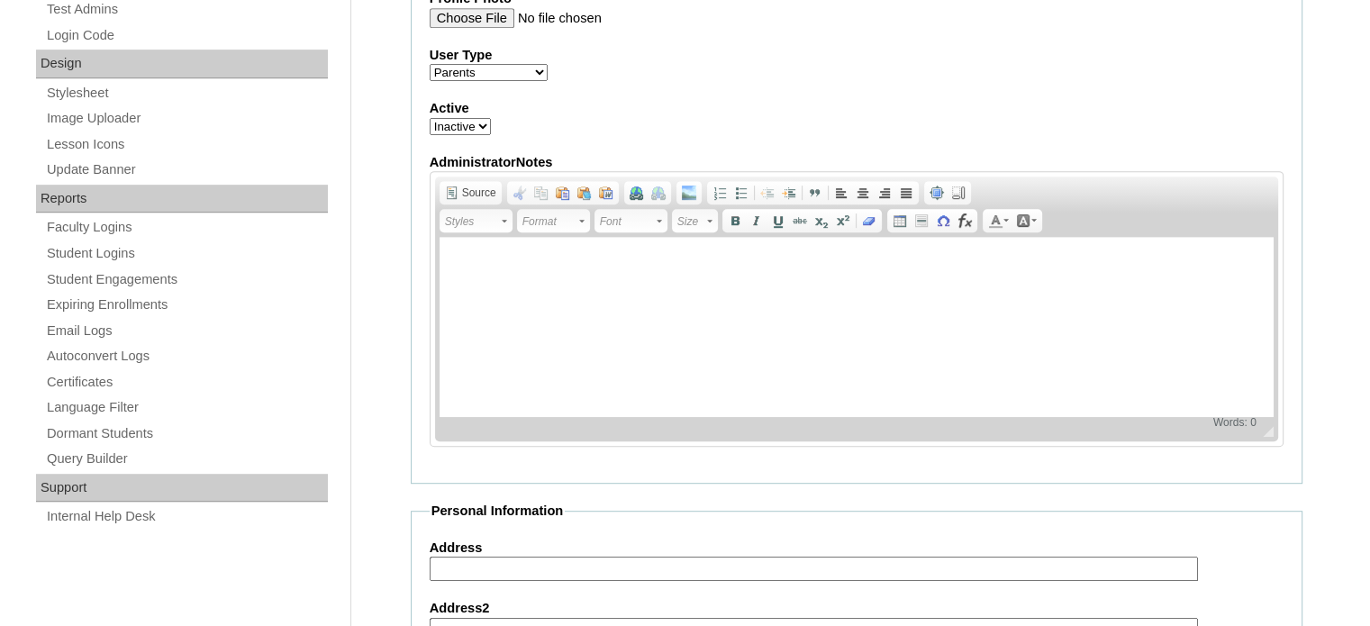
scroll to position [552, 0]
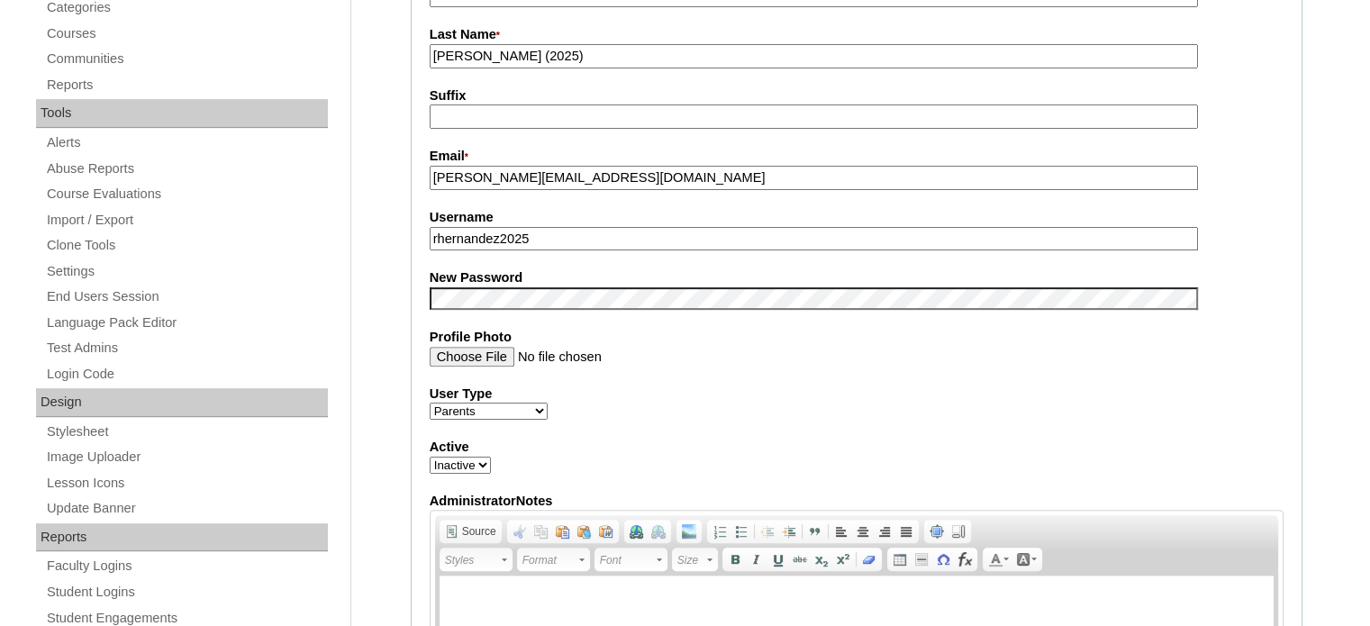
type input "VCIS040-9B-PA2025"
drag, startPoint x: 568, startPoint y: 233, endPoint x: 355, endPoint y: 233, distance: 213.4
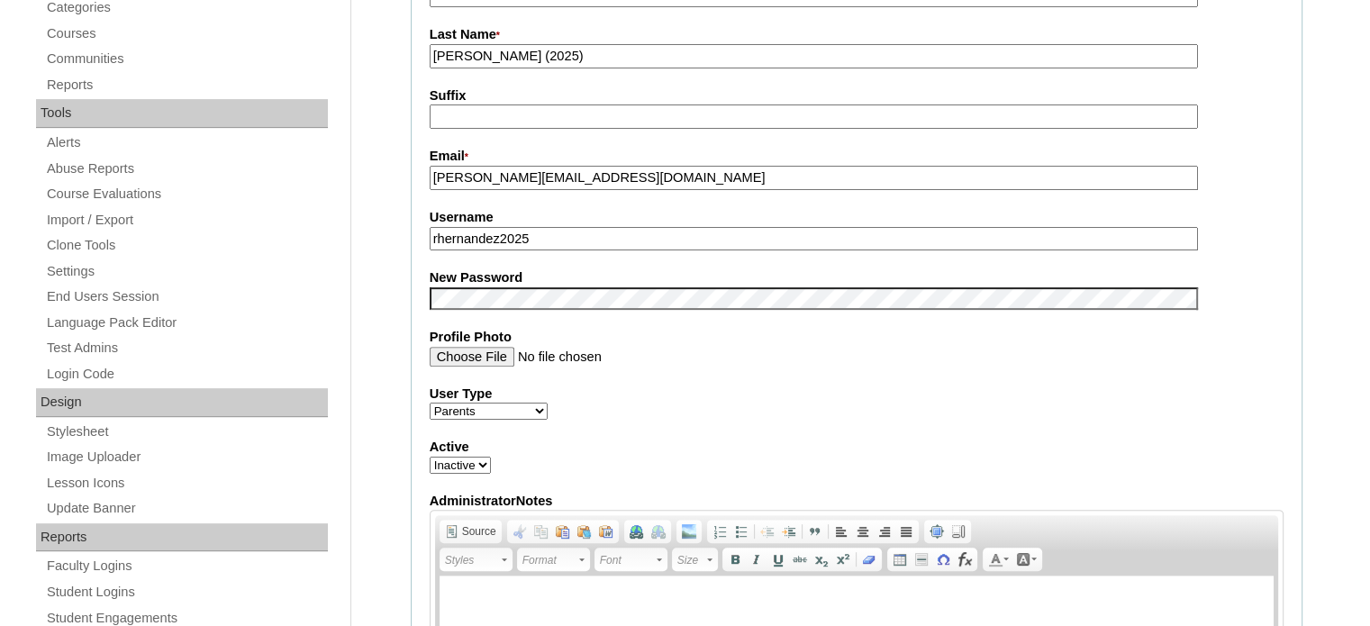
click at [1171, 416] on fieldset "Account Information User Id * VCIS040-9B-PA2025 Title First Name * [GEOGRAPHIC_…" at bounding box center [857, 283] width 892 height 1077
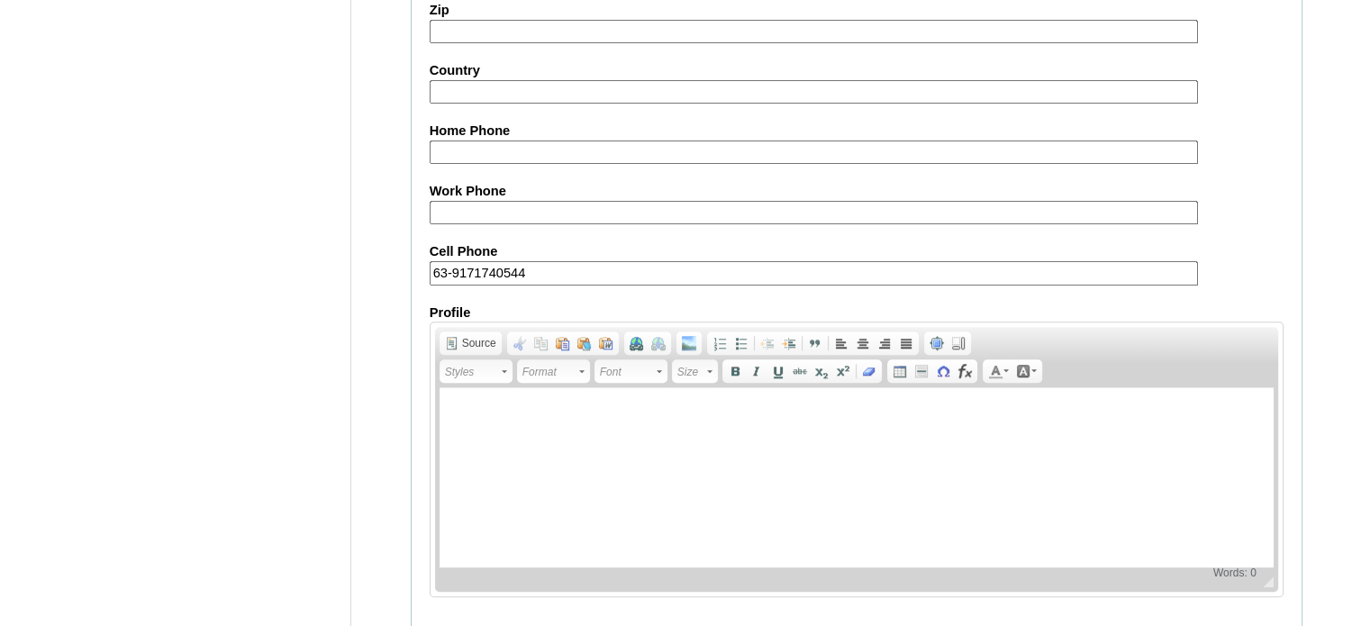
scroll to position [1723, 0]
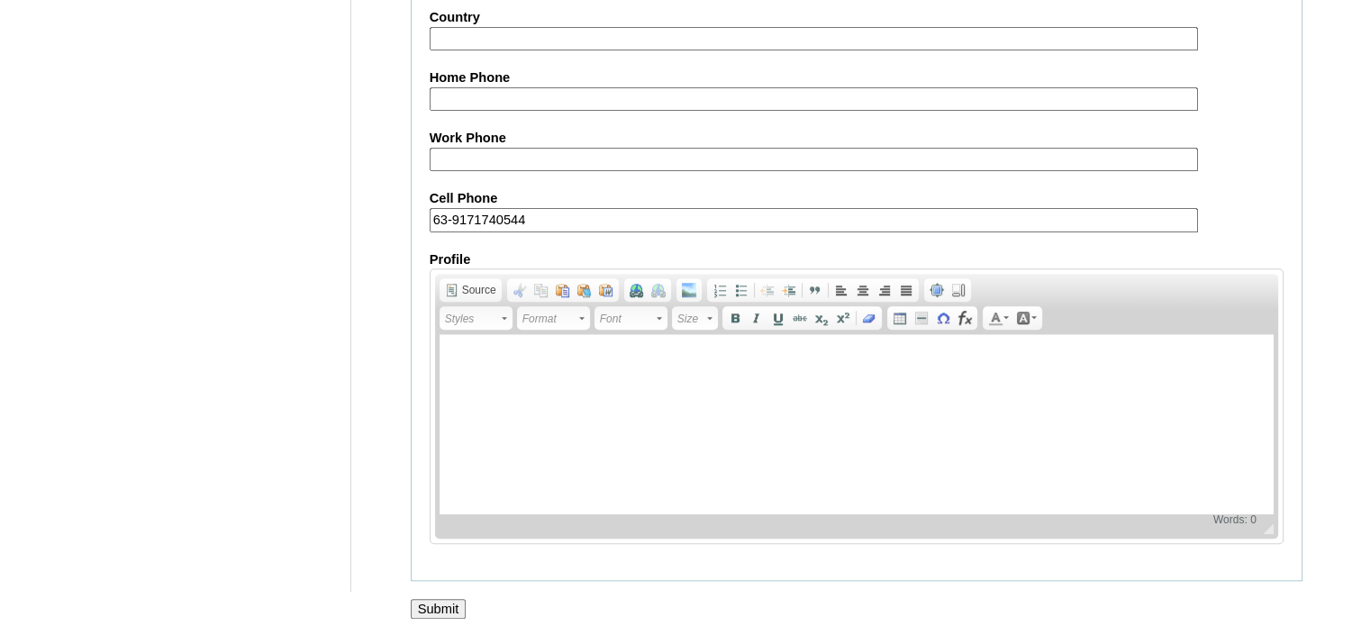
click at [454, 599] on input "Submit" at bounding box center [439, 609] width 56 height 20
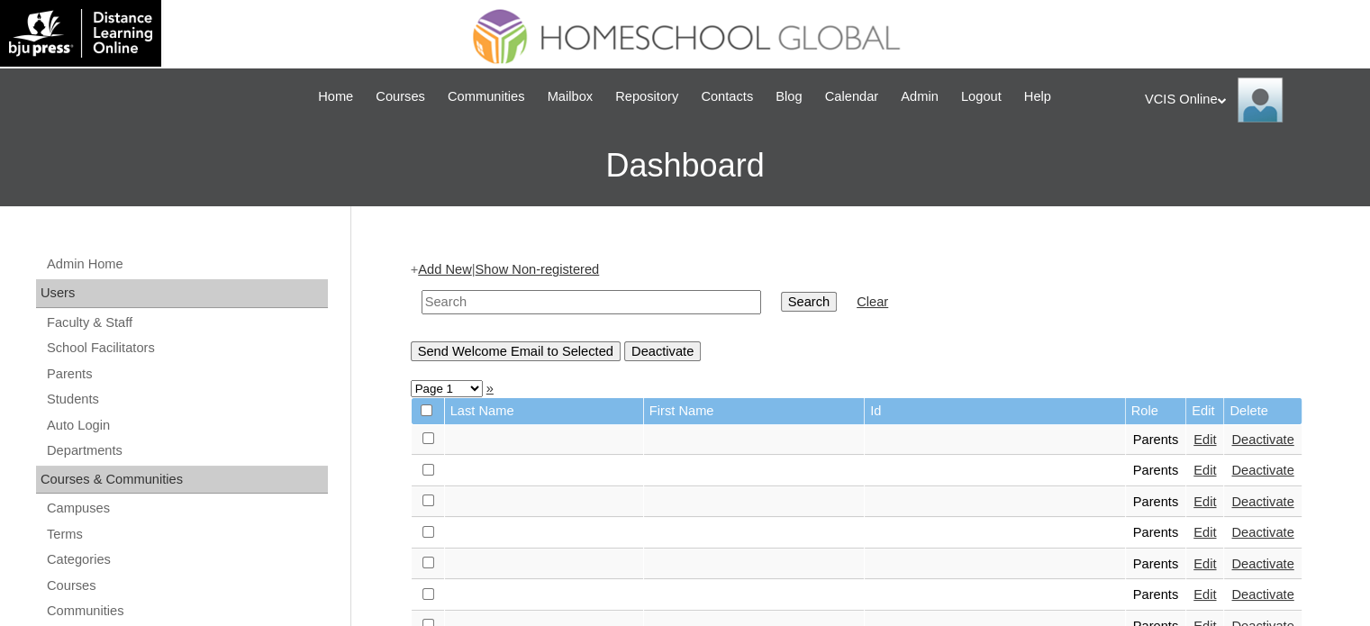
click at [1195, 90] on div "VCIS Online My Profile My Settings Logout" at bounding box center [1248, 99] width 207 height 45
click at [1176, 170] on span "Logout" at bounding box center [1177, 169] width 36 height 14
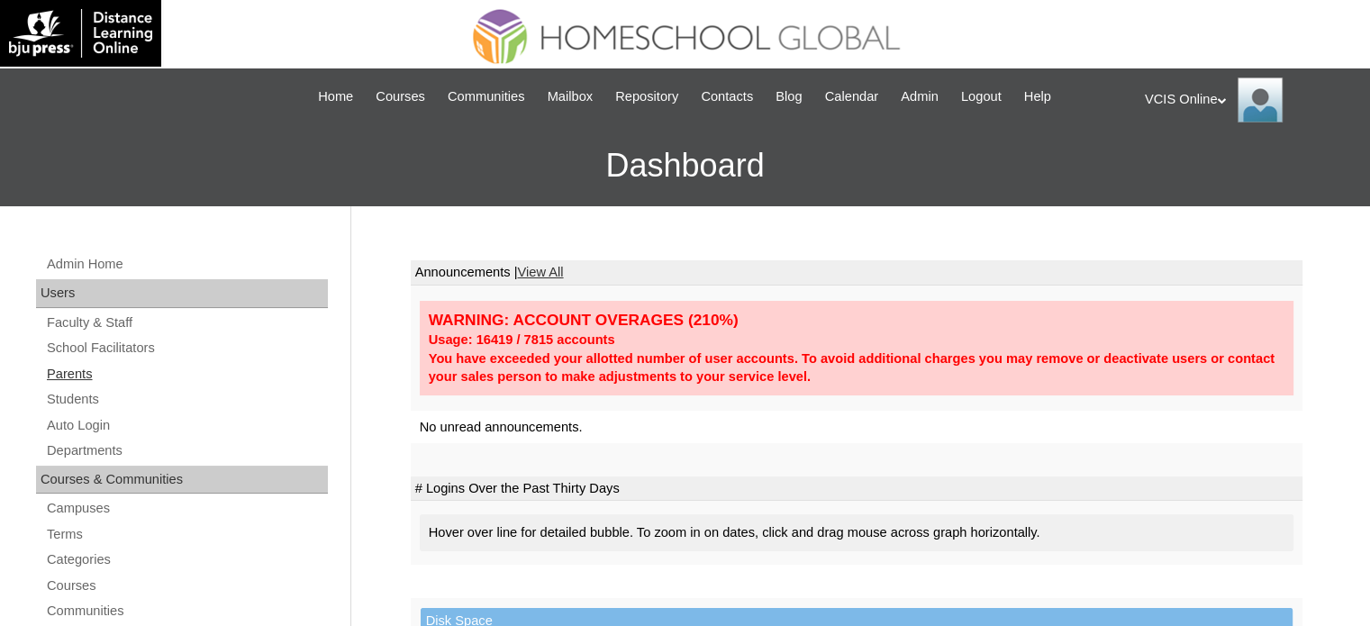
click at [83, 363] on link "Parents" at bounding box center [186, 374] width 283 height 23
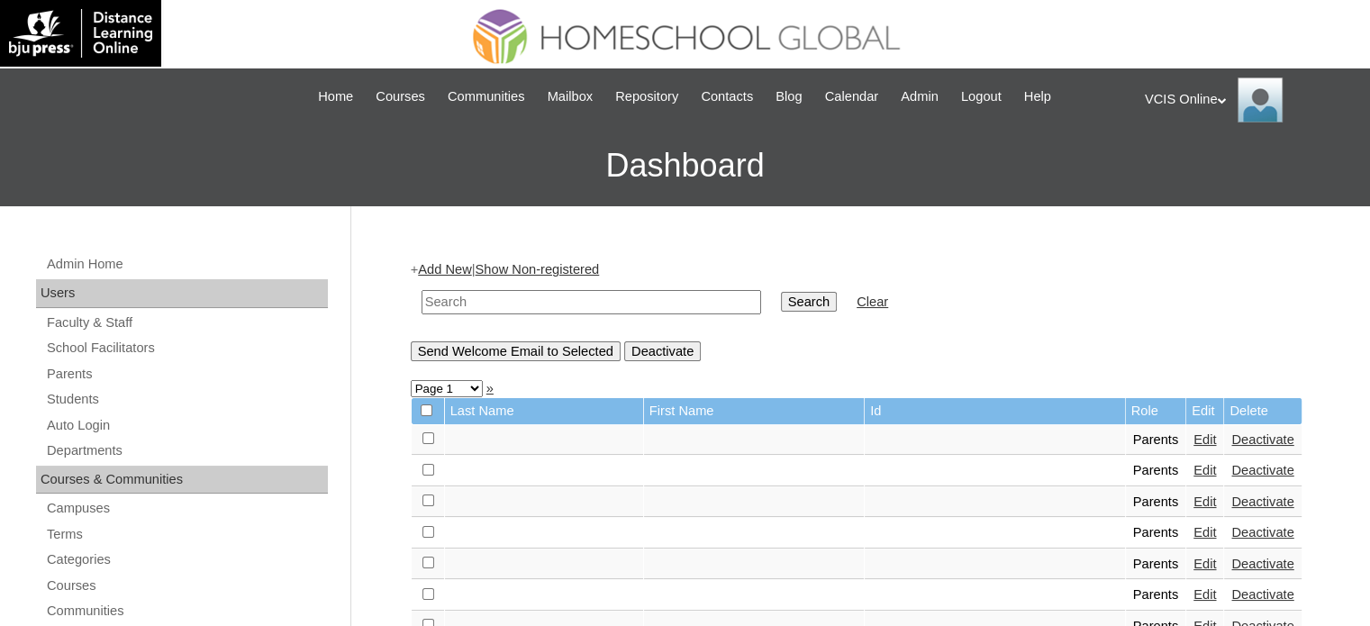
click at [501, 304] on input "text" at bounding box center [591, 302] width 340 height 24
paste input "rhernandez2025"
type input "rhernandez2025"
click at [781, 294] on input "Search" at bounding box center [809, 302] width 56 height 20
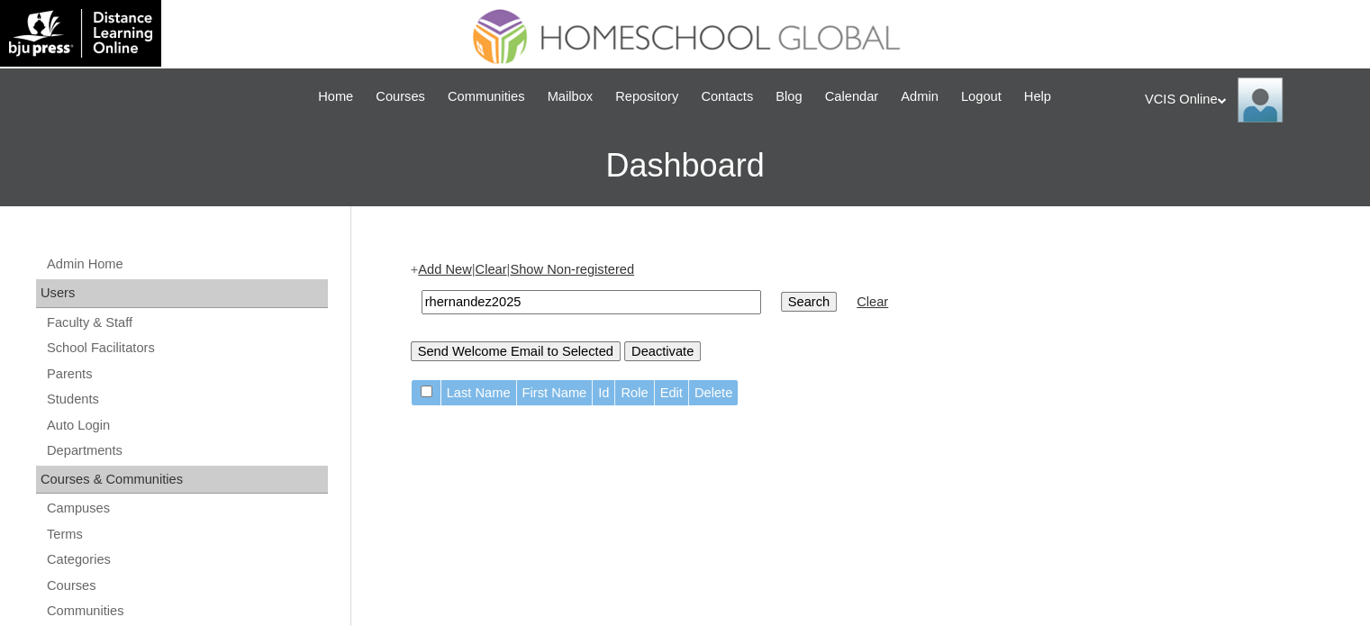
drag, startPoint x: 545, startPoint y: 302, endPoint x: 349, endPoint y: 303, distance: 196.3
paste input "VCIS002-9B-[GEOGRAPHIC_DATA]"
click at [475, 301] on input "VCIS002-9B-PA2025" at bounding box center [591, 302] width 340 height 24
type input "VCIS040-9B-PA2025"
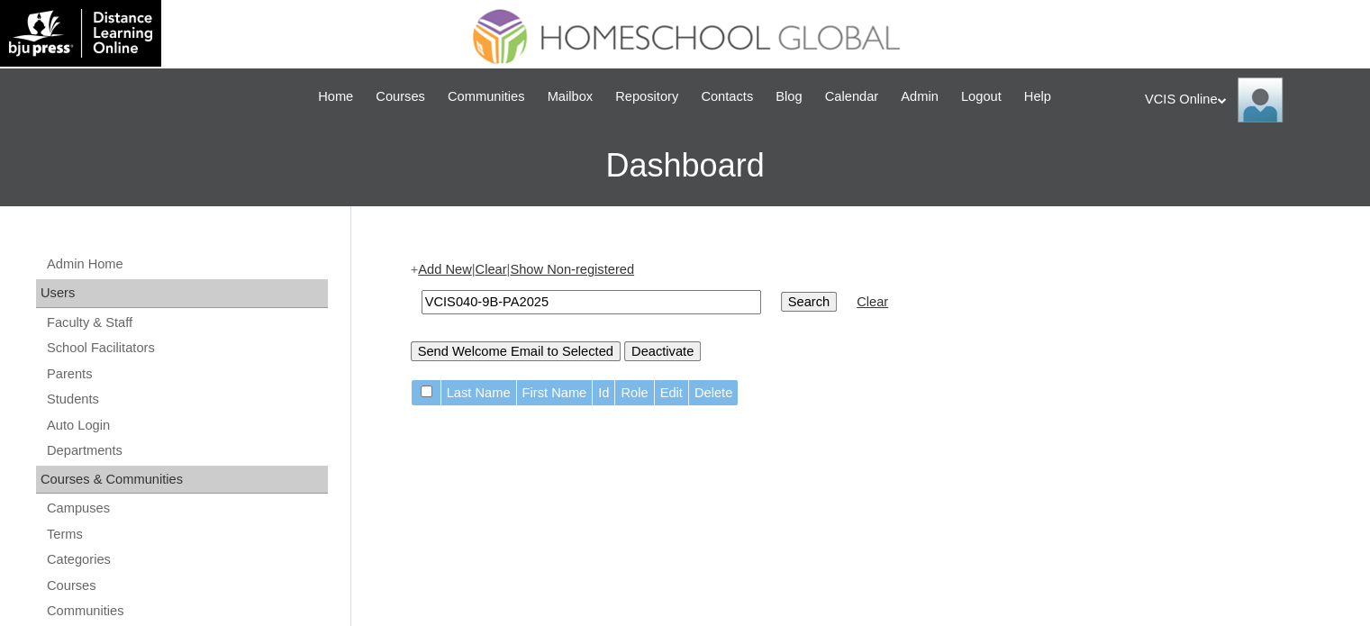
click at [781, 303] on input "Search" at bounding box center [809, 302] width 56 height 20
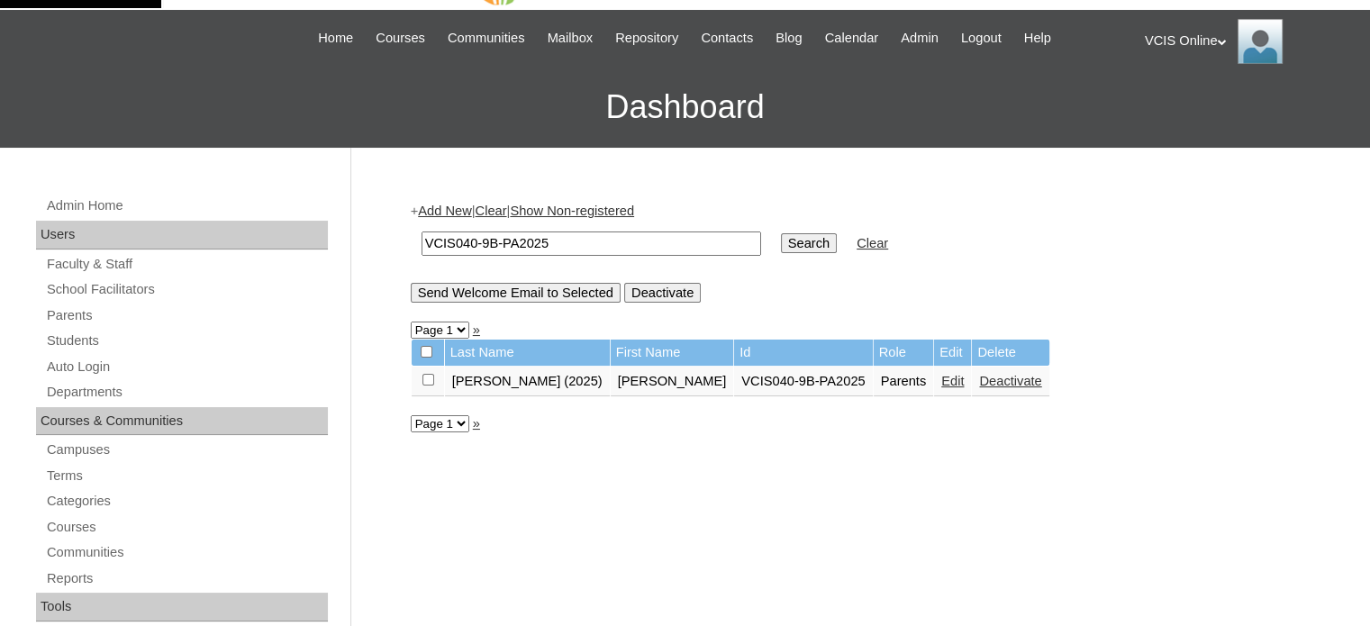
scroll to position [90, 0]
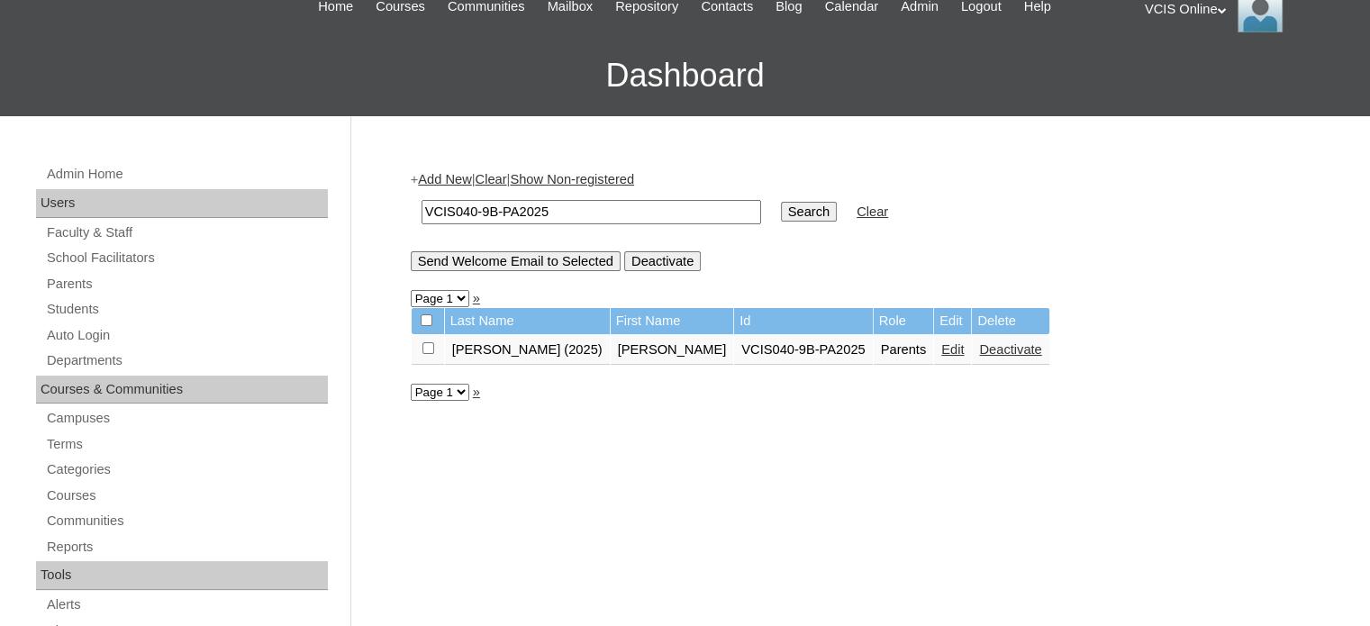
click at [941, 354] on link "Edit" at bounding box center [952, 349] width 23 height 14
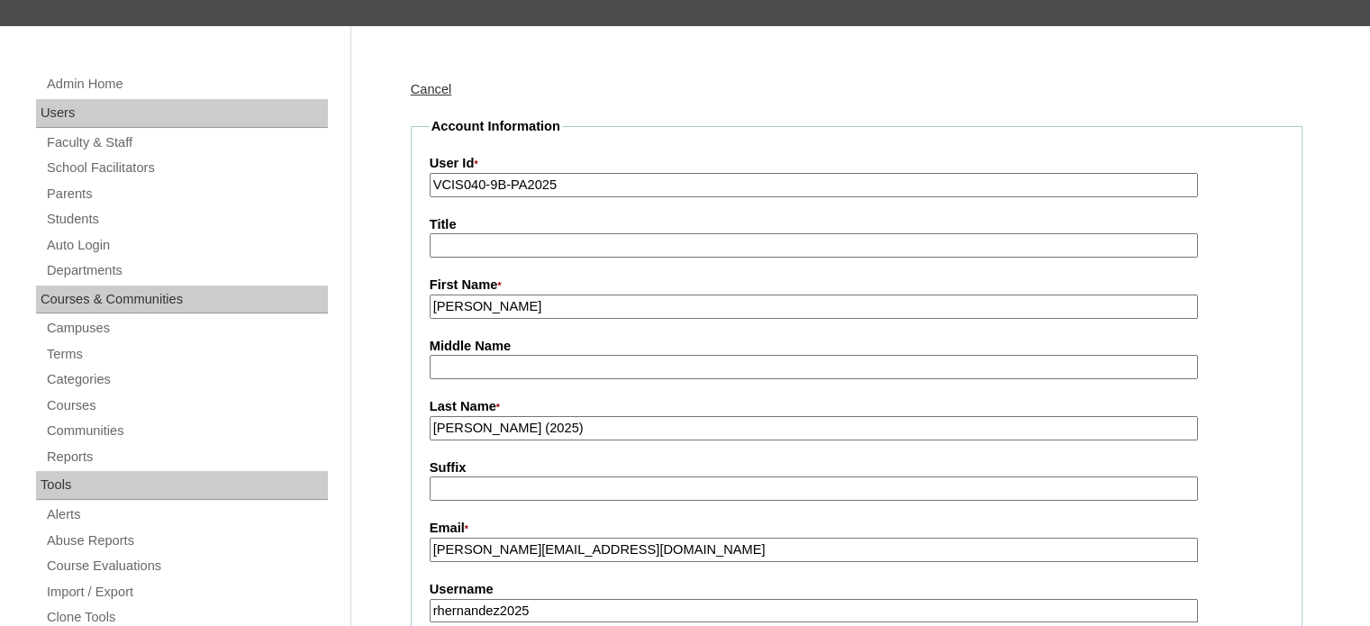
scroll to position [270, 0]
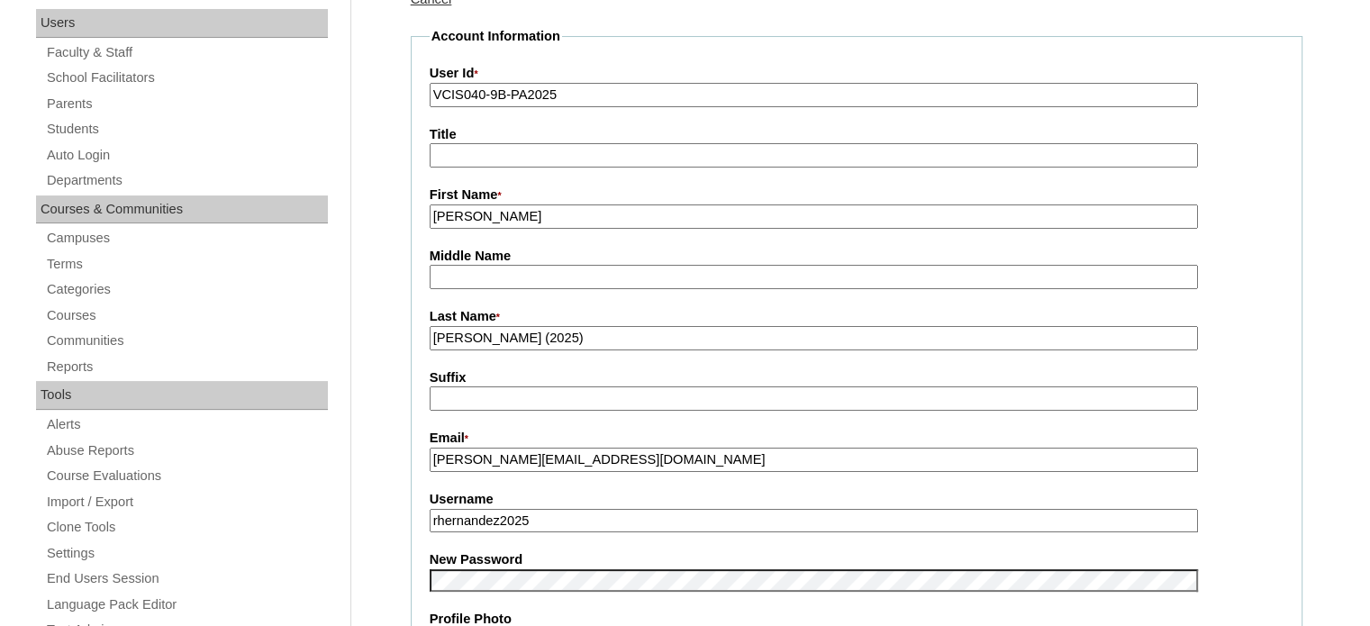
click at [506, 334] on input "[PERSON_NAME] (2025)" at bounding box center [814, 338] width 768 height 24
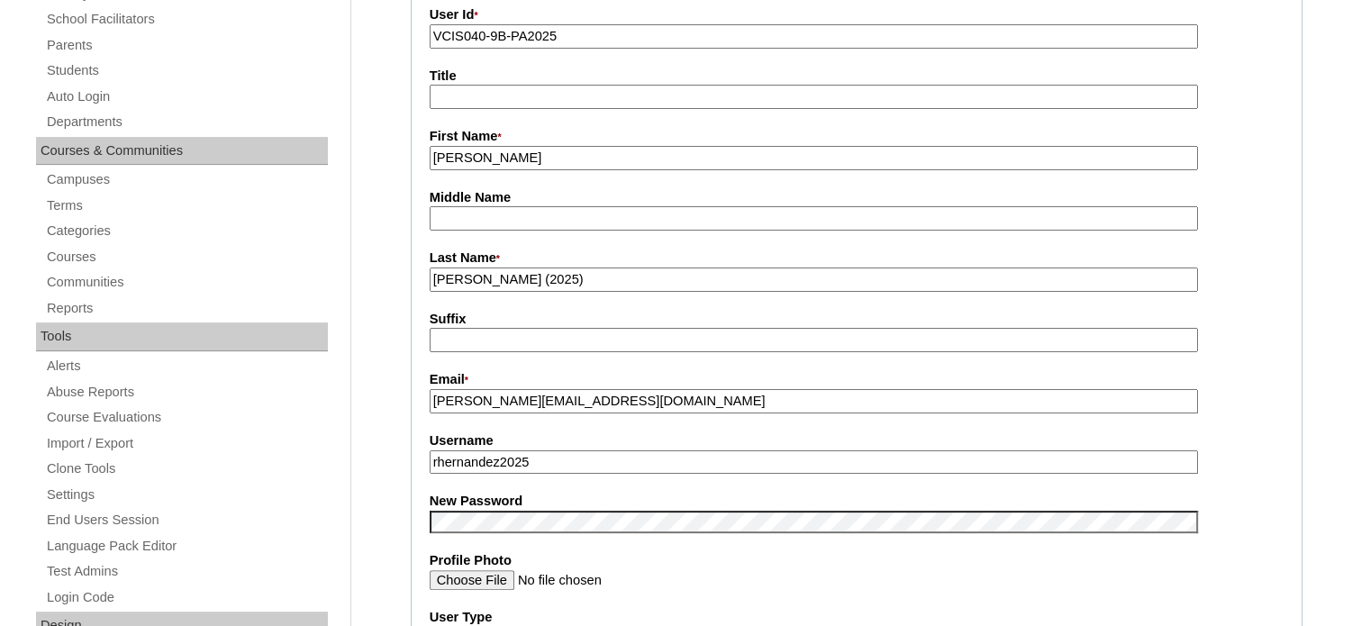
scroll to position [360, 0]
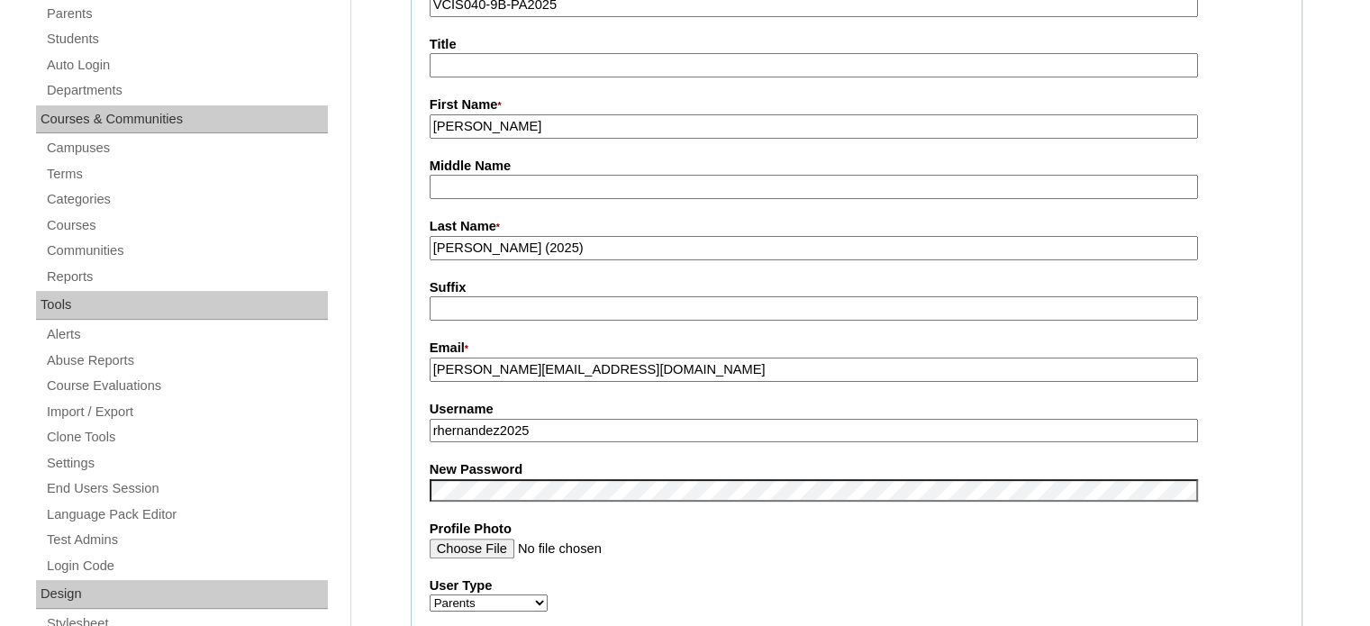
click at [663, 379] on fieldset "Account Information User Id * VCIS040-9B-PA2025 Title First Name * [GEOGRAPHIC_…" at bounding box center [857, 475] width 892 height 1077
click at [663, 374] on input "robby@aarteesgroup.com" at bounding box center [814, 370] width 768 height 24
click at [572, 429] on input "rhernandez2025" at bounding box center [814, 431] width 768 height 24
click at [451, 448] on fieldset "Account Information User Id * VCIS040-9B-PA2025 Title First Name * Rubylyn Midd…" at bounding box center [857, 475] width 892 height 1077
drag, startPoint x: 598, startPoint y: 433, endPoint x: 420, endPoint y: 419, distance: 178.9
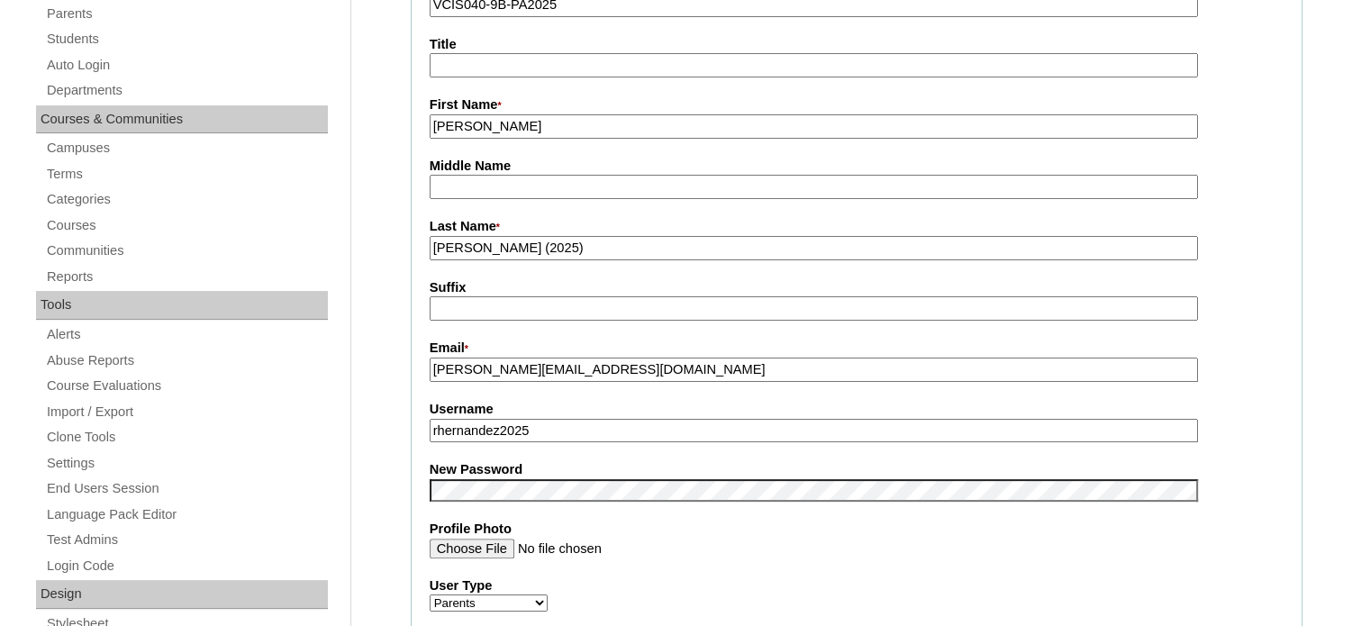
click at [420, 419] on fieldset "Account Information User Id * VCIS040-9B-PA2025 Title First Name * Rubylyn Midd…" at bounding box center [857, 475] width 892 height 1077
click at [551, 431] on input "rhernandez2025" at bounding box center [814, 431] width 768 height 24
type input "r"
type input "rubylyn.hernandez2025"
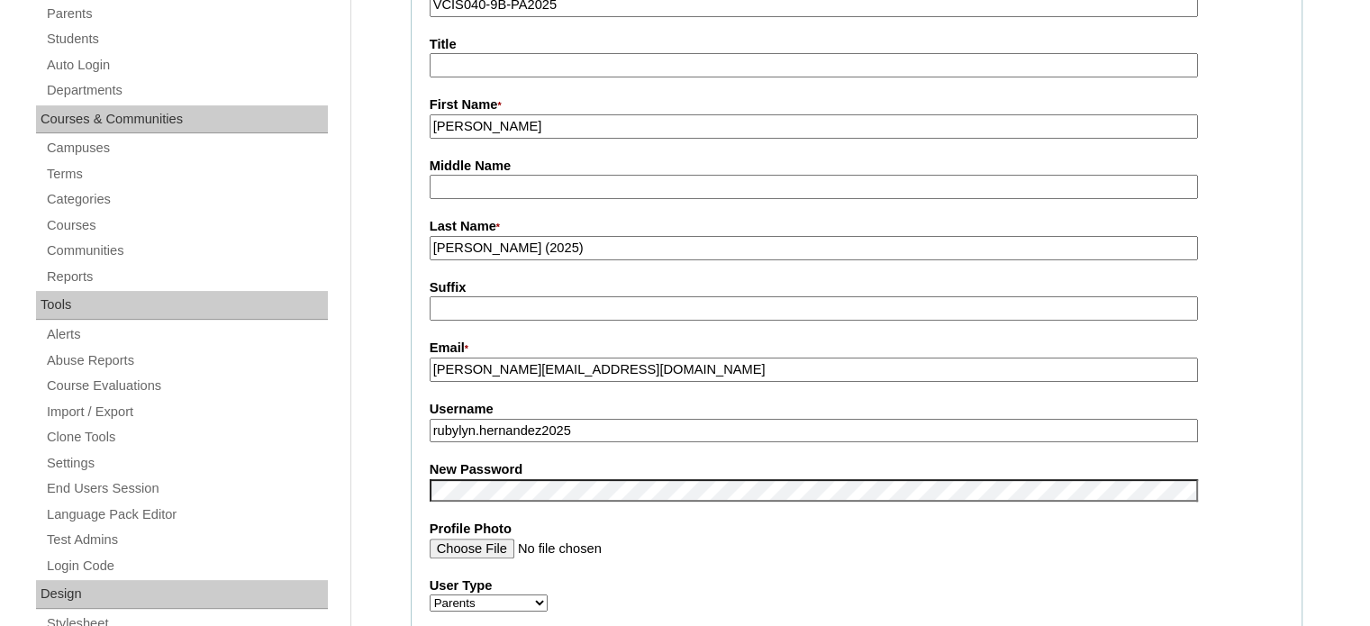
click at [455, 426] on input "rubylyn.hernandez2025" at bounding box center [814, 431] width 768 height 24
drag, startPoint x: 274, startPoint y: 424, endPoint x: 246, endPoint y: 423, distance: 27.9
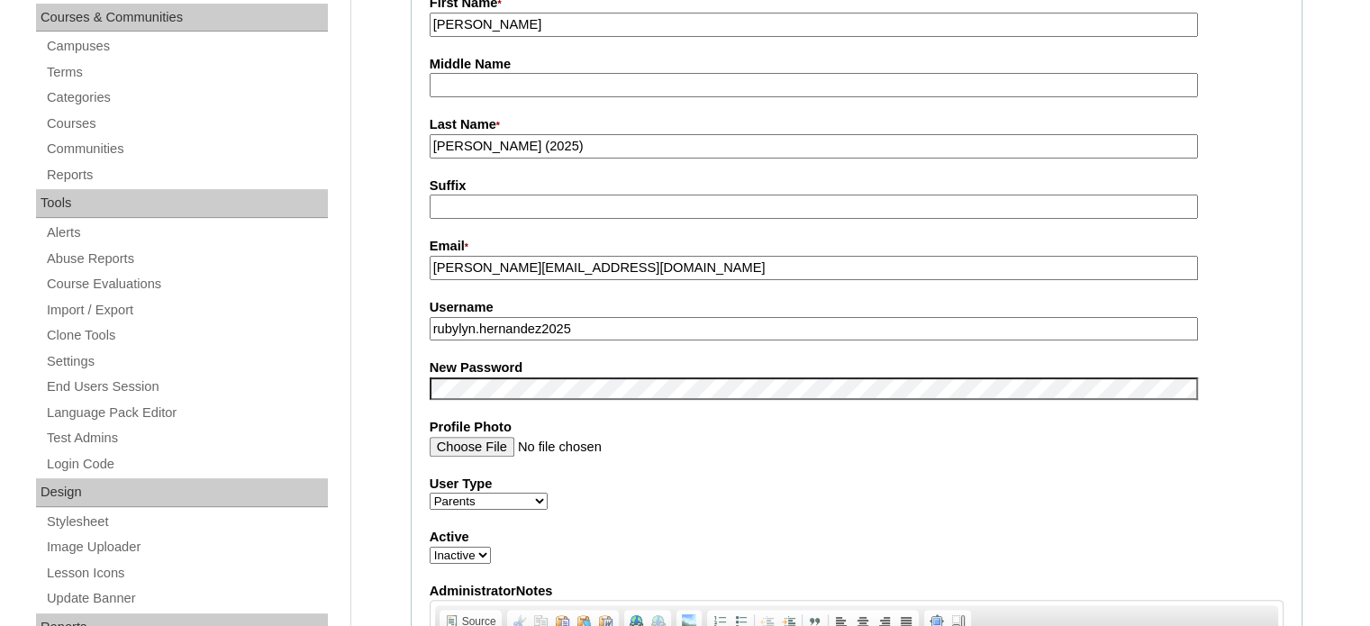
click at [569, 269] on input "robby@aarteesgroup.com" at bounding box center [814, 268] width 768 height 24
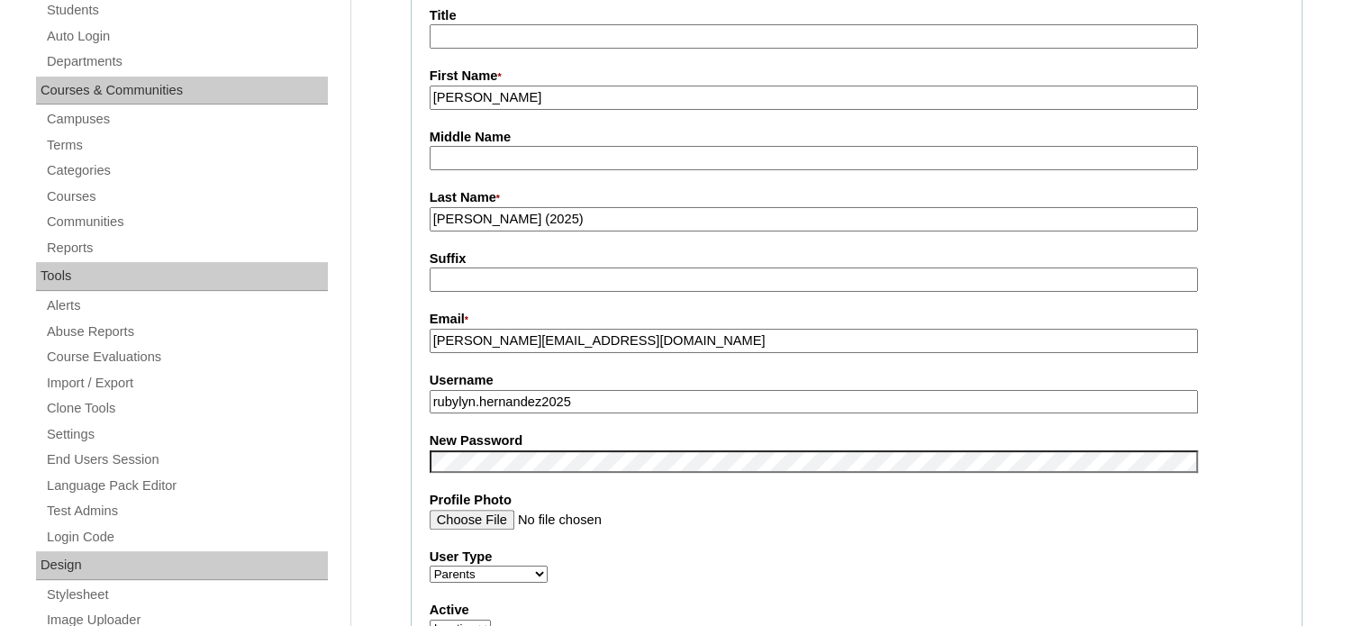
scroll to position [642, 0]
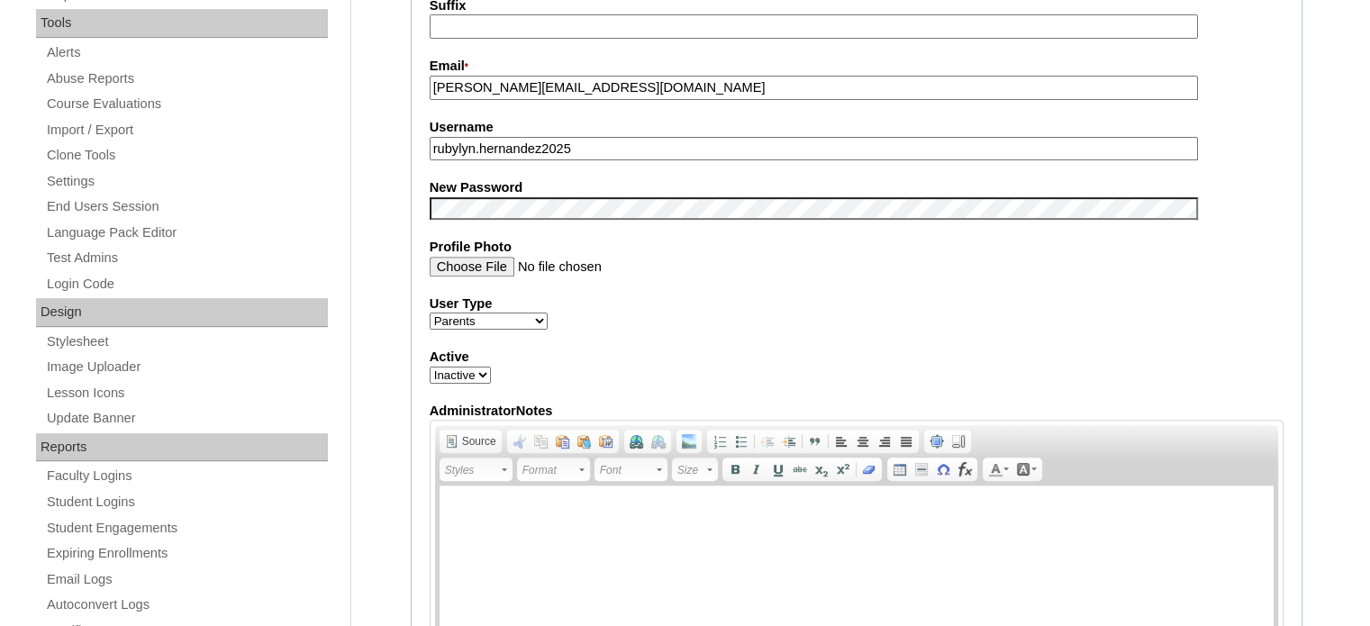
click at [482, 318] on select "Faculty Staff Student Parents School Facilitators" at bounding box center [489, 320] width 118 height 17
click at [430, 312] on select "Faculty Staff Student Parents School Facilitators" at bounding box center [489, 320] width 118 height 17
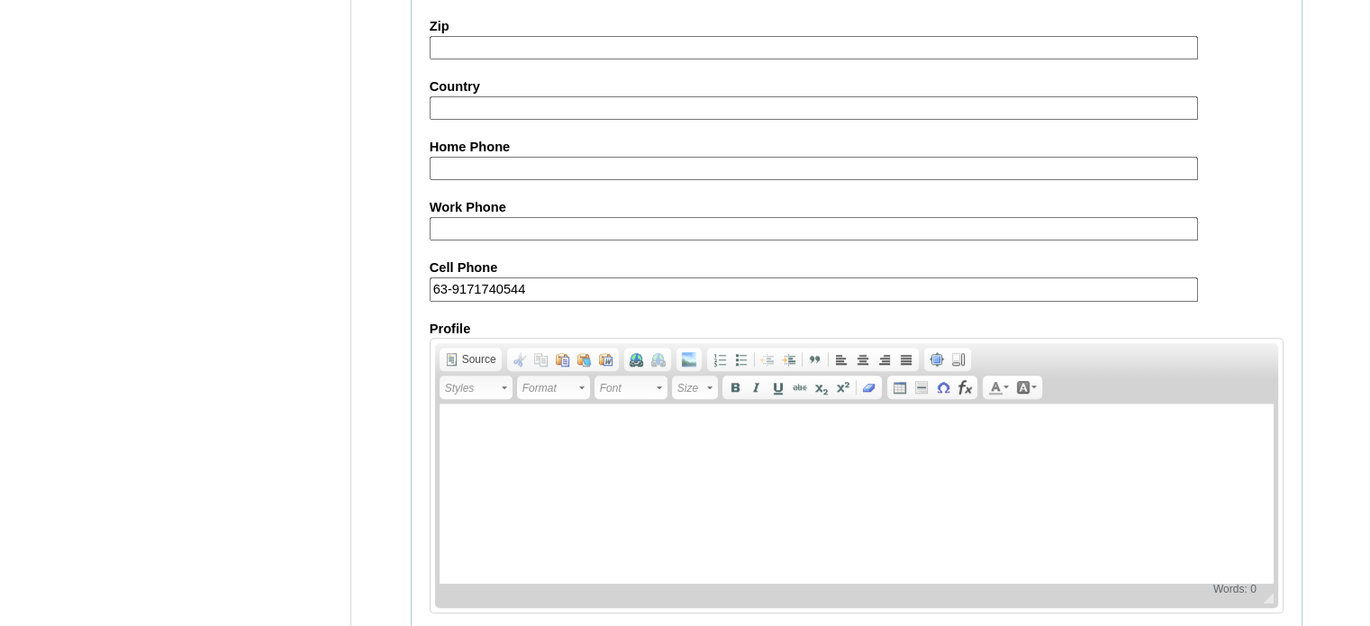
scroll to position [1723, 0]
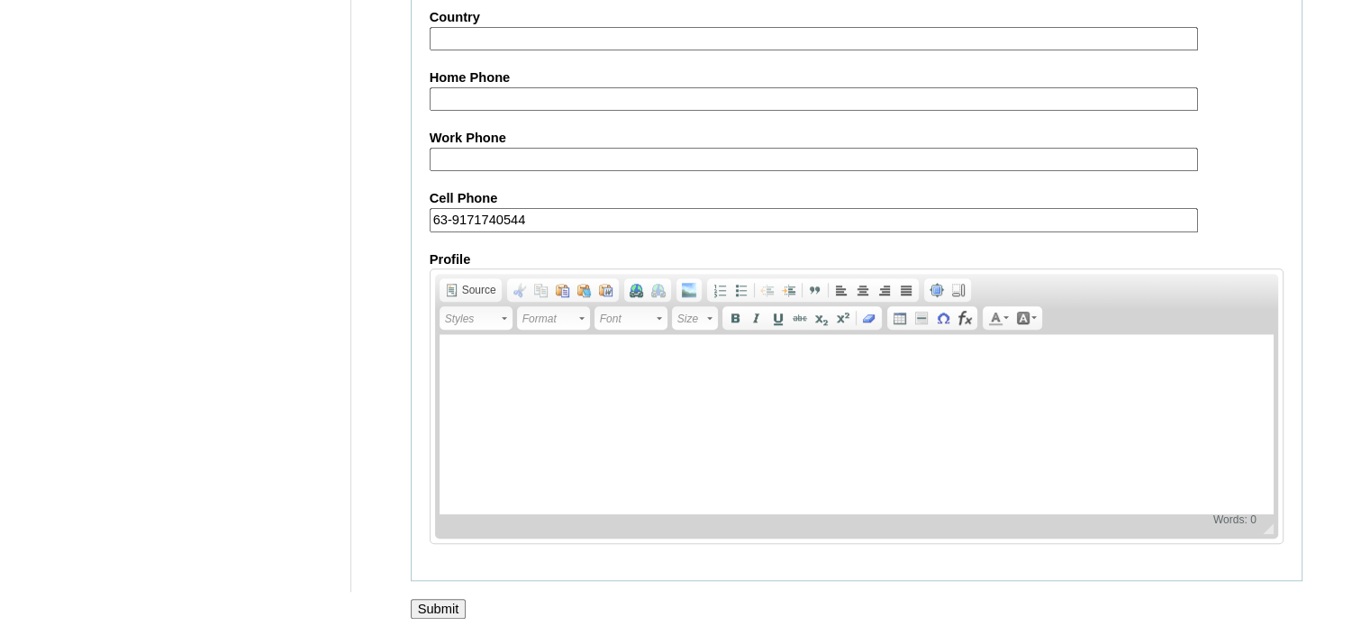
click at [449, 599] on input "Submit" at bounding box center [439, 609] width 56 height 20
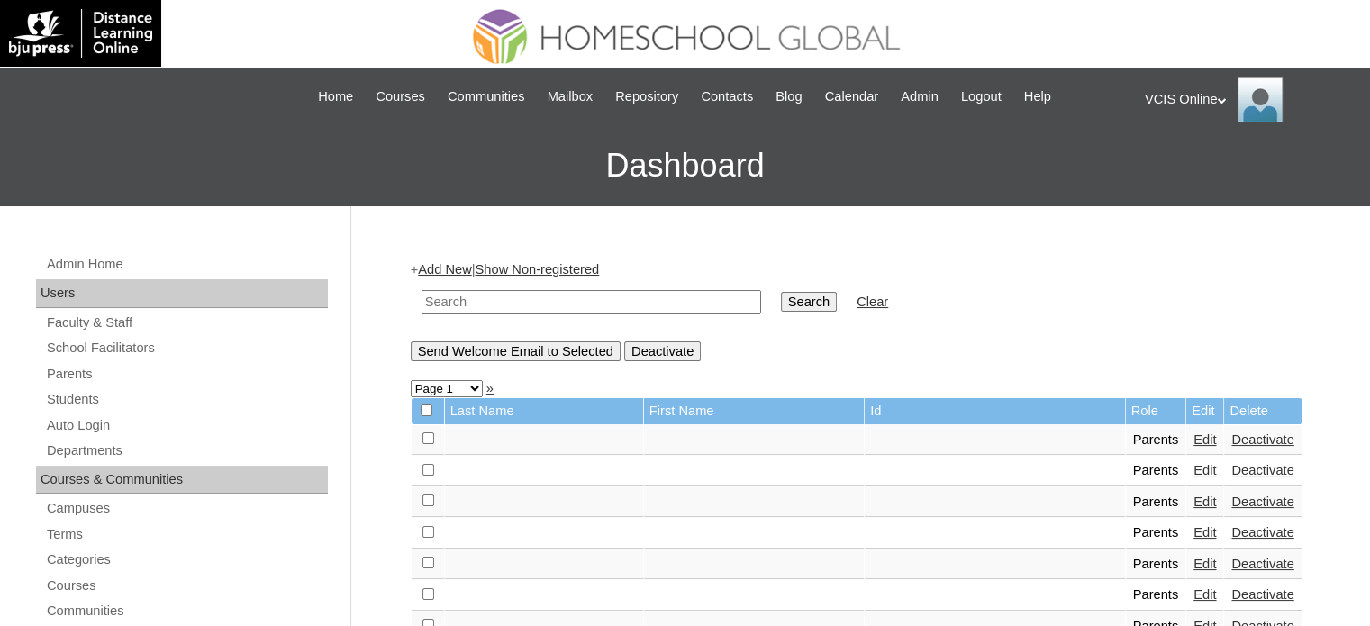
click at [1201, 101] on div "VCIS Online My Profile My Settings Logout" at bounding box center [1248, 99] width 207 height 45
click at [1171, 164] on span "Logout" at bounding box center [1177, 169] width 36 height 14
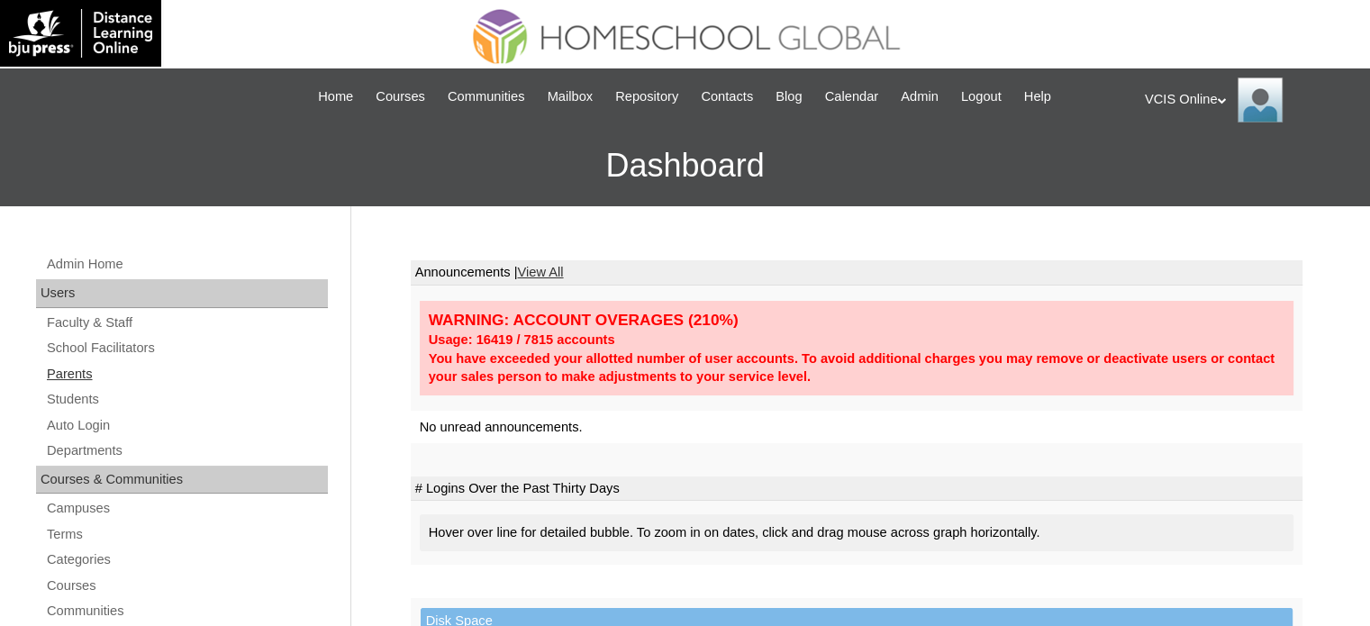
click at [68, 381] on link "Parents" at bounding box center [186, 374] width 283 height 23
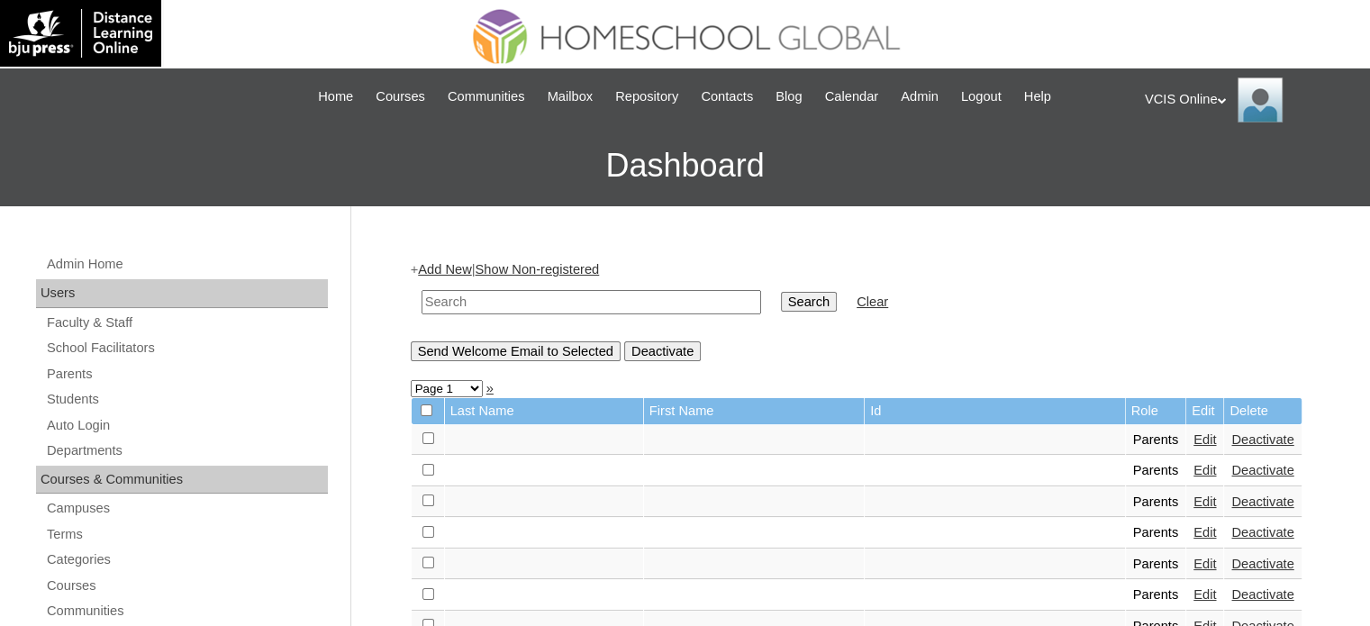
click at [497, 306] on input "text" at bounding box center [591, 302] width 340 height 24
paste input "VCIS002-9B-PA2025"
drag, startPoint x: 470, startPoint y: 298, endPoint x: 513, endPoint y: 276, distance: 48.3
click at [485, 291] on input "VCIS002-9B-PA2025" at bounding box center [591, 302] width 340 height 24
type input "VCIS040-9B-PA2025"
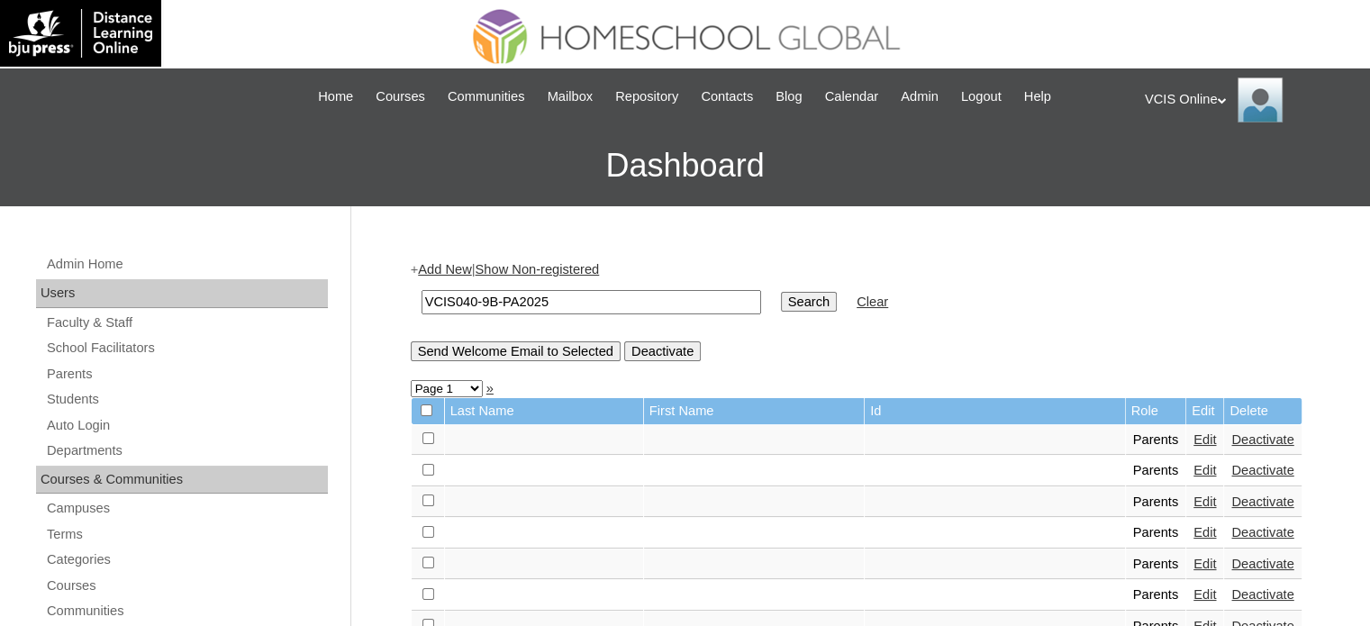
click at [781, 294] on input "Search" at bounding box center [809, 302] width 56 height 20
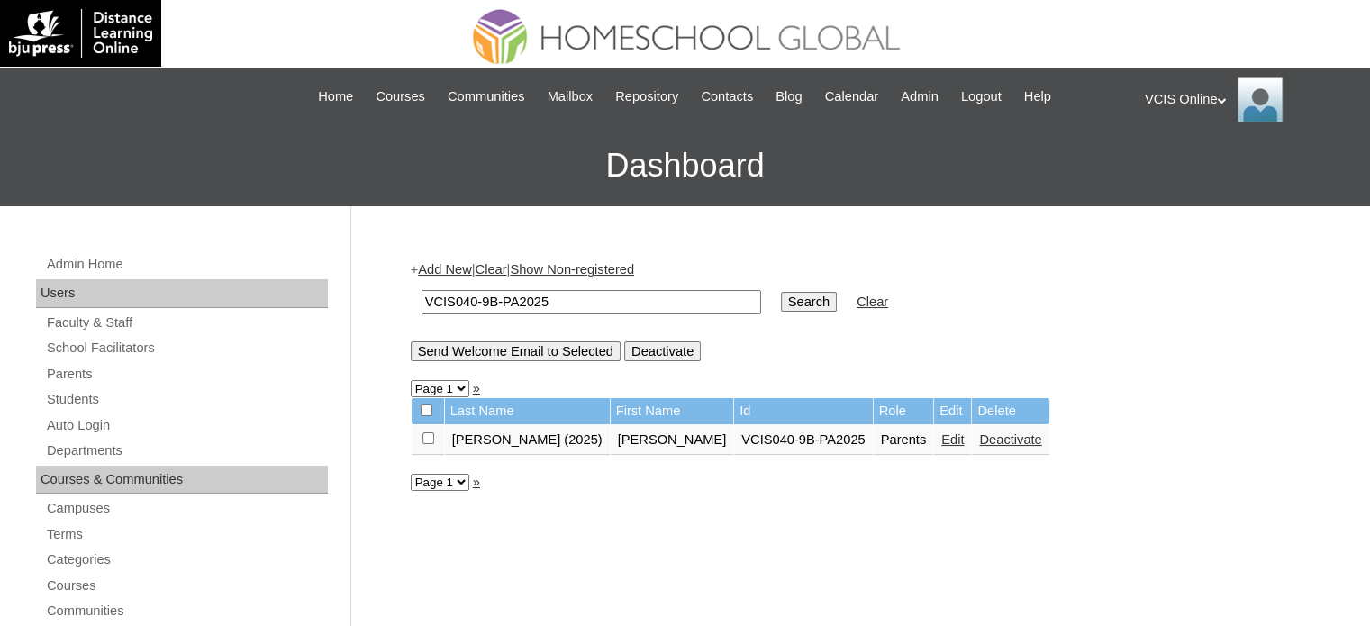
click at [941, 439] on link "Edit" at bounding box center [952, 439] width 23 height 14
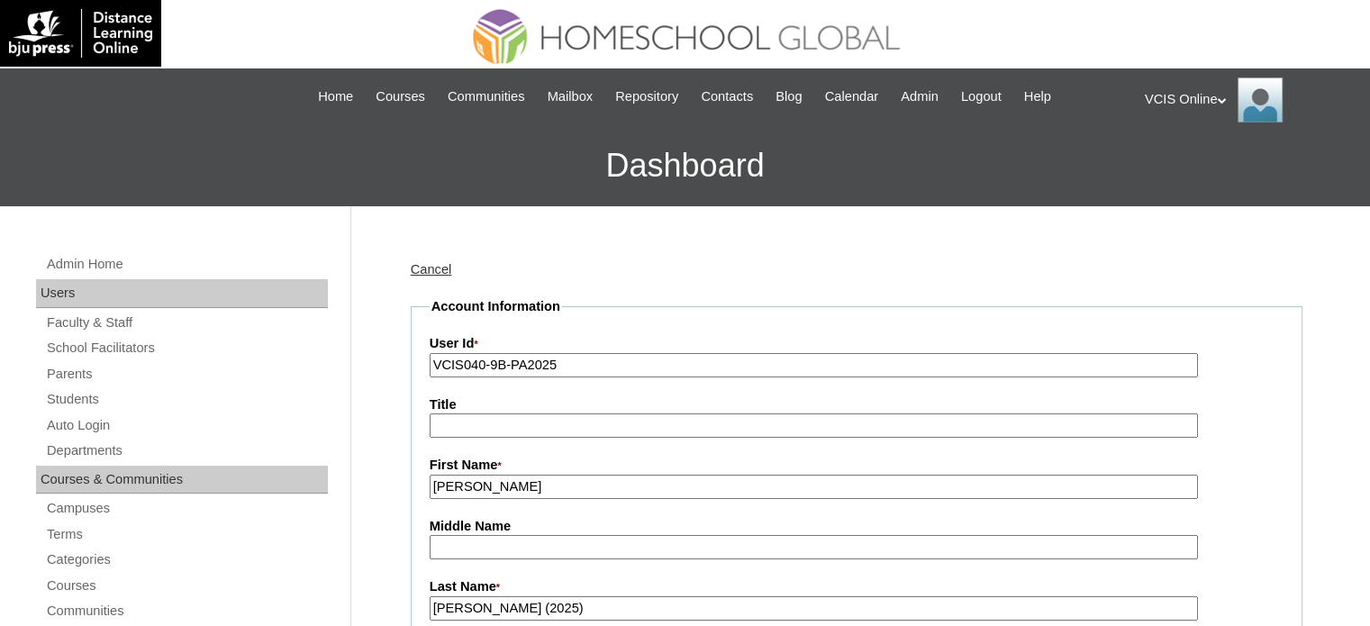
drag, startPoint x: 480, startPoint y: 362, endPoint x: 498, endPoint y: 358, distance: 18.4
click at [481, 362] on input "VCIS040-9B-PA2025" at bounding box center [814, 365] width 768 height 24
type input "VCIS002-9B-PA2025"
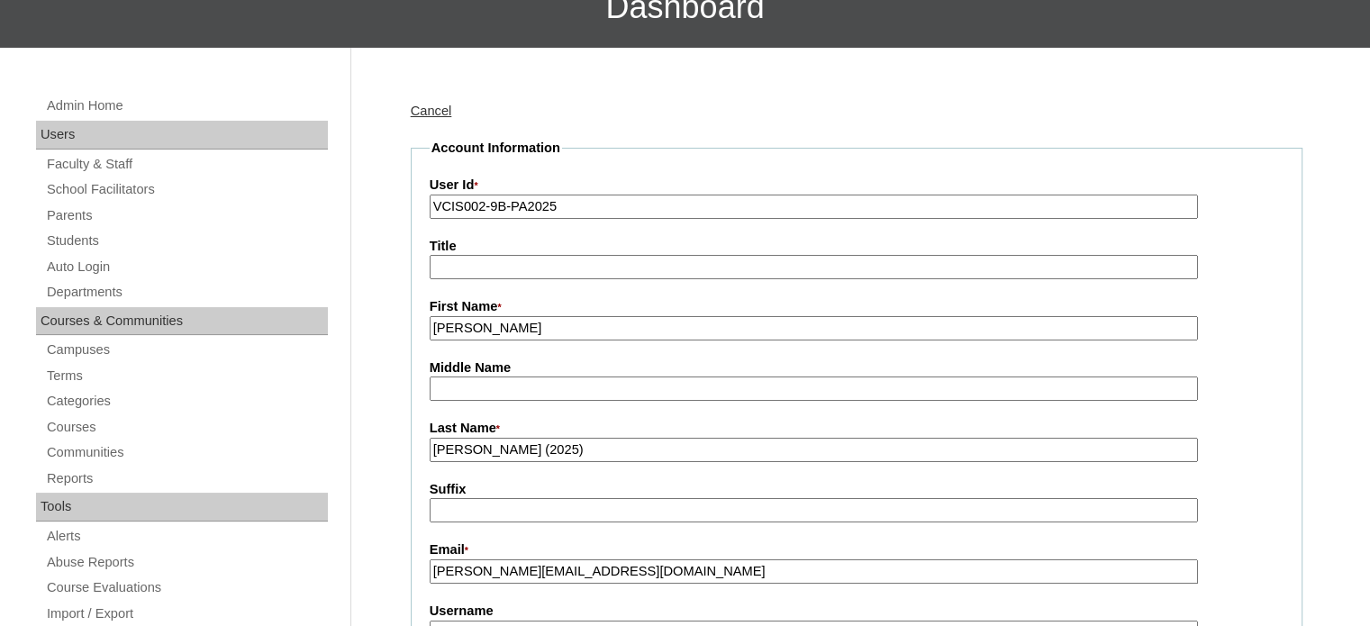
scroll to position [180, 0]
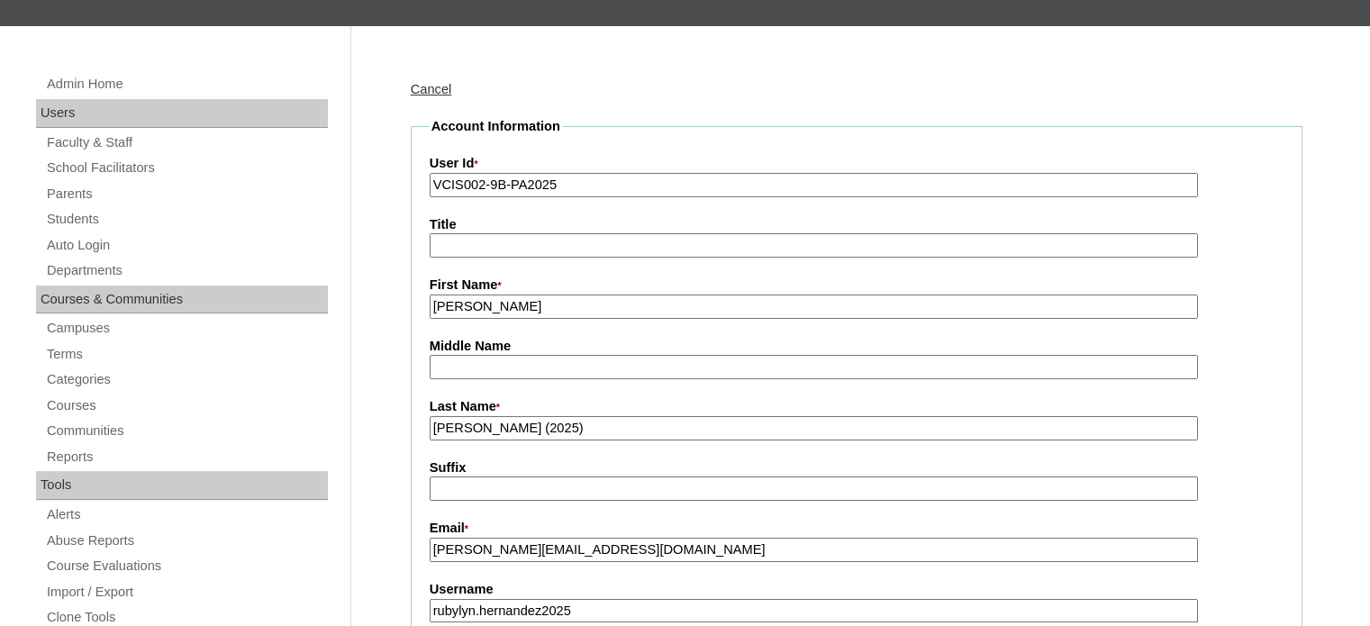
click at [587, 430] on input "Hernandez (2025)" at bounding box center [814, 428] width 768 height 24
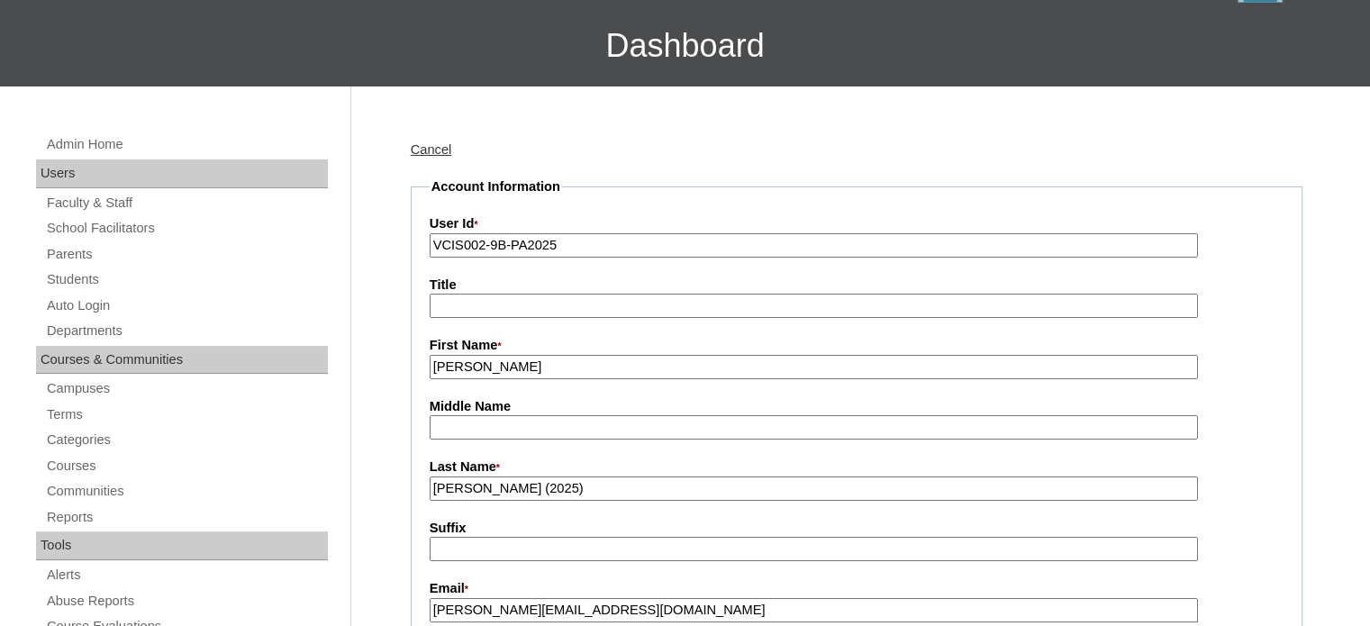
scroll to position [0, 0]
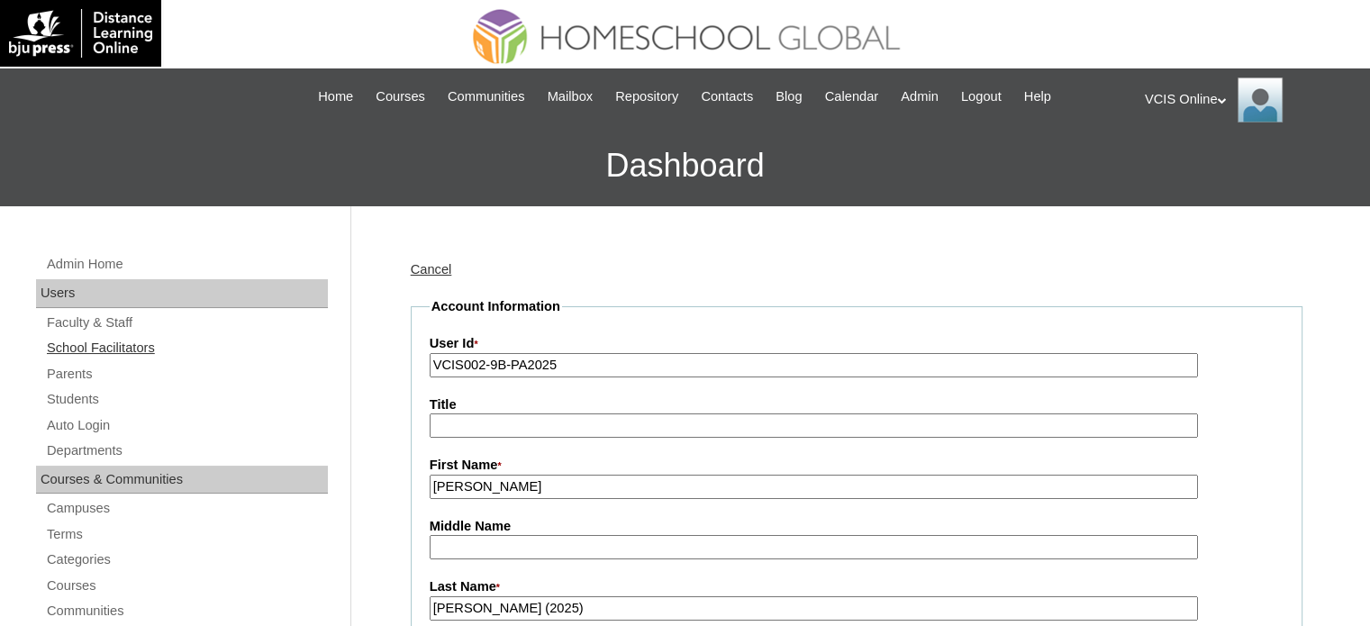
drag, startPoint x: 557, startPoint y: 366, endPoint x: 240, endPoint y: 346, distance: 316.7
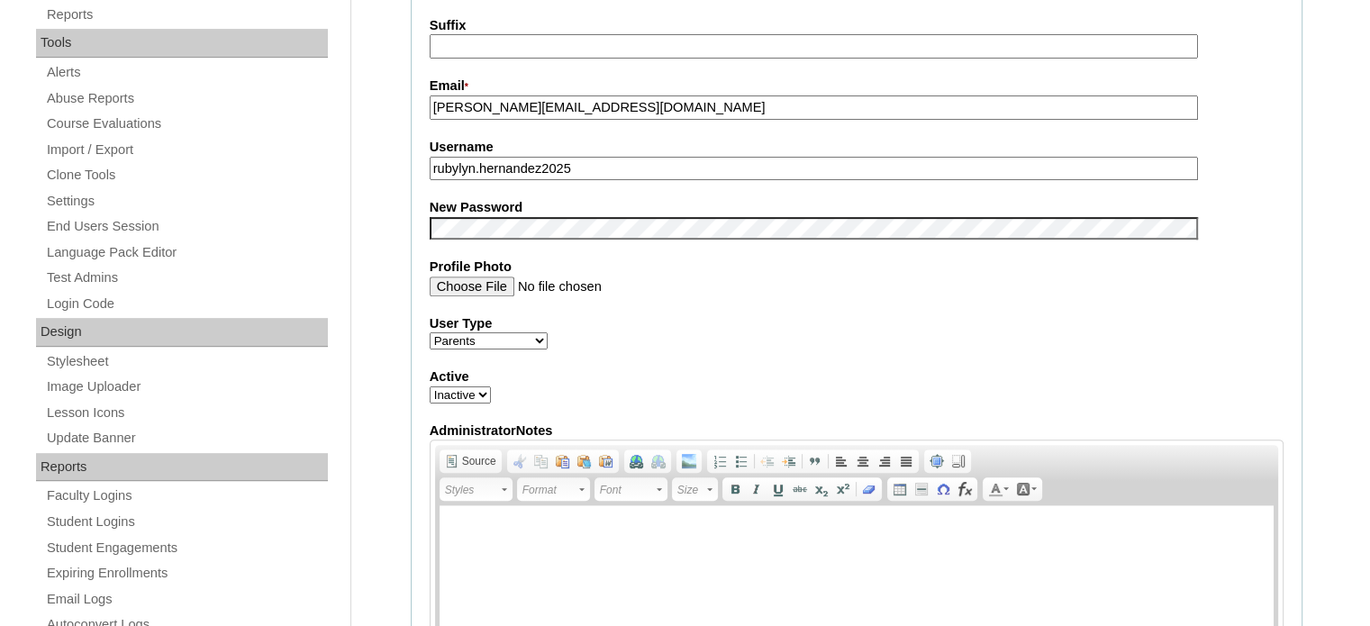
scroll to position [540, 0]
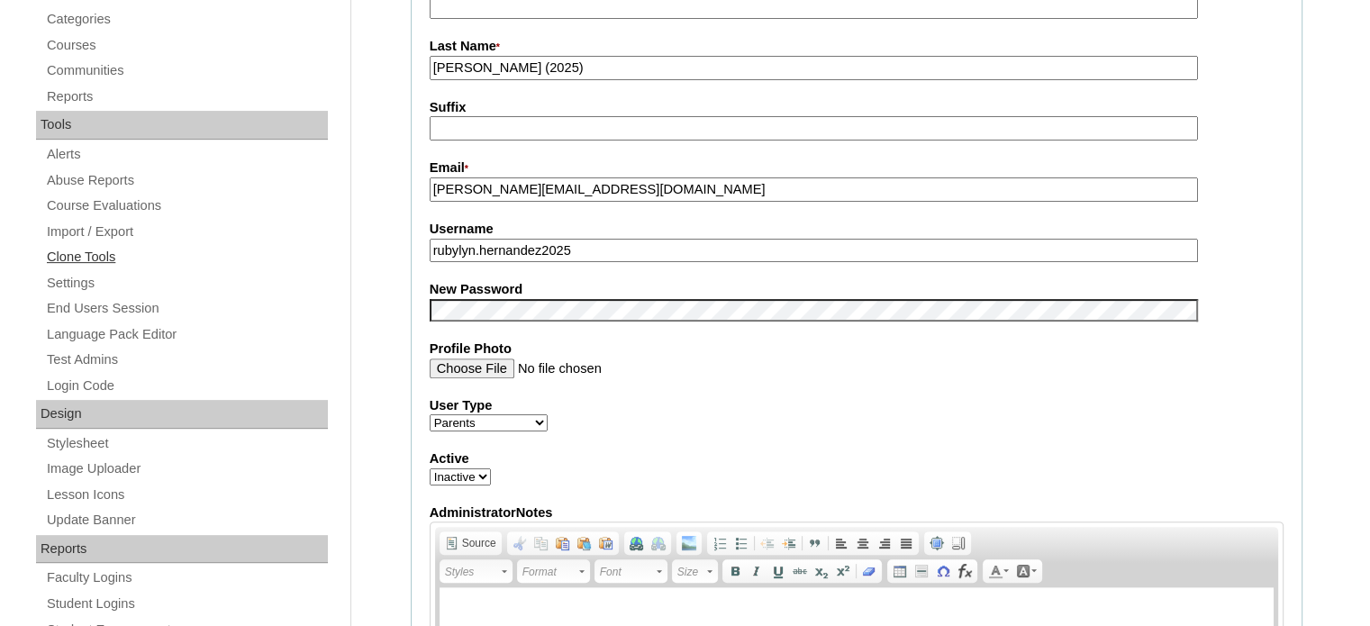
drag, startPoint x: 570, startPoint y: 245, endPoint x: 211, endPoint y: 248, distance: 359.3
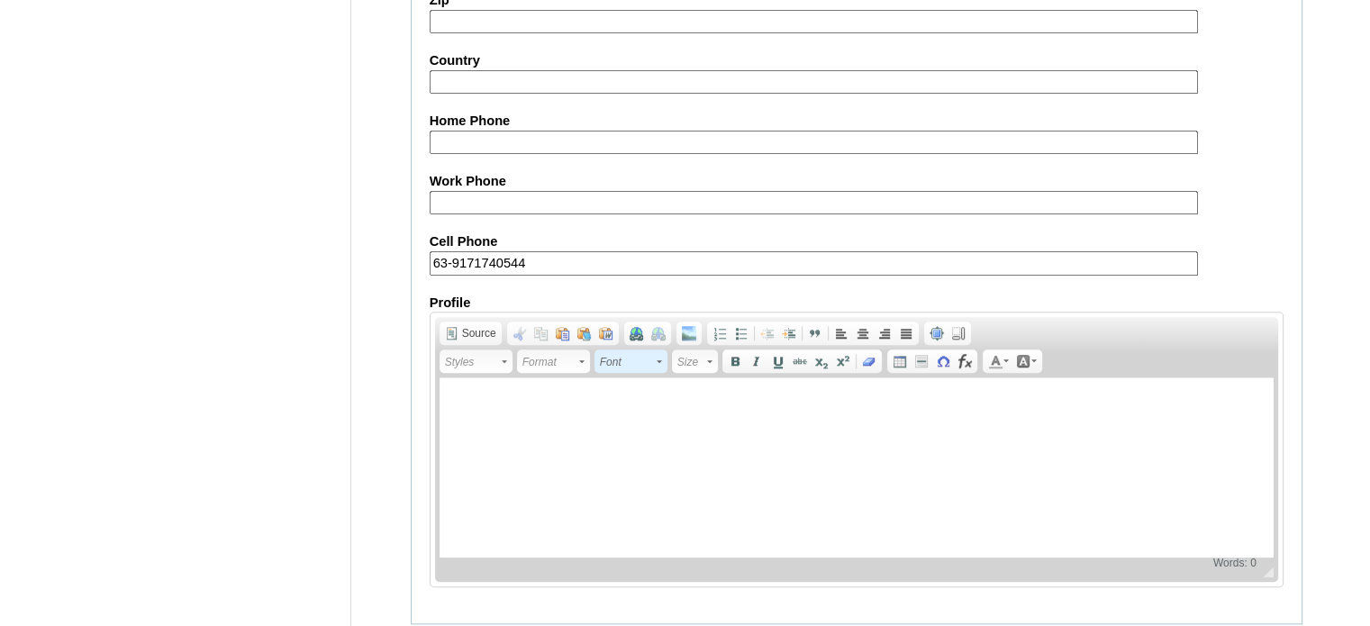
scroll to position [1723, 0]
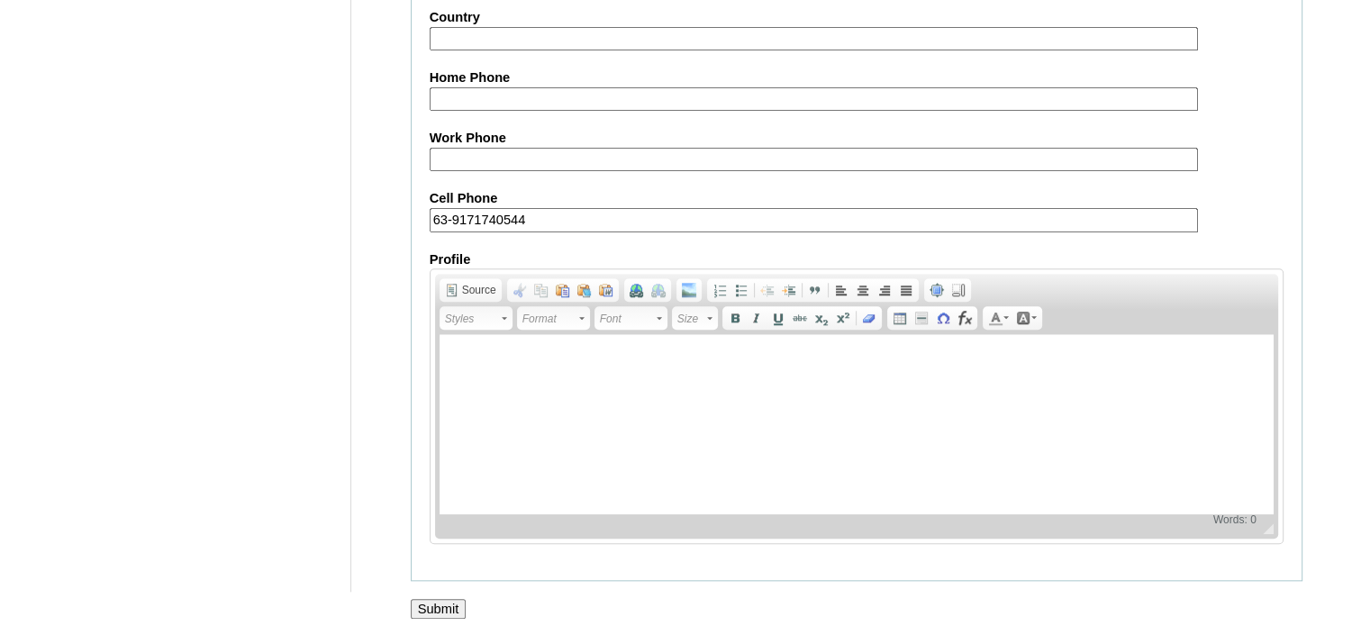
click at [421, 599] on input "Submit" at bounding box center [439, 609] width 56 height 20
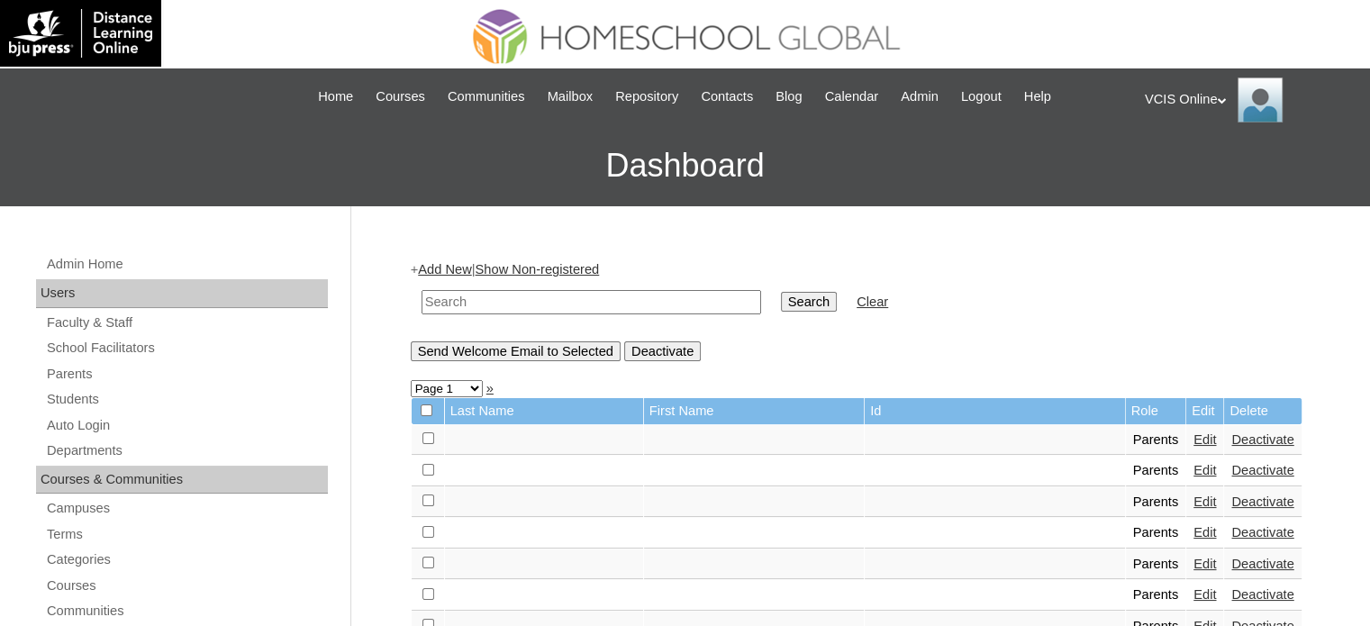
click at [1187, 95] on div "VCIS Online My Profile My Settings Logout" at bounding box center [1248, 99] width 207 height 45
click at [1166, 166] on span "Logout" at bounding box center [1177, 169] width 36 height 14
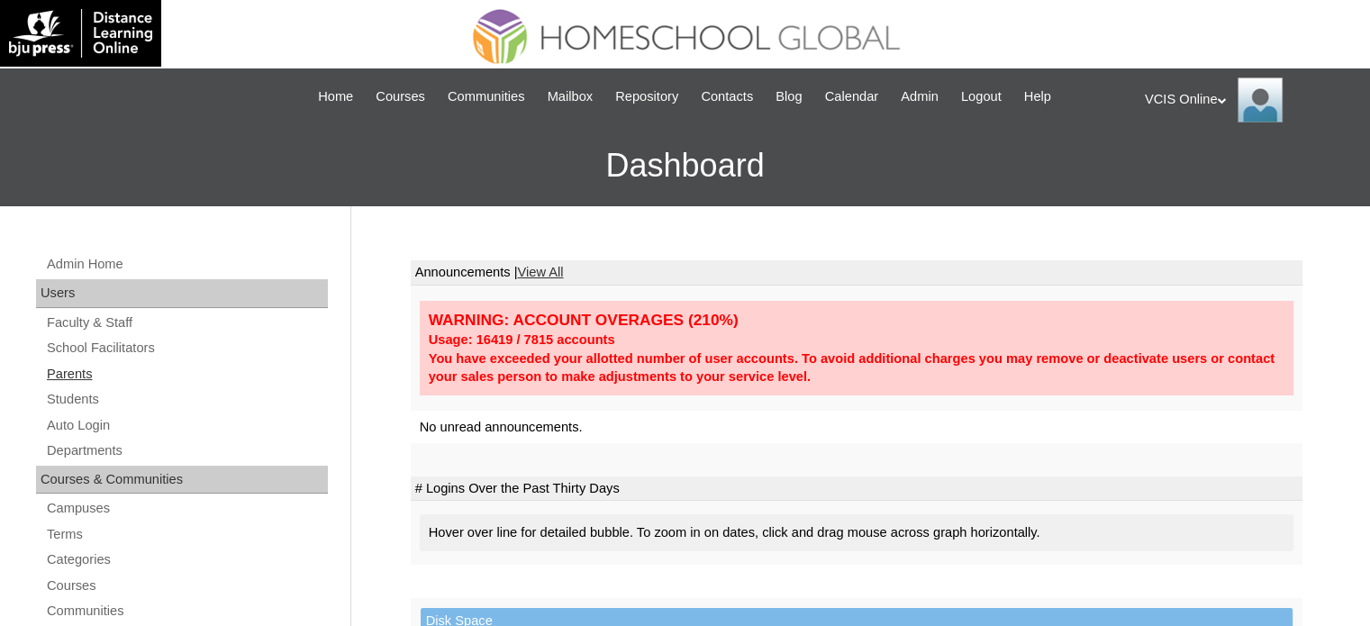
click at [68, 372] on link "Parents" at bounding box center [186, 374] width 283 height 23
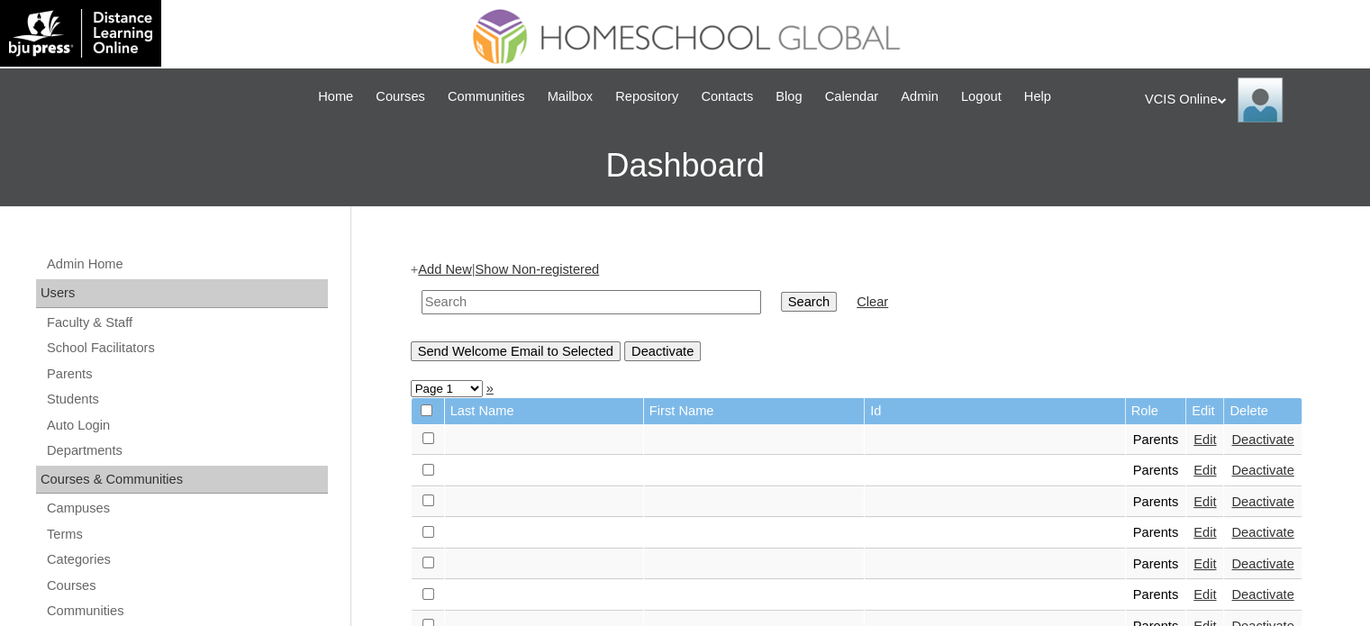
drag, startPoint x: 556, startPoint y: 309, endPoint x: 573, endPoint y: 312, distance: 17.3
click at [559, 309] on input "text" at bounding box center [591, 302] width 340 height 24
paste input "VCIS002-9B-PA2025"
type input "VCIS002-9B-PA2025"
click at [781, 299] on input "Search" at bounding box center [809, 302] width 56 height 20
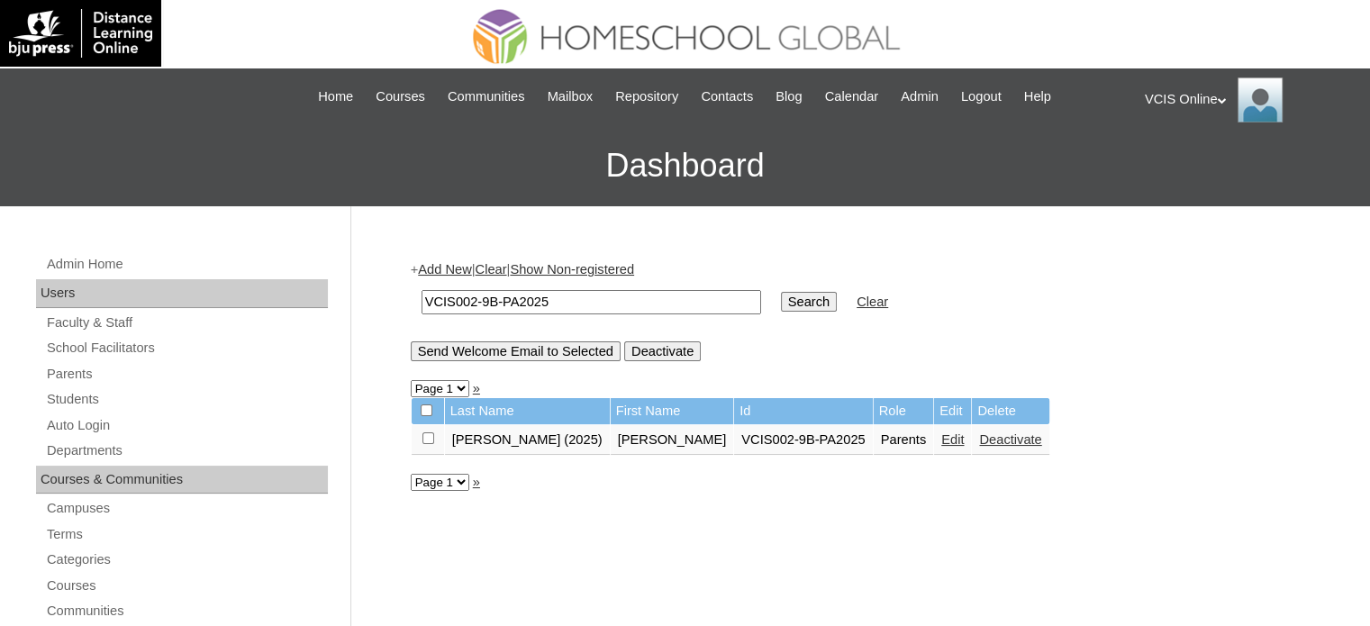
click at [979, 442] on link "Deactivate" at bounding box center [1010, 439] width 62 height 14
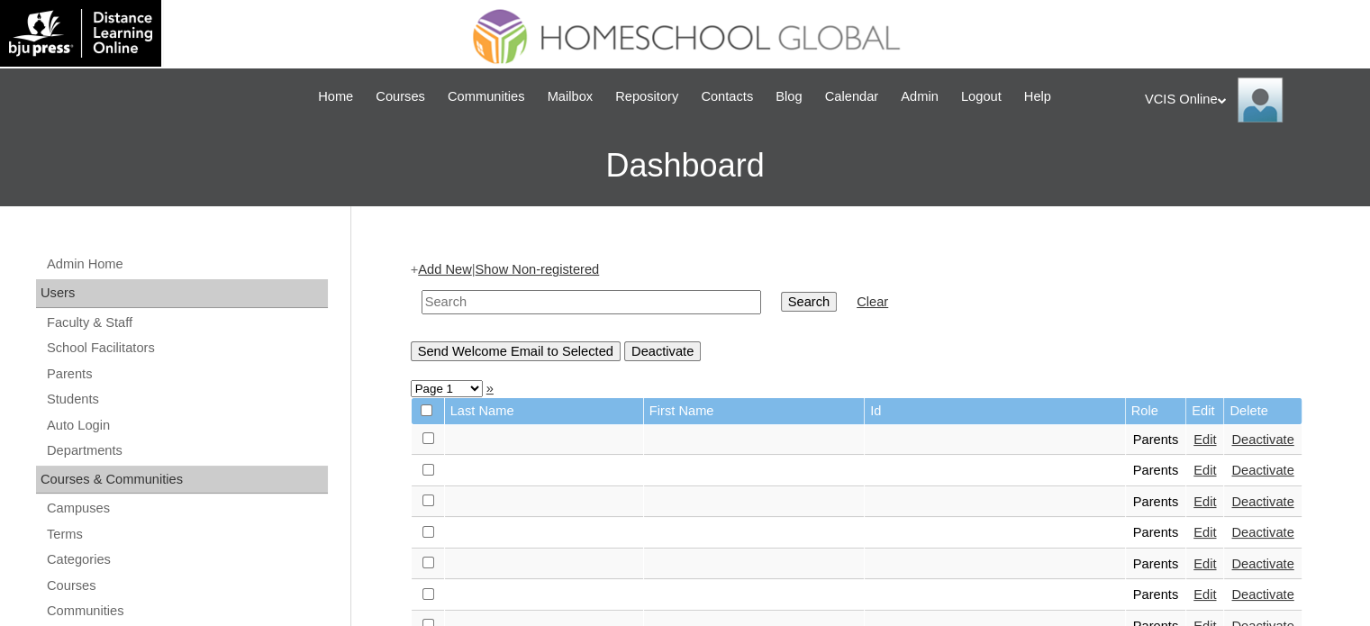
click at [442, 273] on link "Add New" at bounding box center [444, 269] width 53 height 14
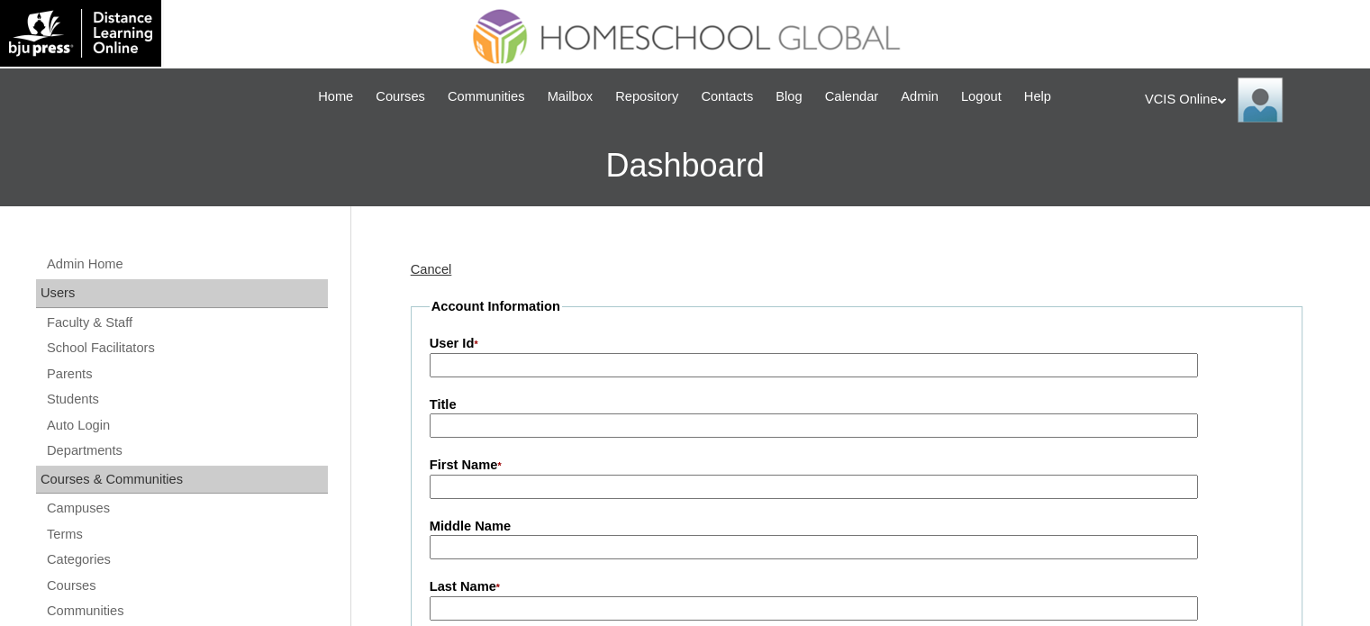
click at [503, 481] on input "First Name *" at bounding box center [814, 487] width 768 height 24
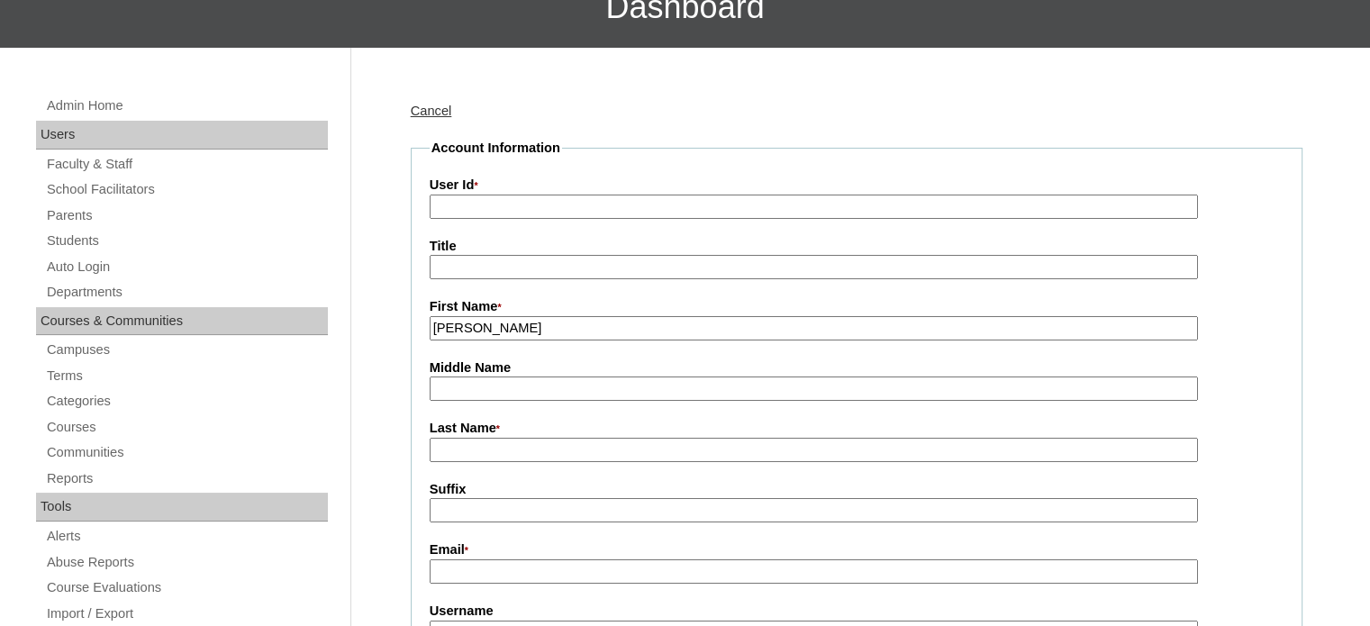
scroll to position [180, 0]
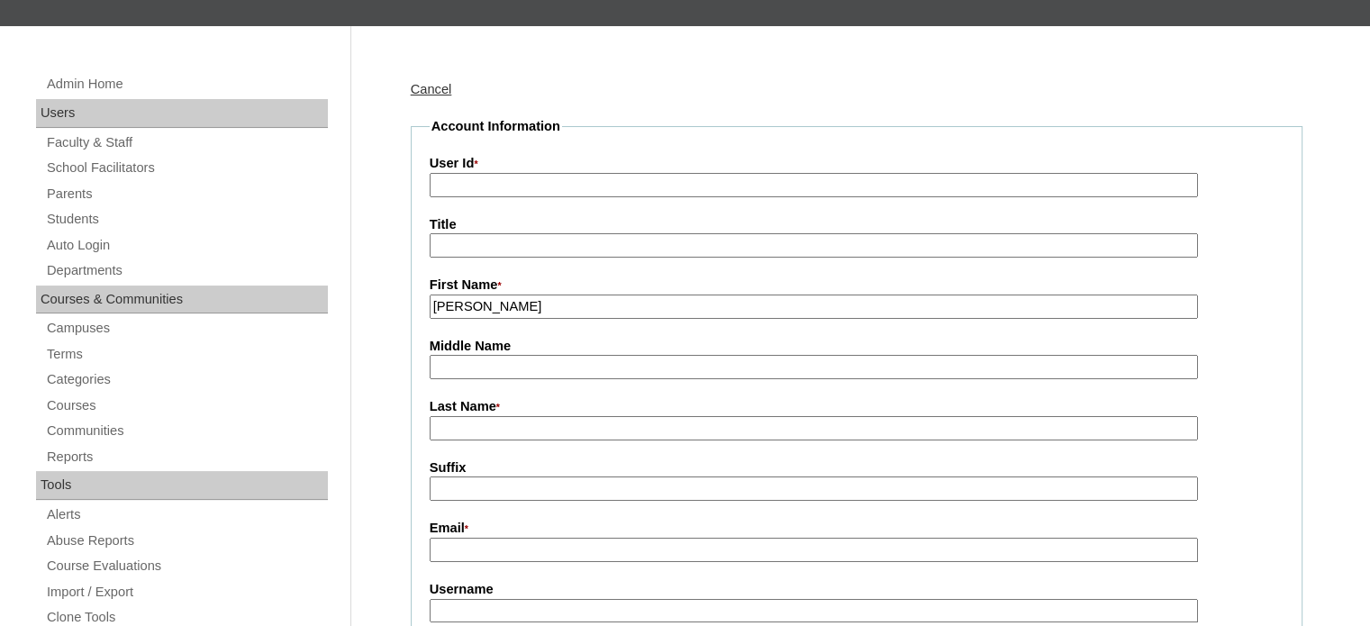
type input "[PERSON_NAME]"
click at [483, 436] on input "Last Name *" at bounding box center [814, 428] width 768 height 24
type input "Thomas (2025)"
click at [494, 540] on input "Email *" at bounding box center [814, 550] width 768 height 24
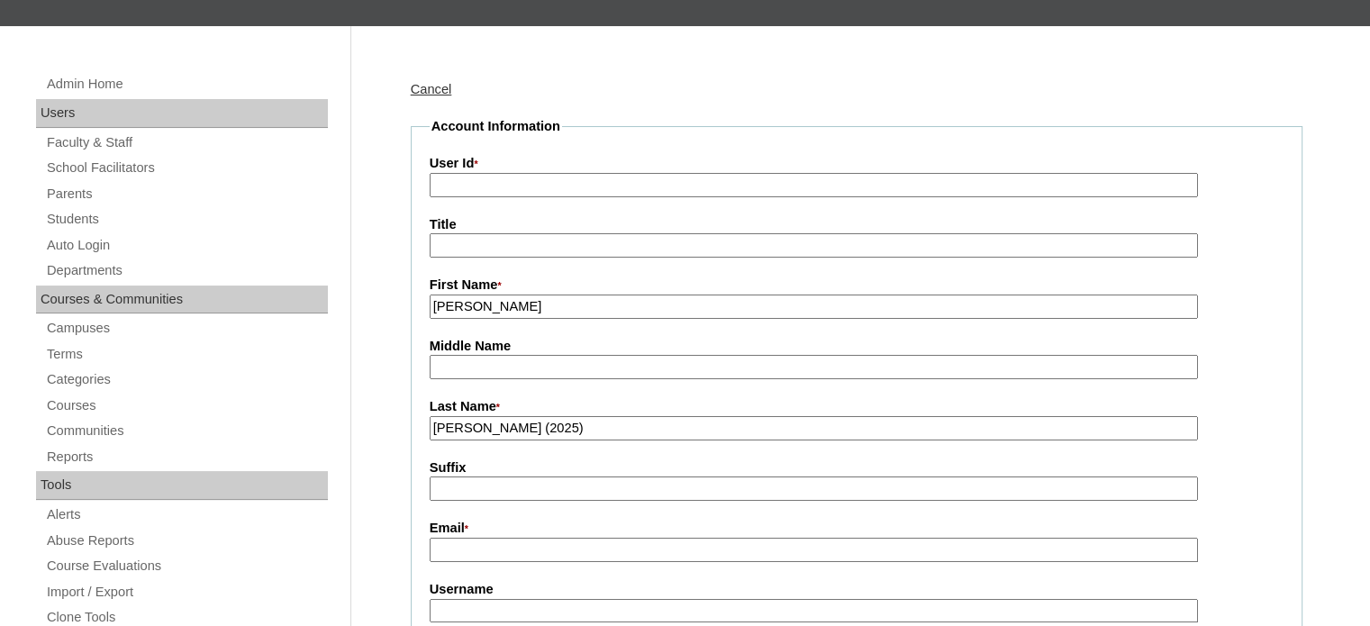
paste input "ricky@aarteesgroup.com"
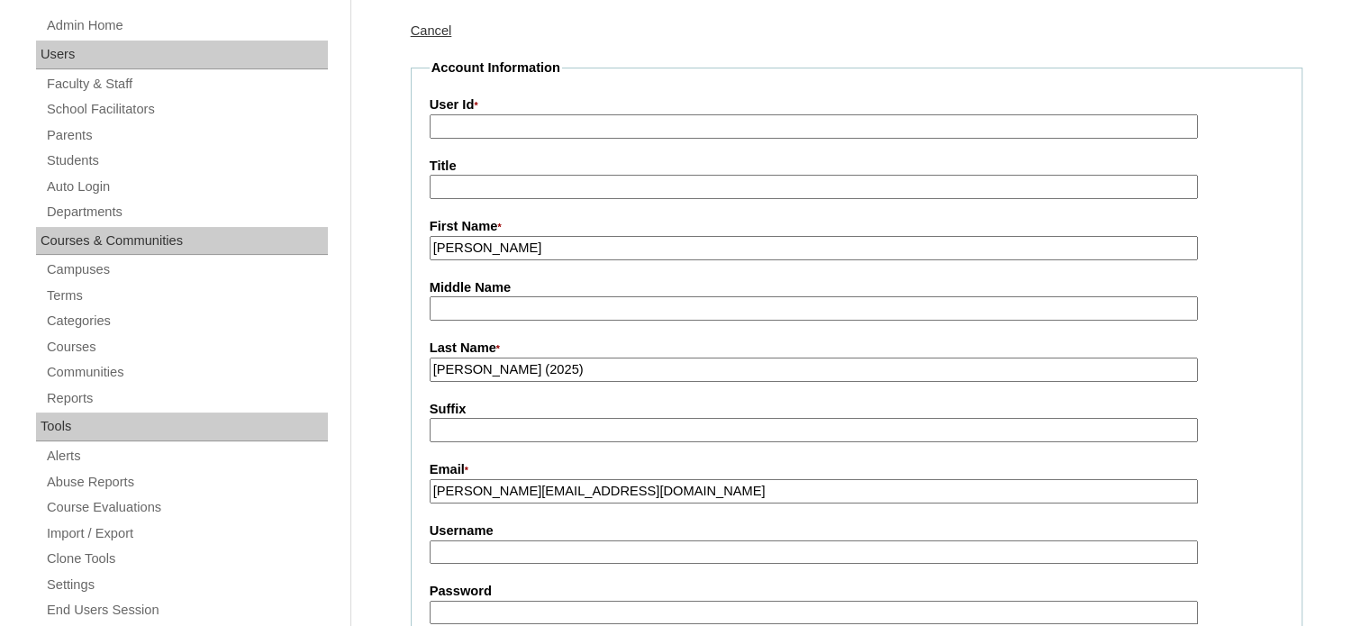
scroll to position [270, 0]
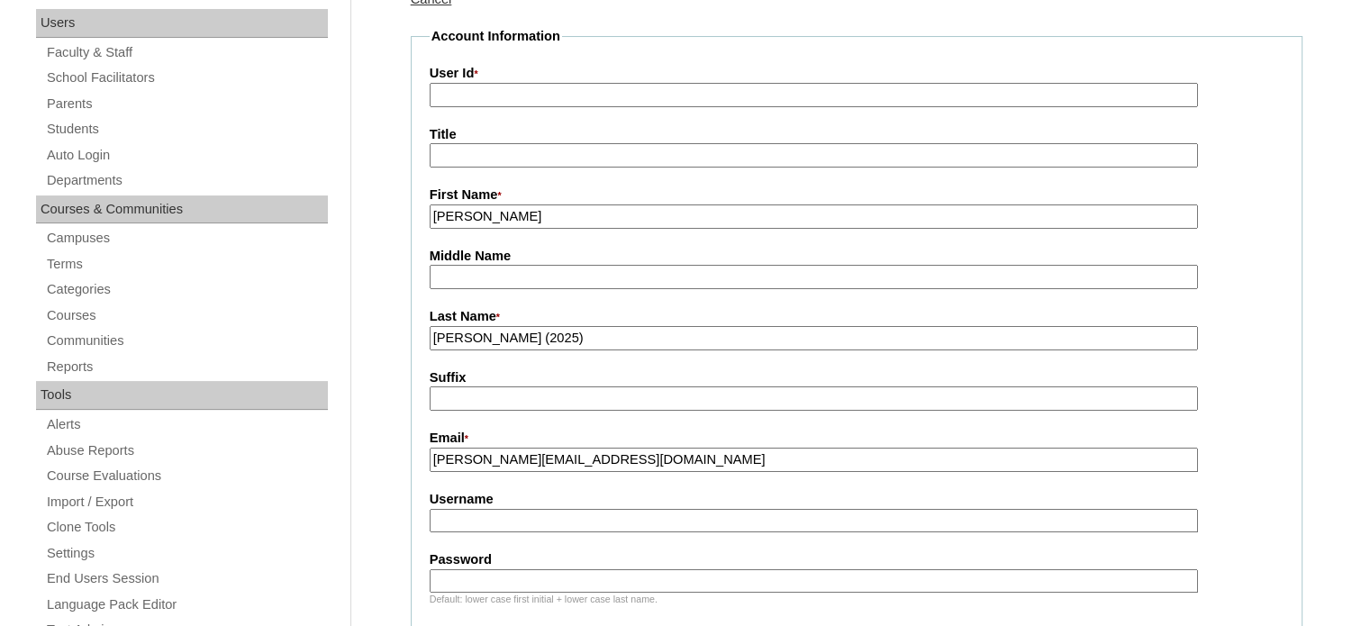
type input "ricky@aarteesgroup.com"
click at [501, 511] on input "Username" at bounding box center [814, 521] width 768 height 24
type input "rthomas2025"
click at [501, 581] on input "Password" at bounding box center [814, 581] width 768 height 24
type input "qwerty"
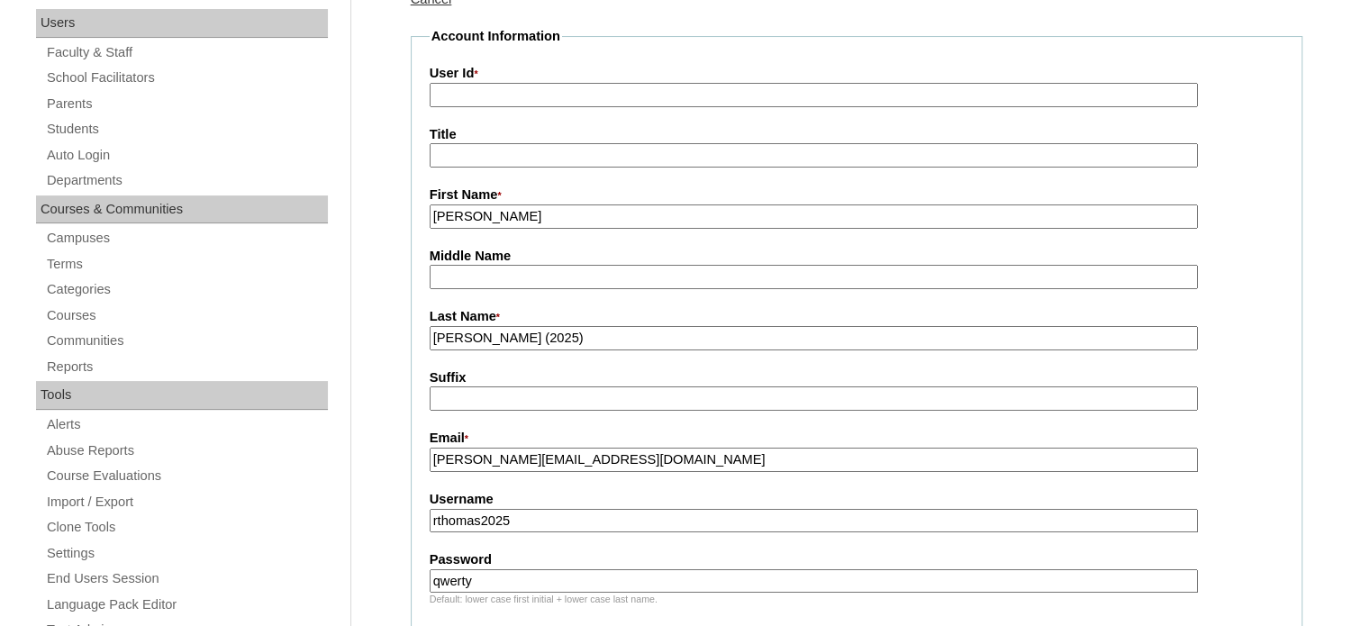
click at [1192, 363] on fieldset "Account Information User Id * Title First Name * Ricky Middle Name Last Name * …" at bounding box center [857, 599] width 892 height 1145
click at [542, 99] on input "User Id *" at bounding box center [814, 95] width 768 height 24
paste input "VCIS002-9B-PA2025"
type input "VCIS002-9B-PA2025"
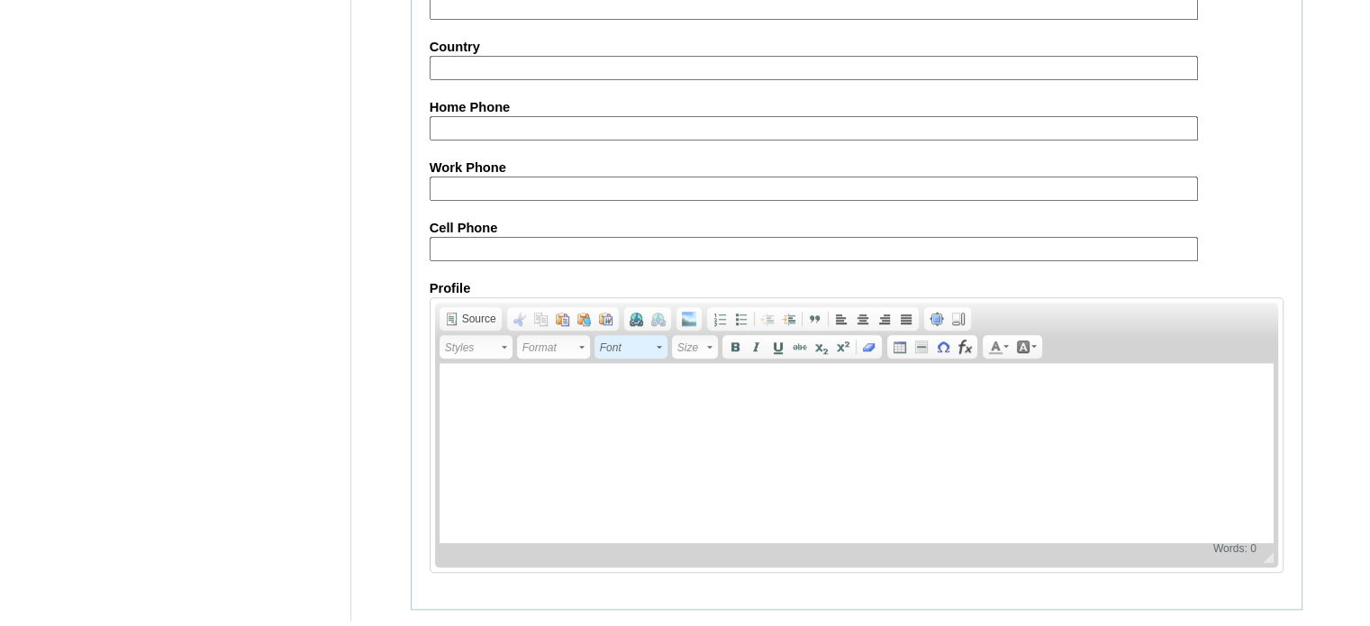
scroll to position [1789, 0]
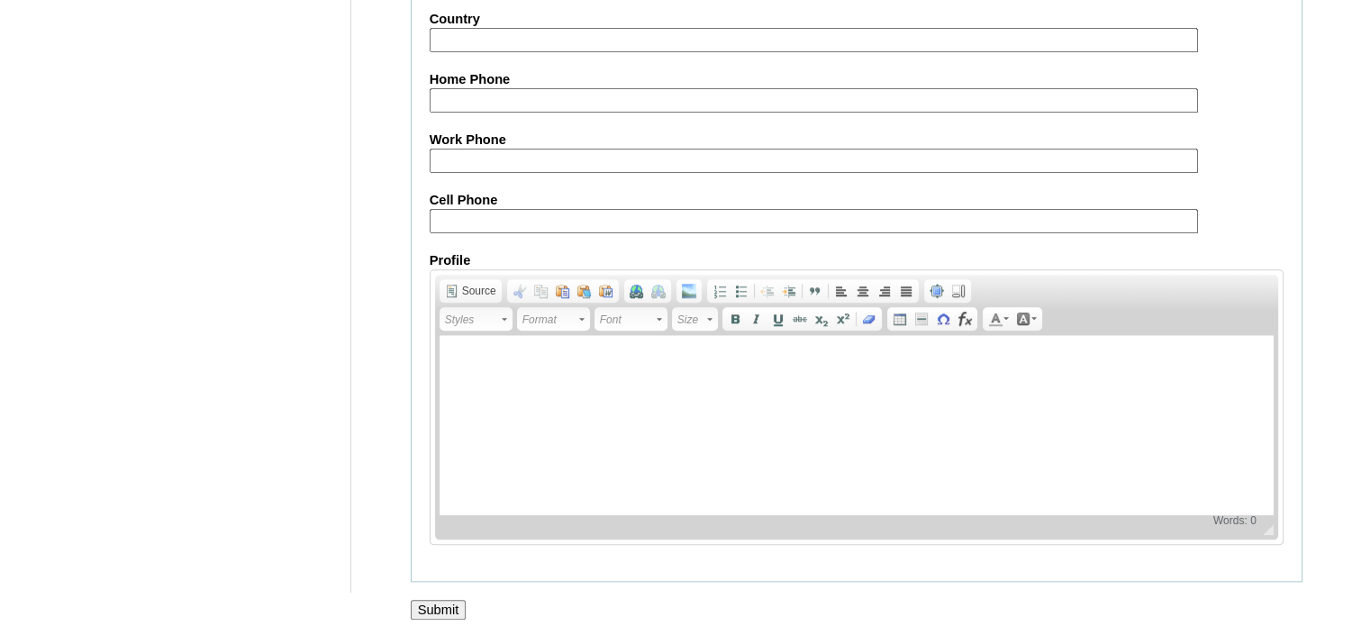
click at [449, 601] on input "Submit" at bounding box center [439, 610] width 56 height 20
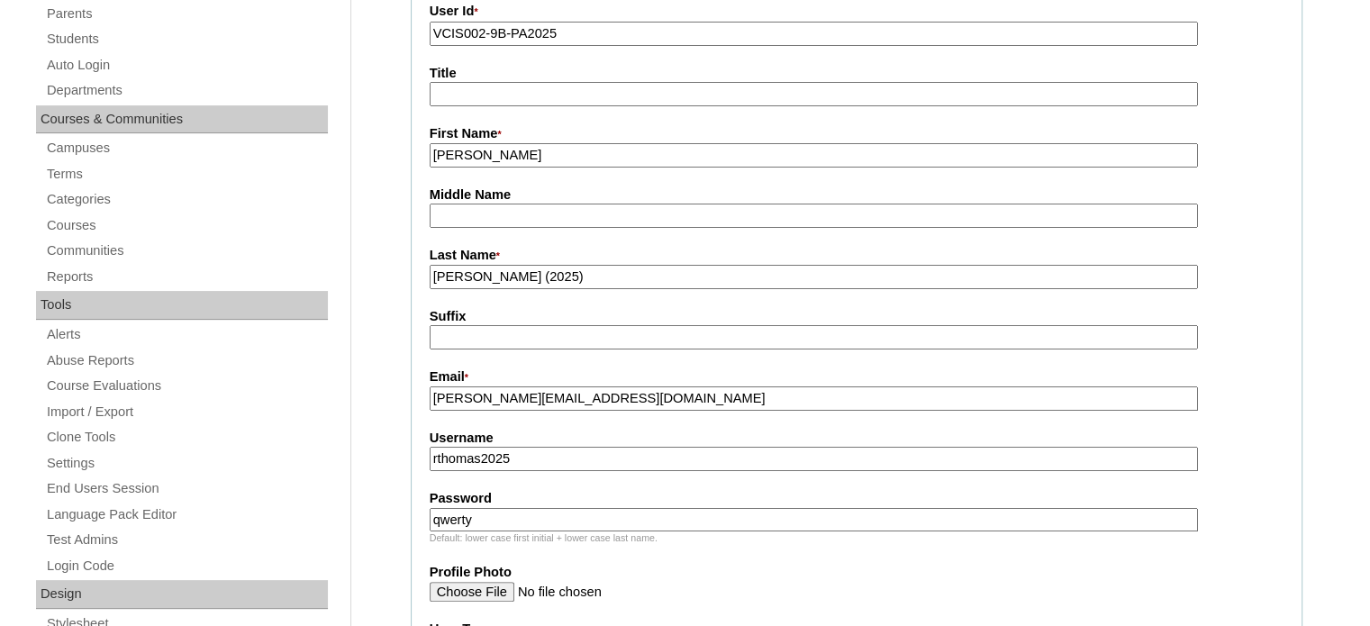
scroll to position [540, 0]
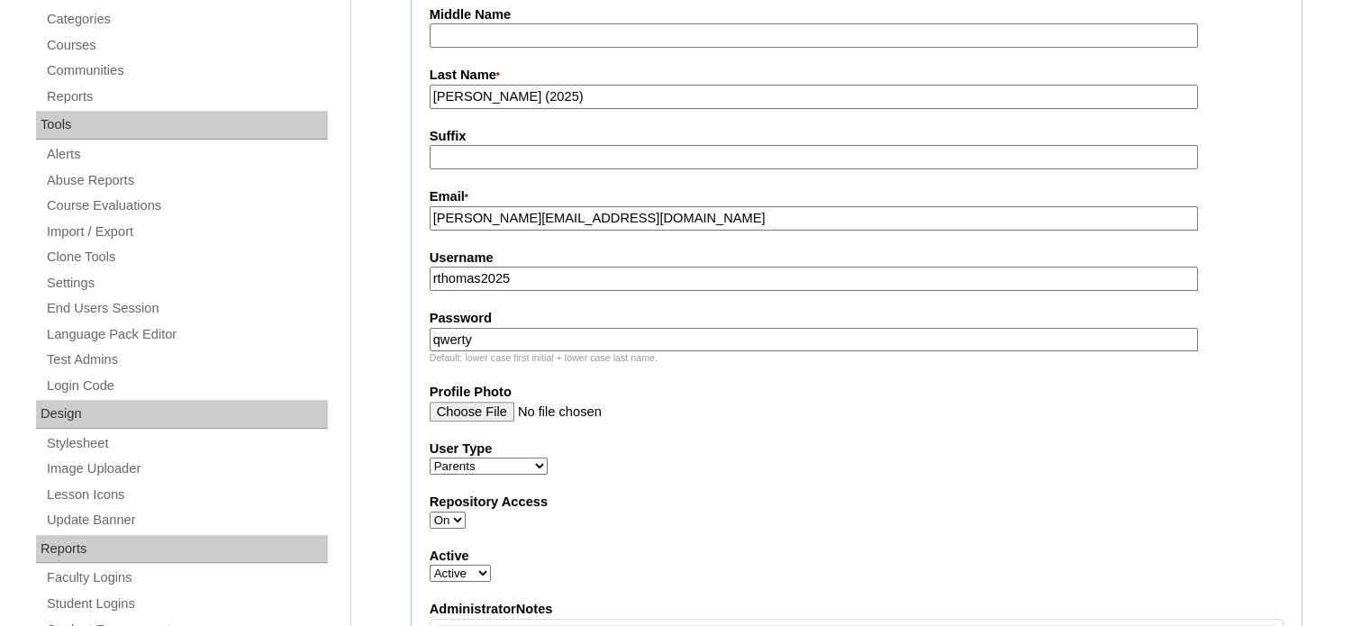
click at [437, 276] on input "rthomas2025" at bounding box center [814, 279] width 768 height 24
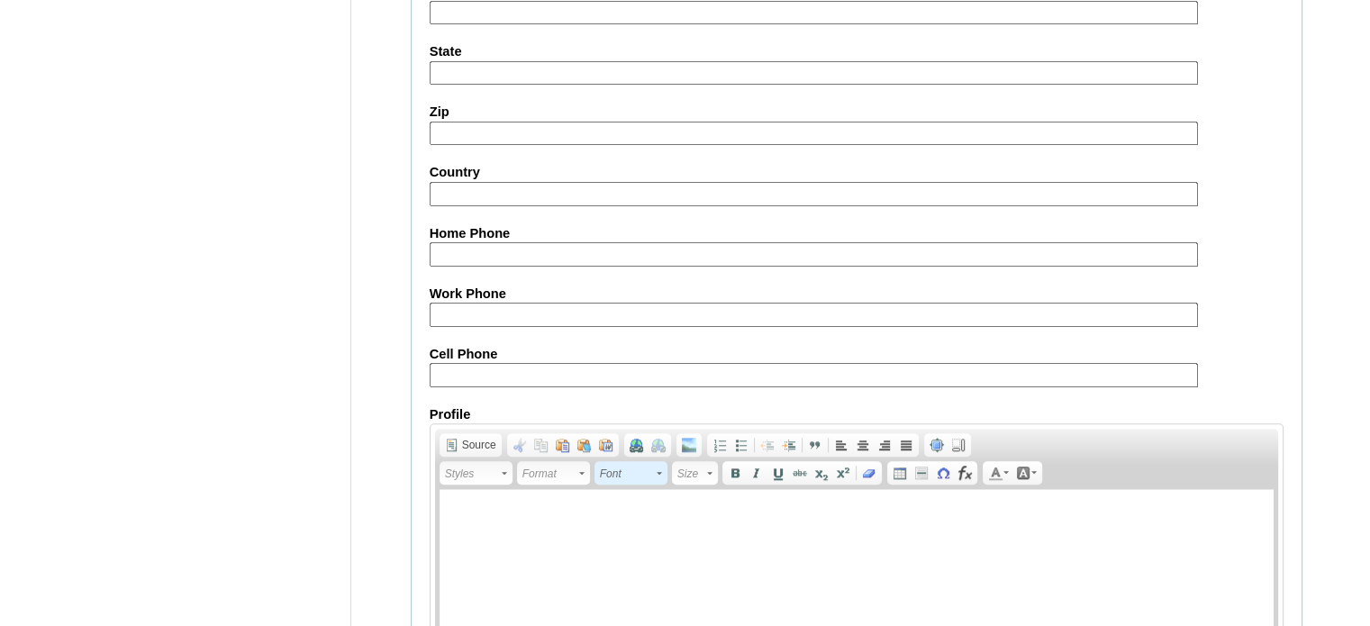
scroll to position [1818, 0]
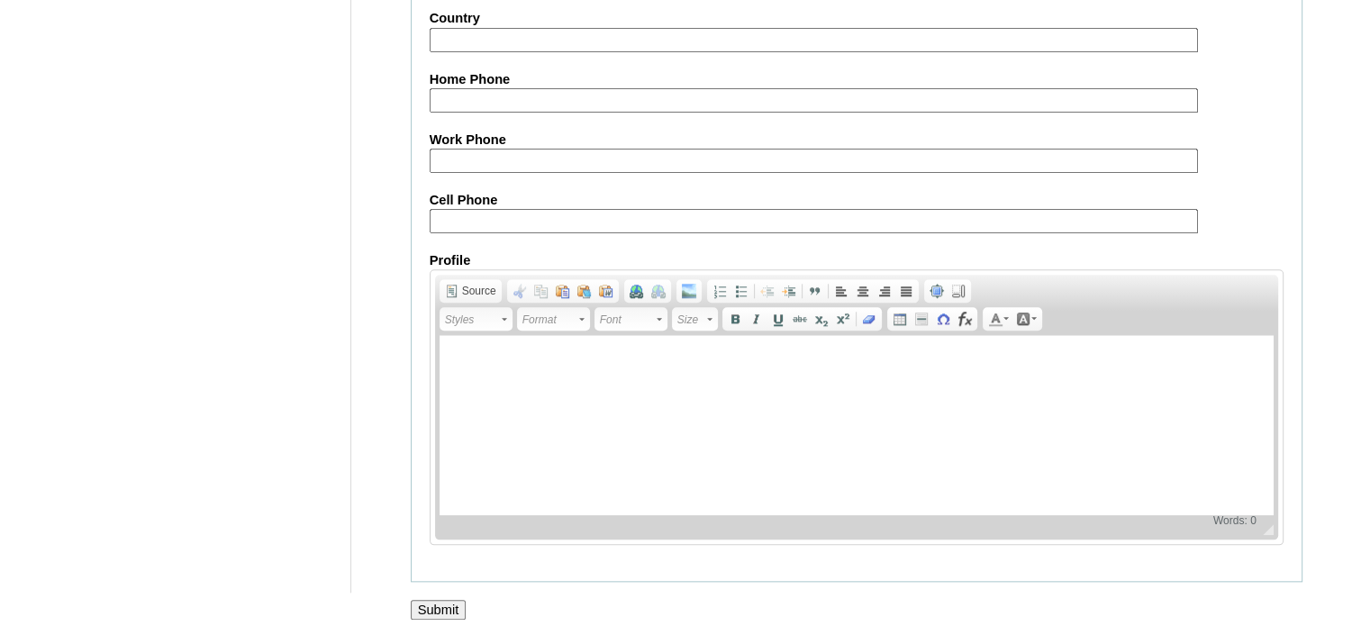
type input "[PERSON_NAME].thomas2025"
click at [457, 600] on input "Submit" at bounding box center [439, 610] width 56 height 20
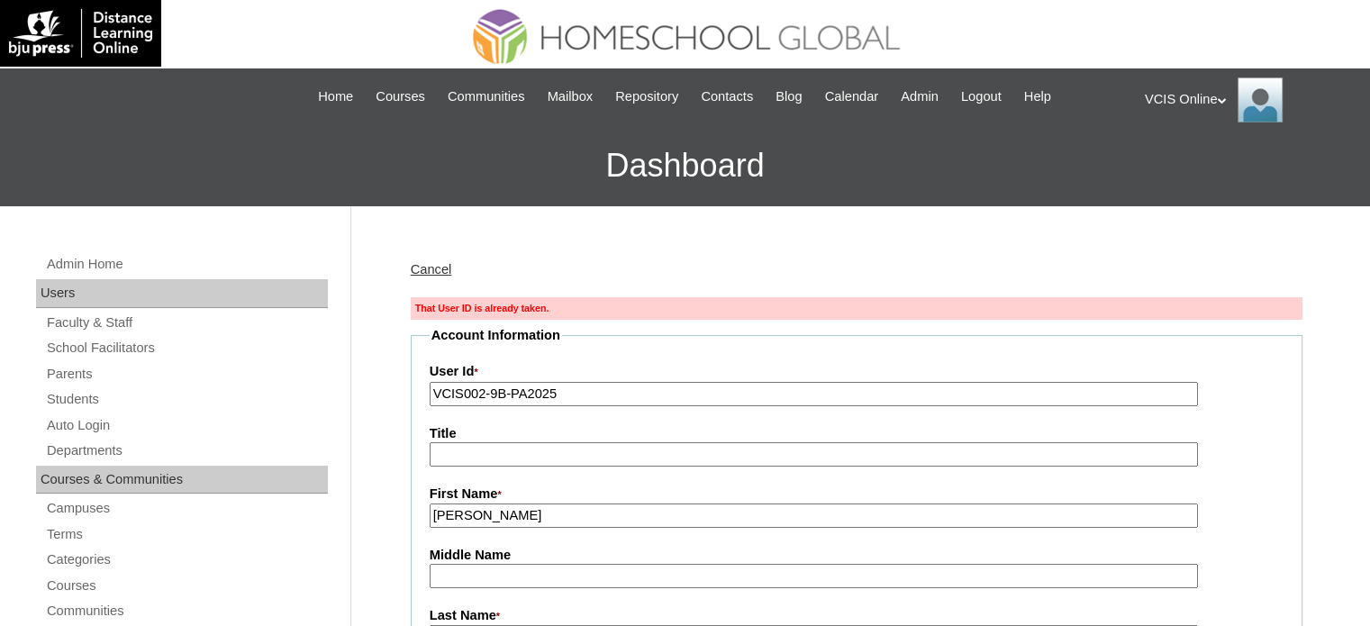
click at [484, 394] on input "VCIS002-9B-PA2025" at bounding box center [814, 394] width 768 height 24
drag, startPoint x: 586, startPoint y: 391, endPoint x: 326, endPoint y: 380, distance: 260.5
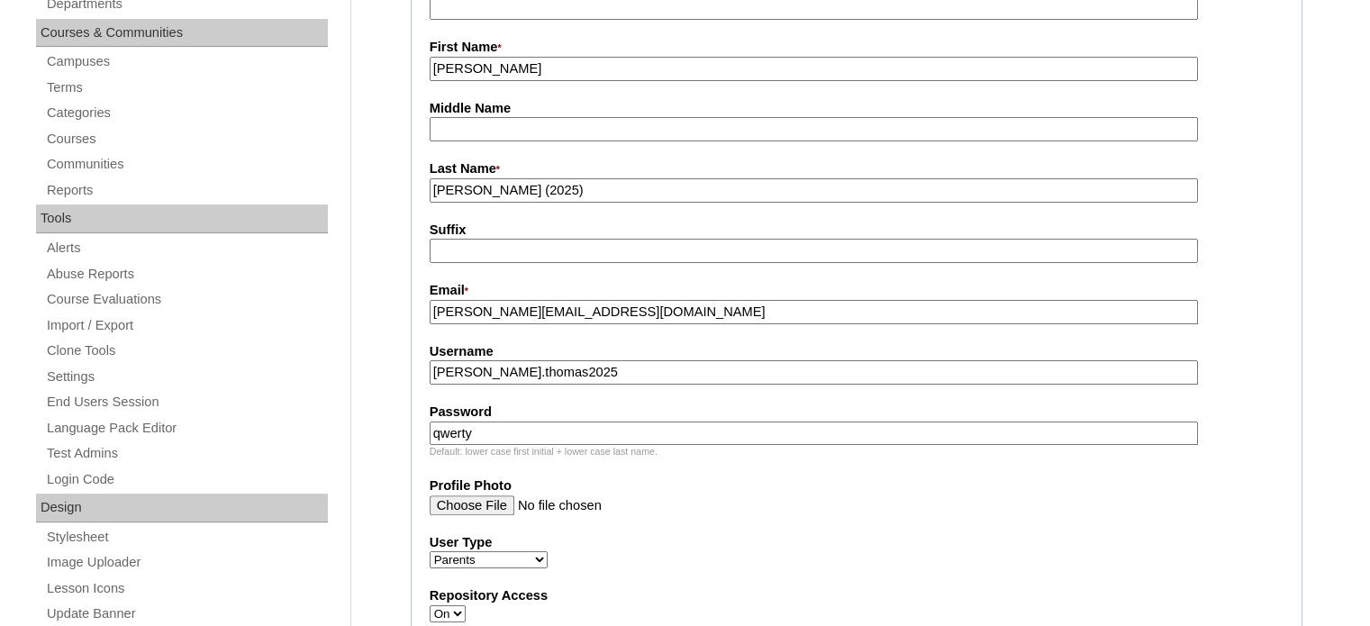
scroll to position [540, 0]
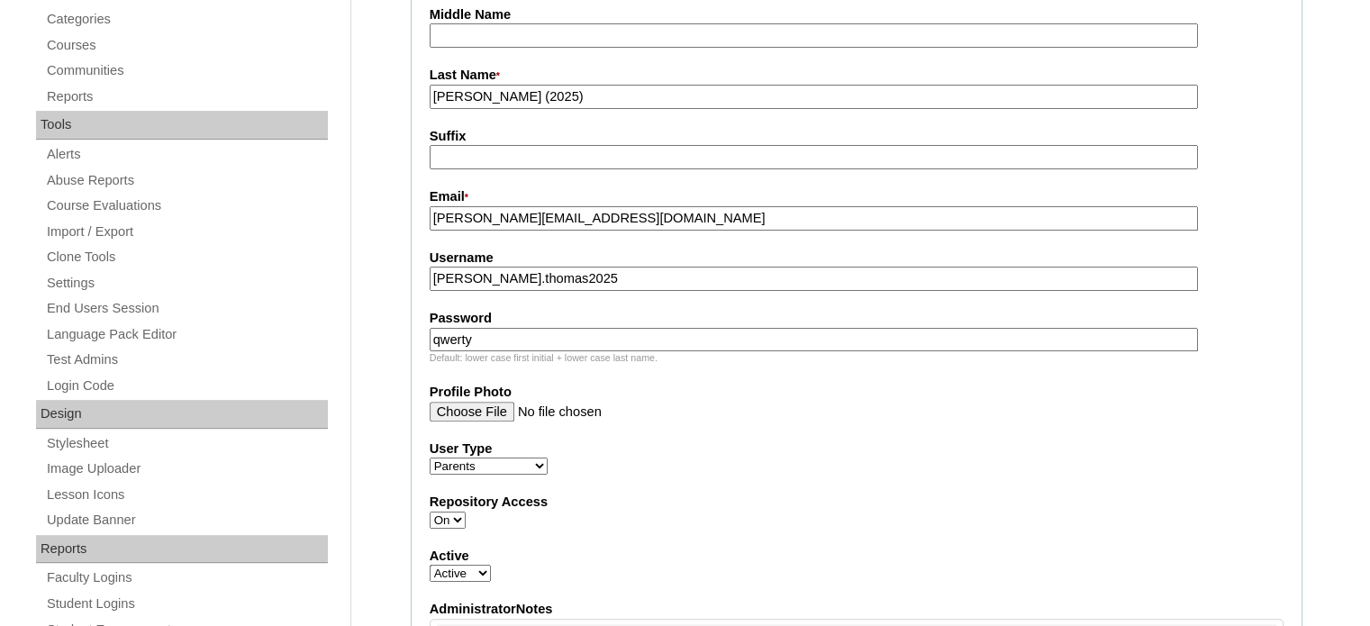
type input "VCIS040-9B-PA2025"
click at [466, 276] on input "ricky.thomas2025" at bounding box center [814, 279] width 768 height 24
type input "rthomas2025"
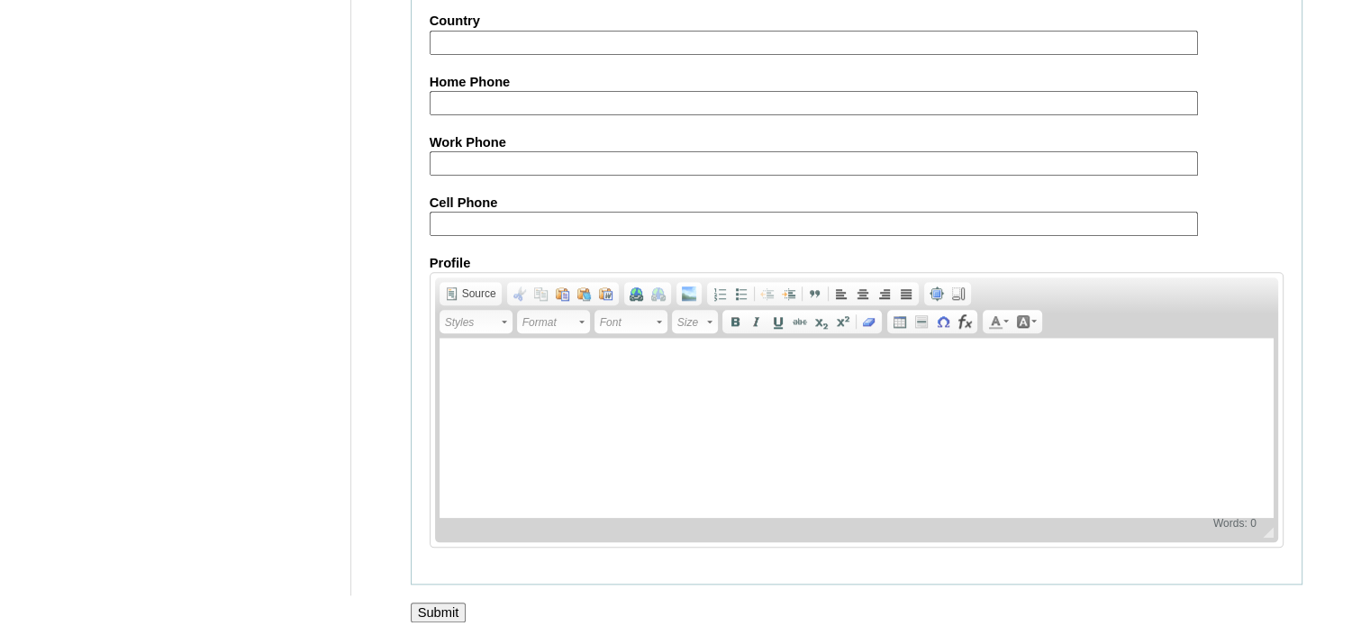
scroll to position [1818, 0]
click at [461, 600] on input "Submit" at bounding box center [439, 610] width 56 height 20
click at [448, 601] on input "Submit" at bounding box center [439, 610] width 56 height 20
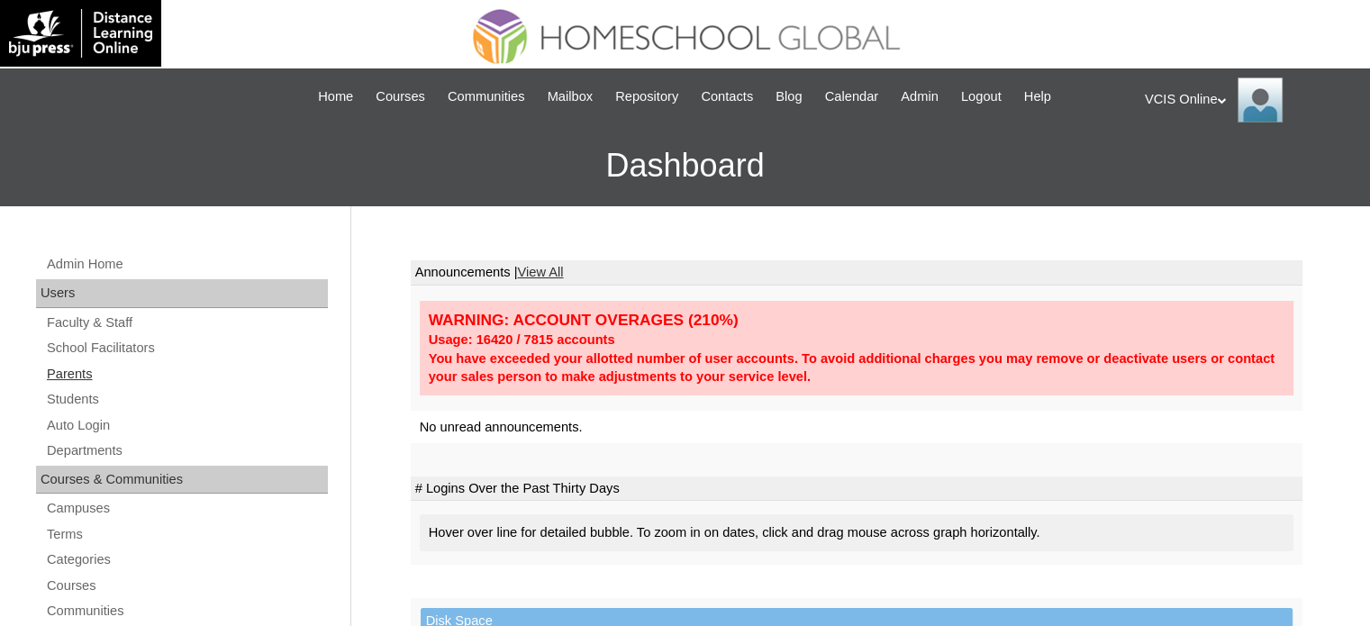
click at [85, 367] on link "Parents" at bounding box center [186, 374] width 283 height 23
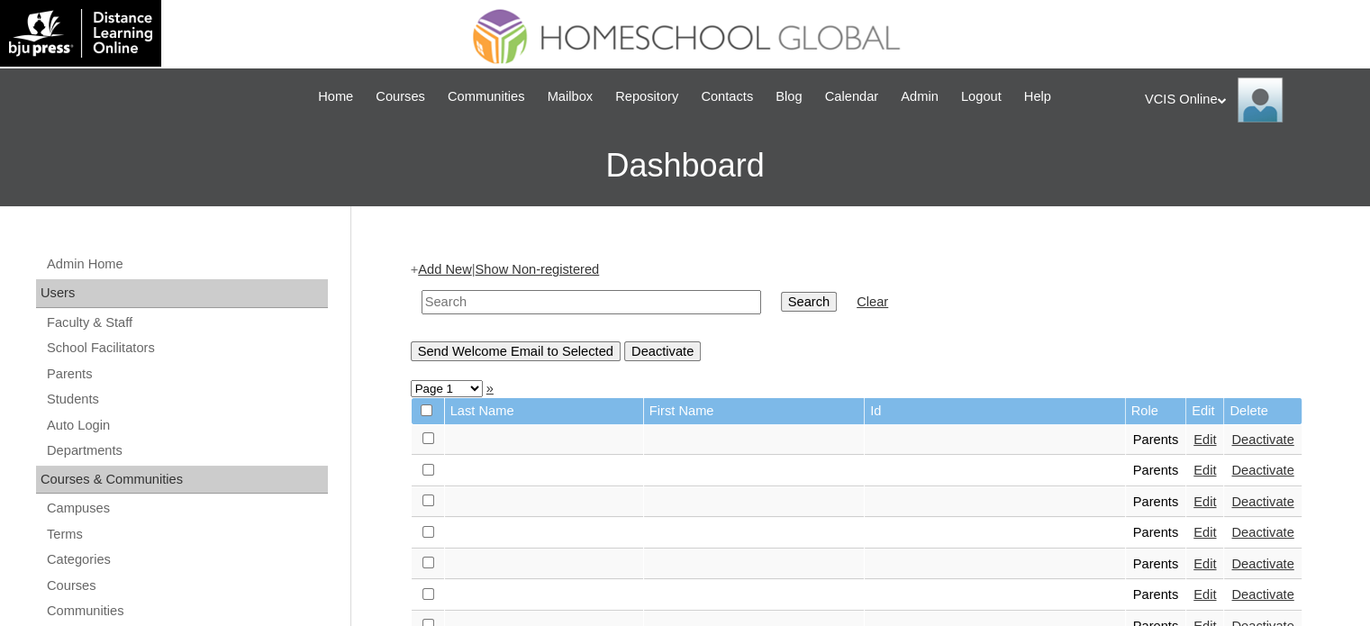
drag, startPoint x: 482, startPoint y: 306, endPoint x: 531, endPoint y: 311, distance: 49.7
click at [486, 305] on input "text" at bounding box center [591, 302] width 340 height 24
paste input "VCIS040-9B-PA2025"
type input "VCIS040-9B-PA2025"
click at [781, 300] on input "Search" at bounding box center [809, 302] width 56 height 20
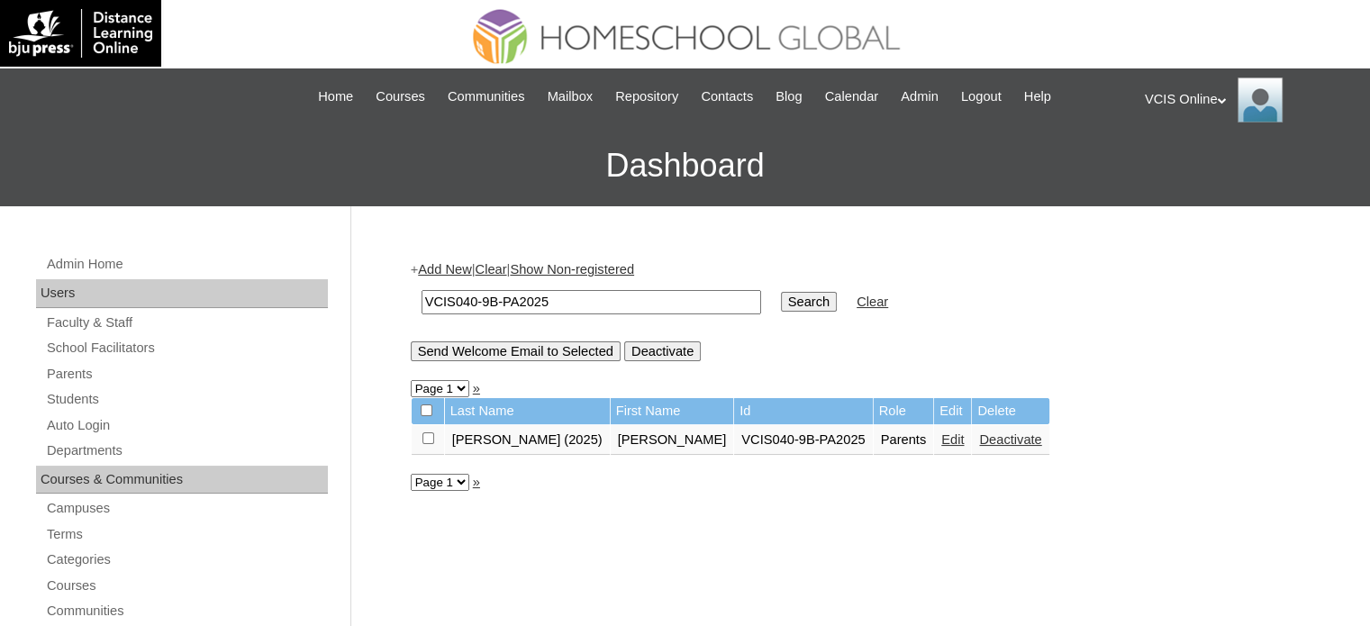
click at [934, 446] on td "Edit" at bounding box center [952, 440] width 37 height 31
click at [941, 434] on link "Edit" at bounding box center [952, 439] width 23 height 14
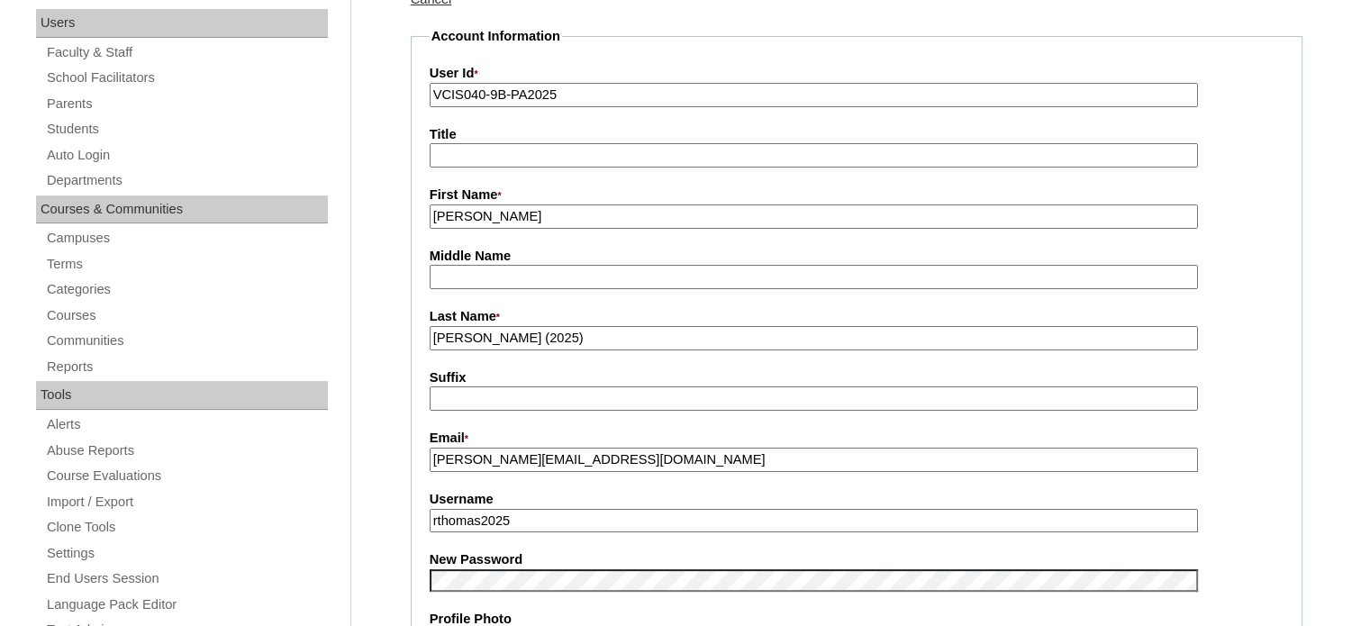
scroll to position [360, 0]
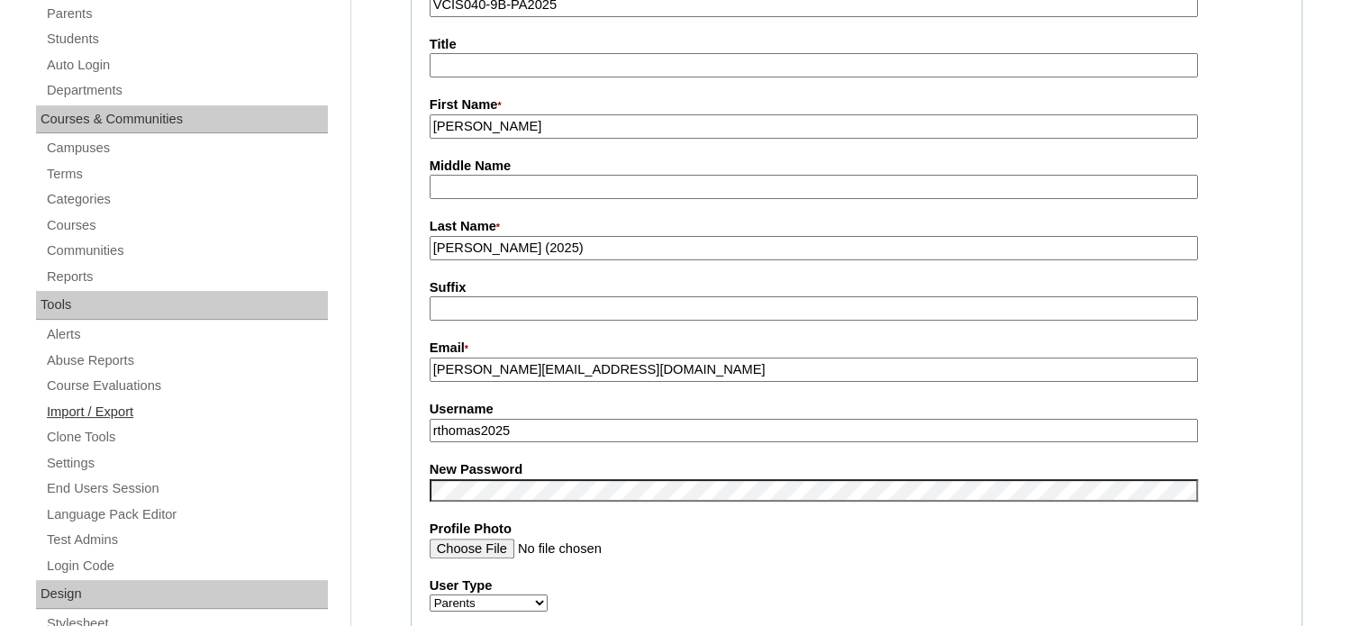
drag, startPoint x: 537, startPoint y: 430, endPoint x: 235, endPoint y: 406, distance: 302.6
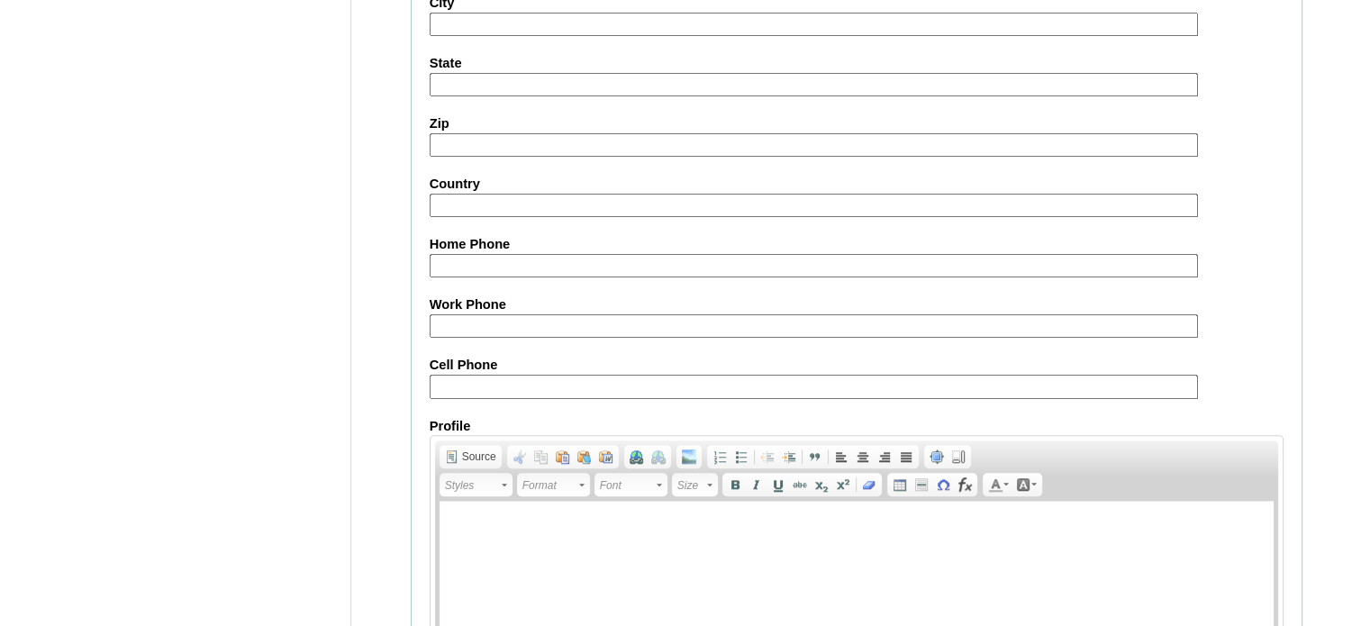
scroll to position [1723, 0]
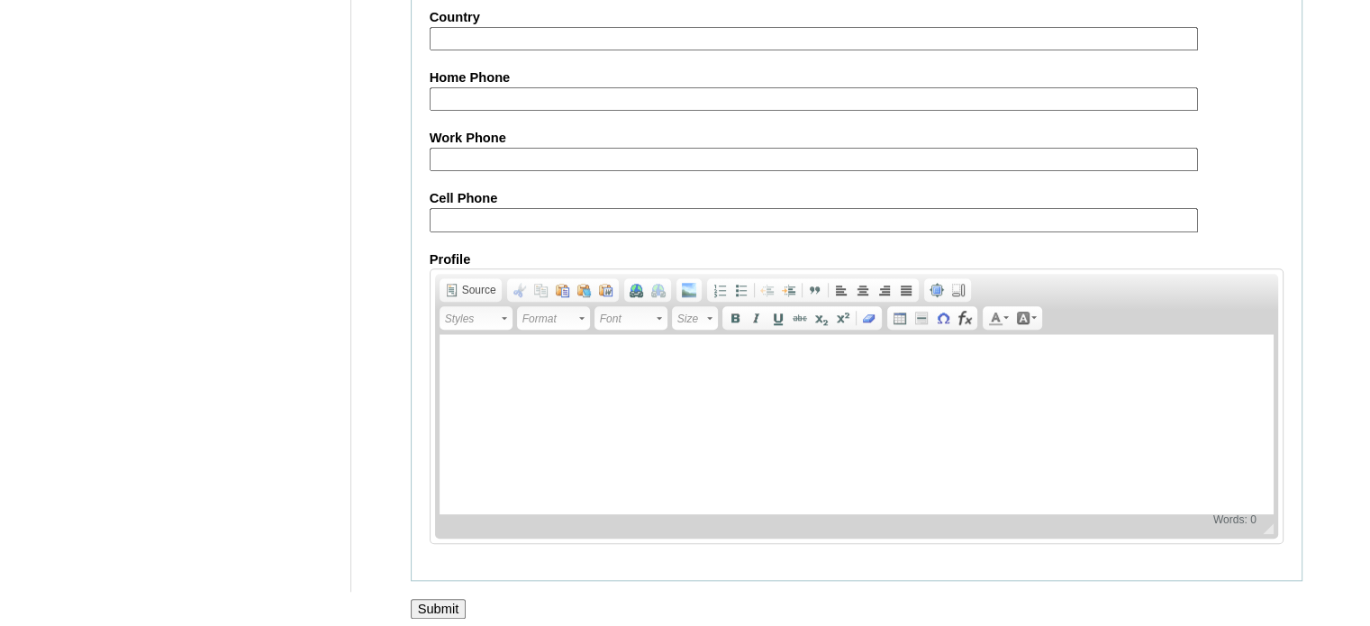
click at [433, 599] on input "Submit" at bounding box center [439, 609] width 56 height 20
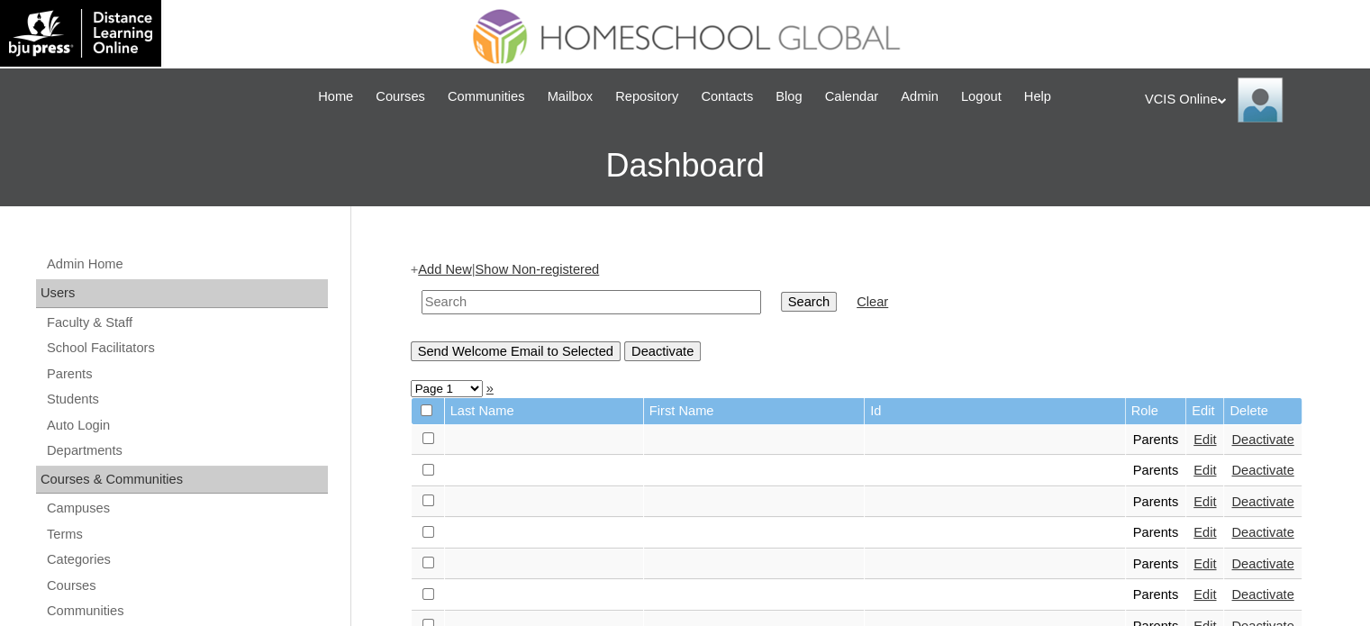
click at [1222, 91] on div "VCIS Online My Profile My Settings Logout" at bounding box center [1248, 99] width 207 height 45
click at [1188, 162] on span "Logout" at bounding box center [1177, 169] width 36 height 14
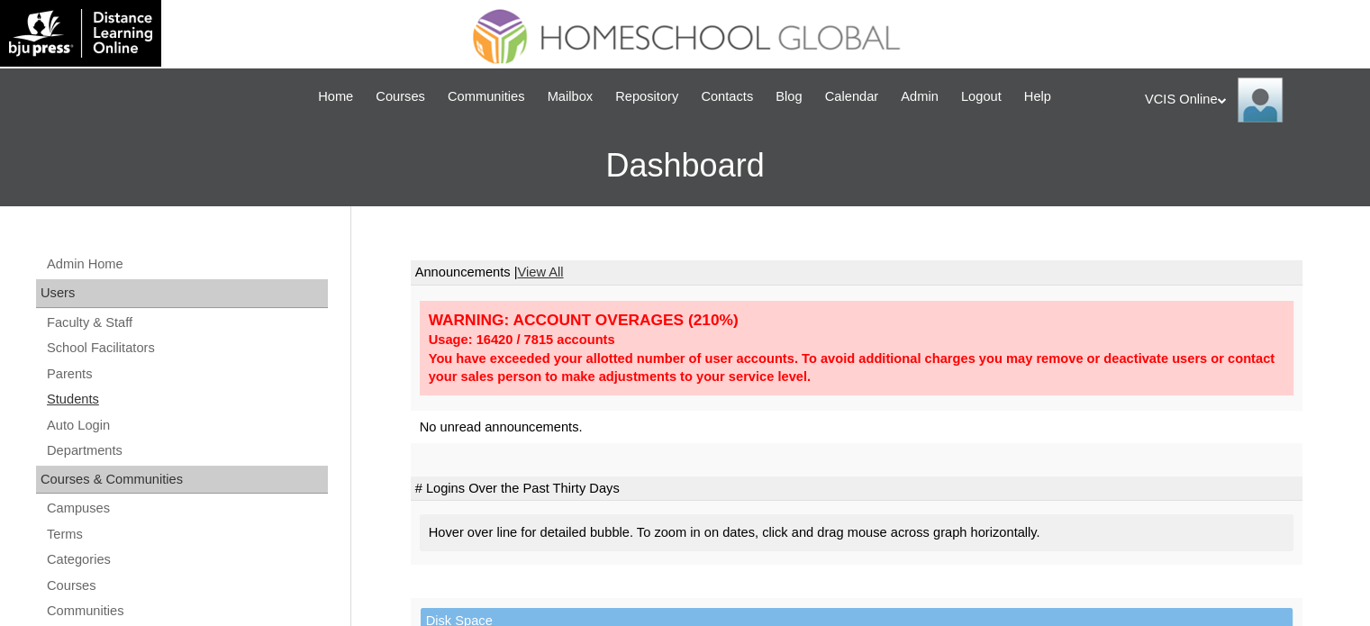
click at [77, 397] on link "Students" at bounding box center [186, 399] width 283 height 23
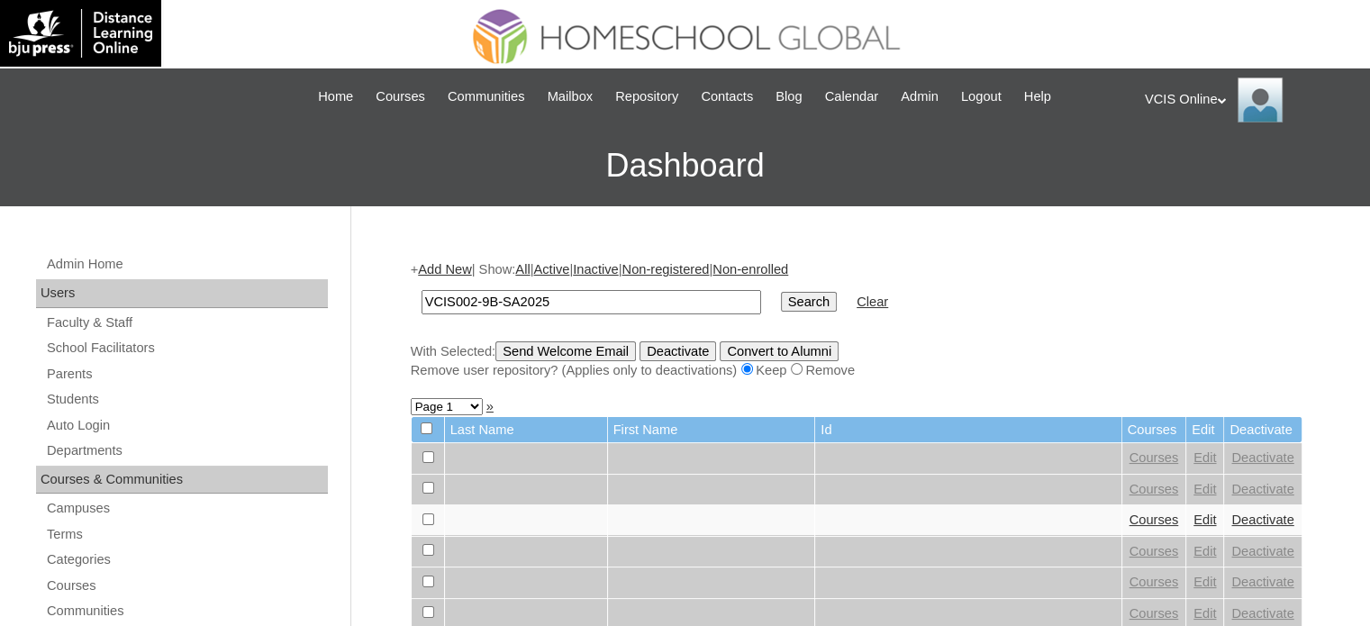
type input "VCIS002-9B-SA2025"
click at [781, 298] on input "Search" at bounding box center [809, 302] width 56 height 20
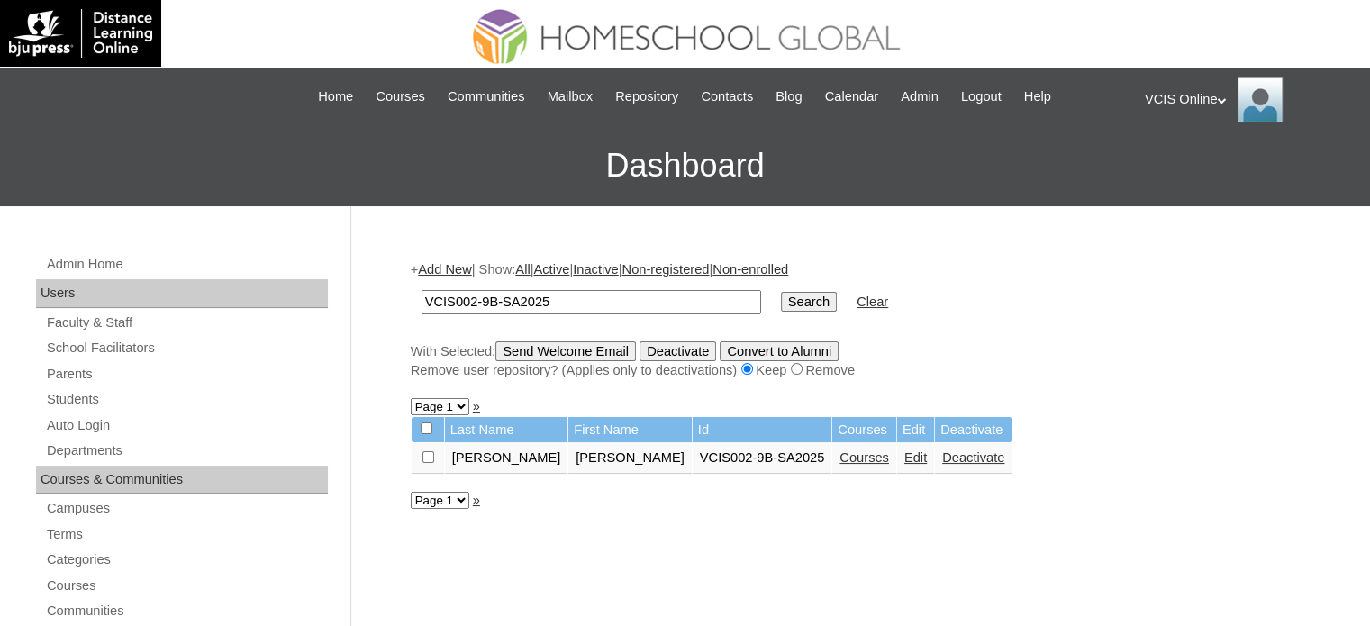
click at [904, 457] on link "Edit" at bounding box center [915, 457] width 23 height 14
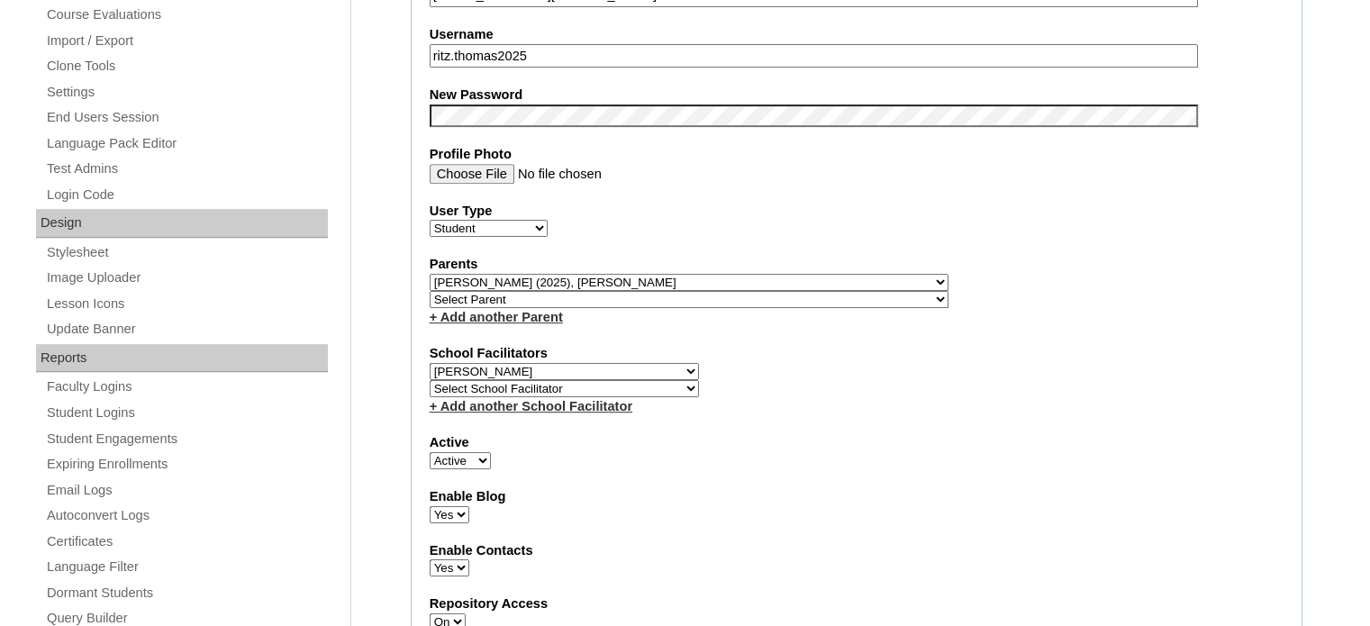
scroll to position [731, 0]
click at [632, 278] on select "Select Parent , , , , , , , , , , , , , , , , , , , , , , , , , , , , , , , , ,…" at bounding box center [689, 282] width 519 height 17
select select "43529"
click at [430, 274] on select "Select Parent , , , , , , , , , , , , , , , , , , , , , , , , , , , , , , , , ,…" at bounding box center [689, 282] width 519 height 17
click at [1005, 352] on label "School Facilitators" at bounding box center [857, 353] width 854 height 19
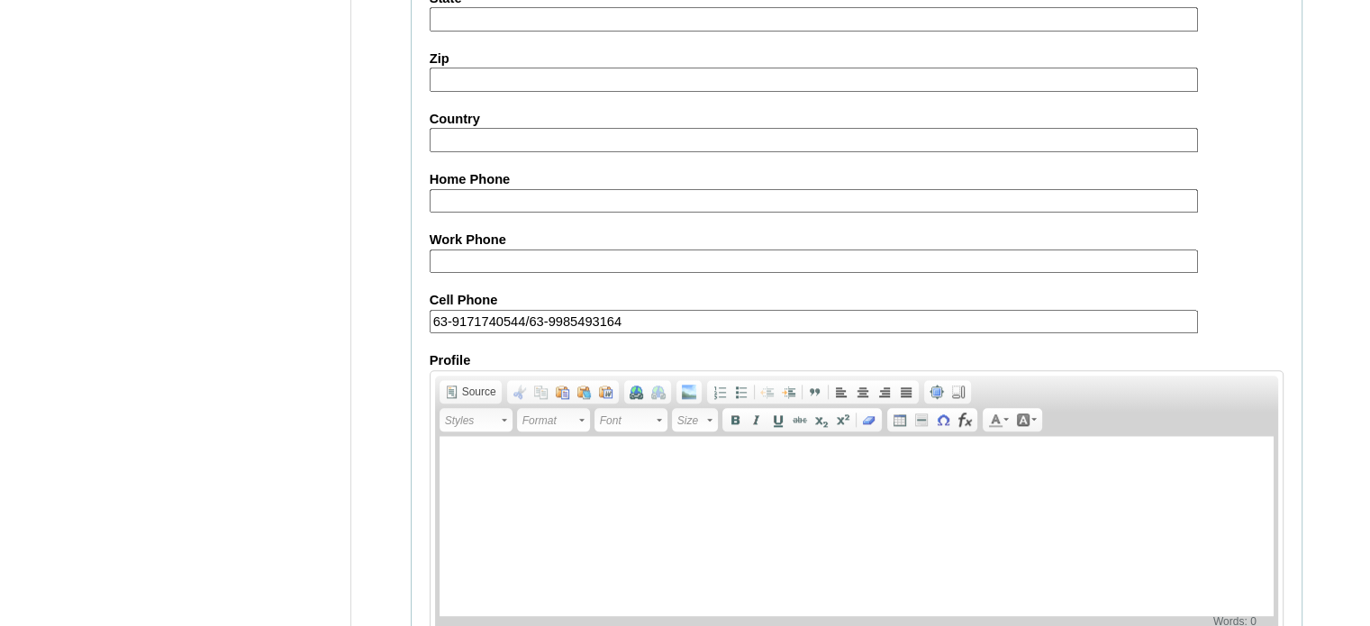
scroll to position [2114, 0]
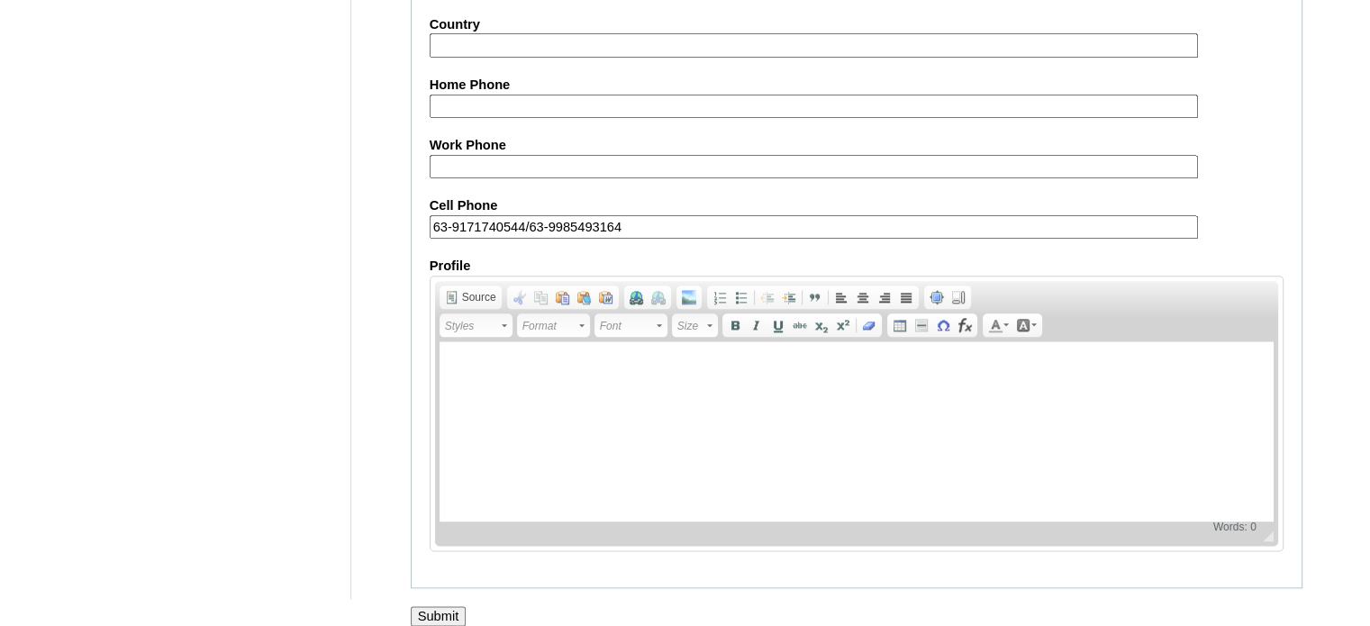
drag, startPoint x: 450, startPoint y: 597, endPoint x: 509, endPoint y: 561, distance: 68.7
click at [451, 606] on input "Submit" at bounding box center [439, 616] width 56 height 20
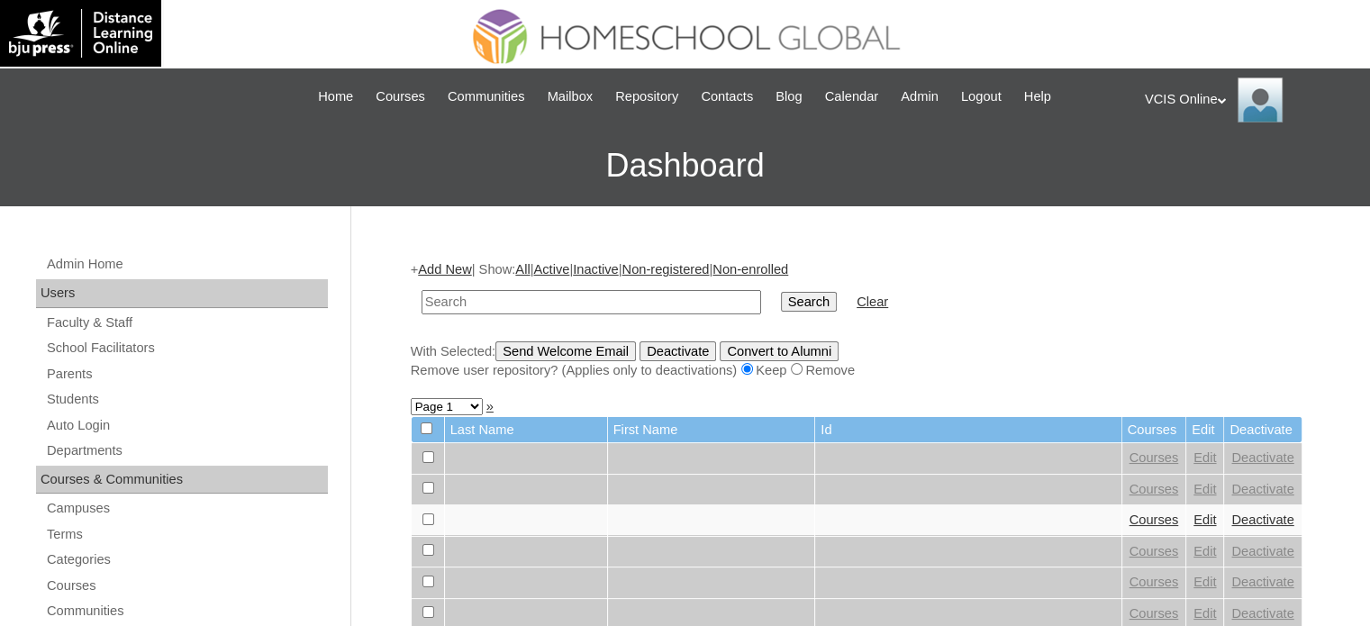
paste input "VCIS008-8B-SA2025"
type input "VCIS008-8B-SA2025"
click at [781, 306] on input "Search" at bounding box center [809, 302] width 56 height 20
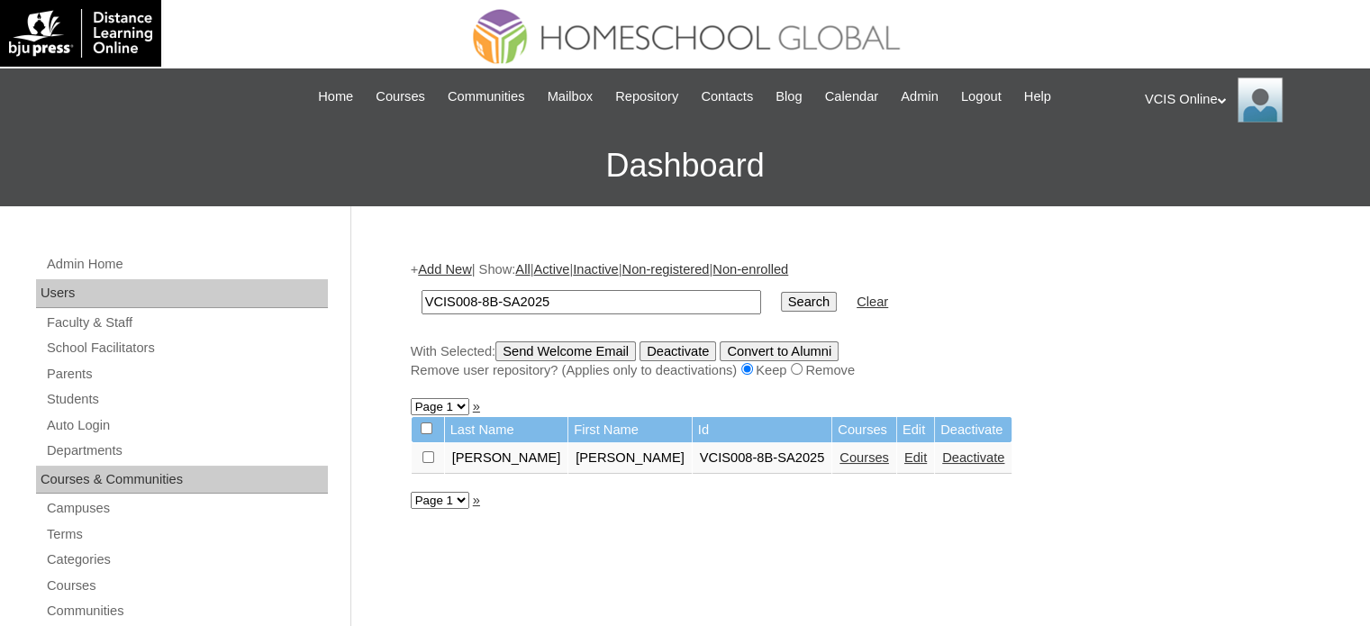
click at [904, 459] on link "Edit" at bounding box center [915, 457] width 23 height 14
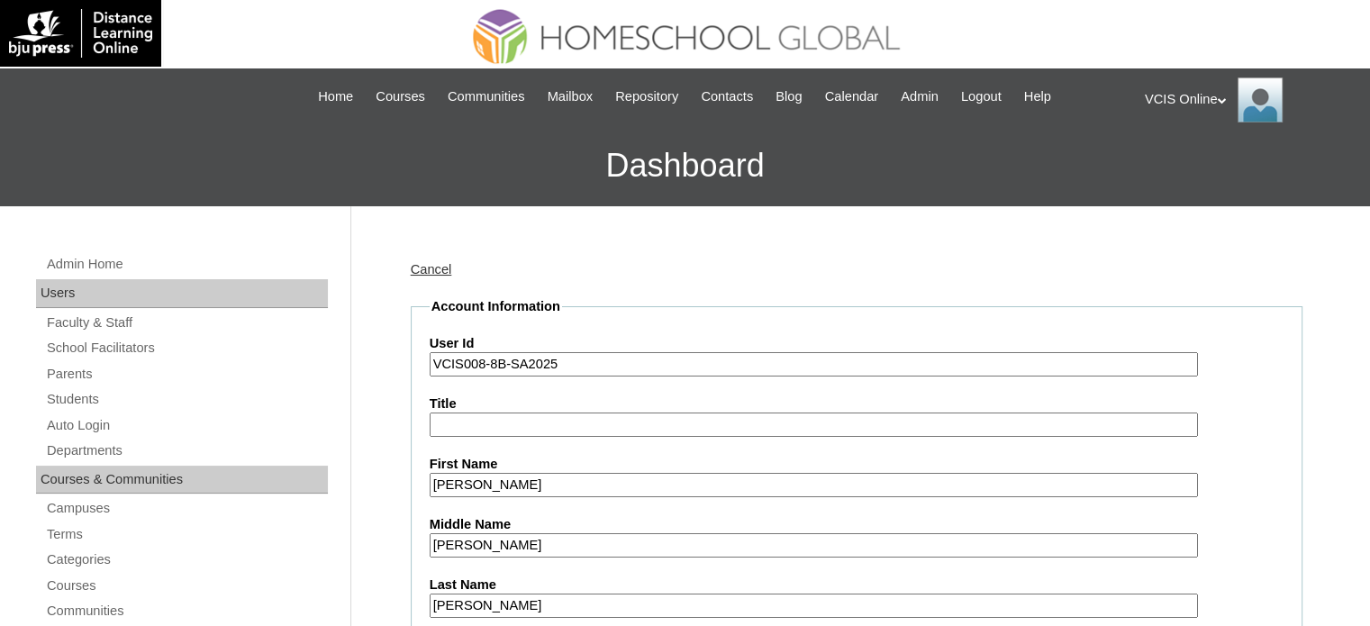
scroll to position [115, 0]
